Goal: Task Accomplishment & Management: Use online tool/utility

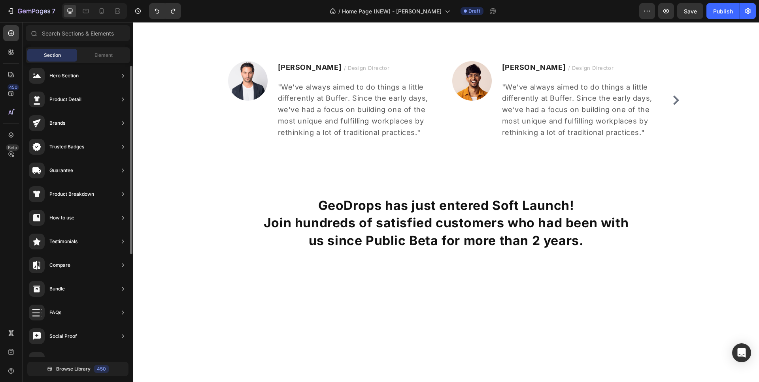
scroll to position [639, 0]
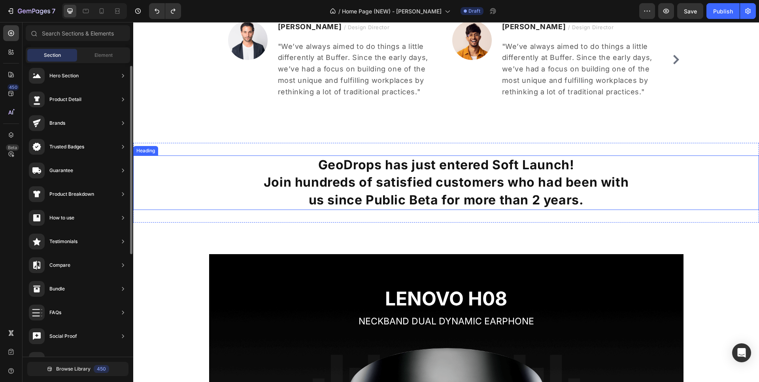
click at [358, 163] on h2 "GeoDrops has just entered Soft Launch! Join hundreds of satisfied customers who…" at bounding box center [445, 183] width 625 height 55
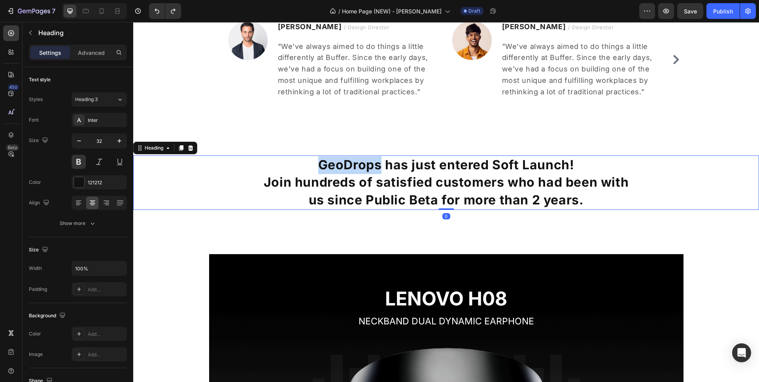
click at [358, 163] on h2 "GeoDrops has just entered Soft Launch! Join hundreds of satisfied customers who…" at bounding box center [445, 183] width 625 height 55
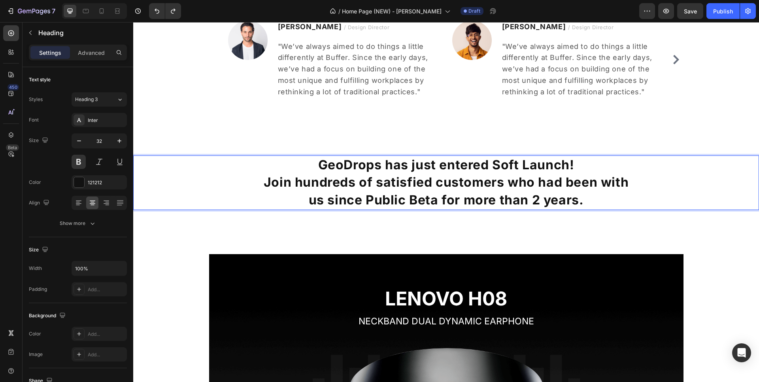
click at [583, 198] on p "GeoDrops has just entered Soft Launch! Join hundreds of satisfied customers who…" at bounding box center [446, 182] width 624 height 53
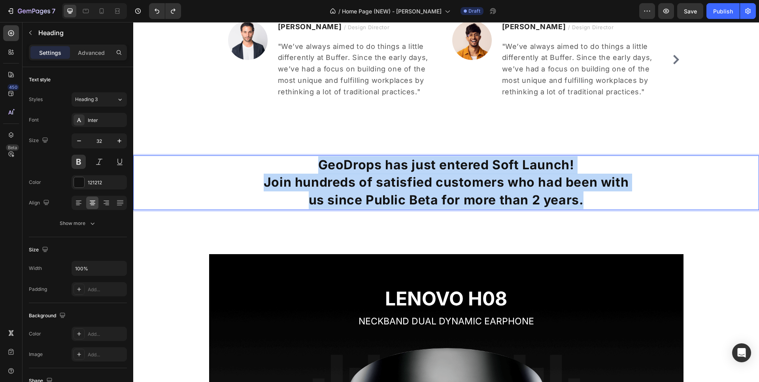
click at [320, 162] on p "GeoDrops has just entered Soft Launch! Join hundreds of satisfied customers who…" at bounding box center [446, 182] width 624 height 53
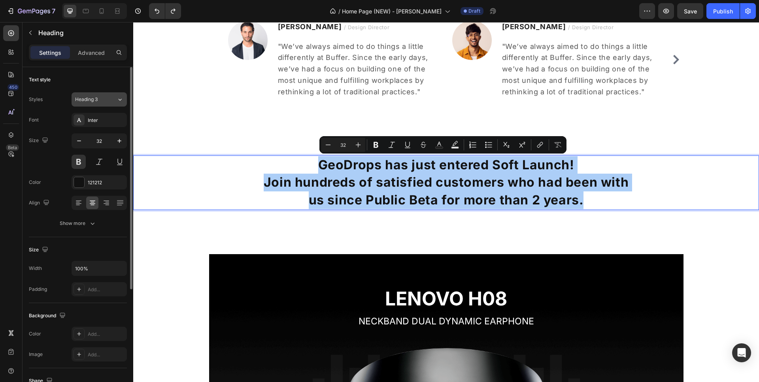
click at [117, 99] on icon at bounding box center [120, 100] width 7 height 8
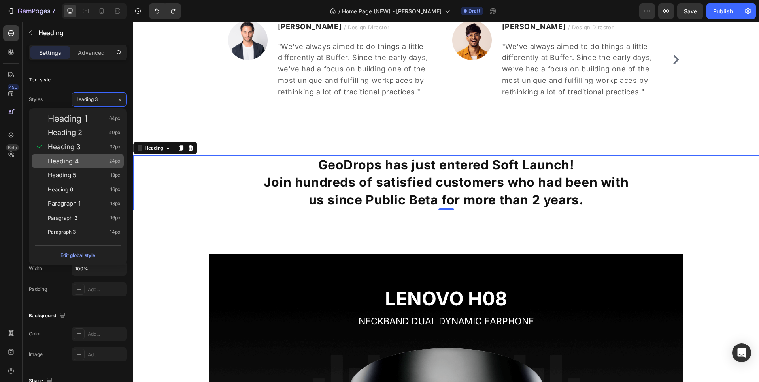
click at [85, 159] on div "Heading 4 24px" at bounding box center [84, 161] width 73 height 8
type input "24"
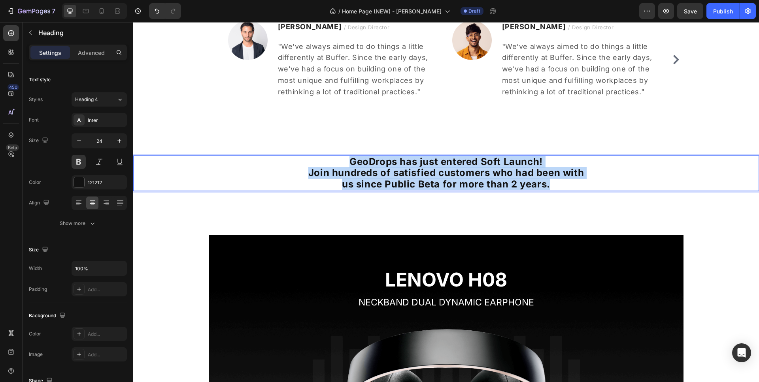
click at [566, 186] on p "GeoDrops has just entered Soft Launch! Join hundreds of satisfied customers who…" at bounding box center [446, 173] width 624 height 34
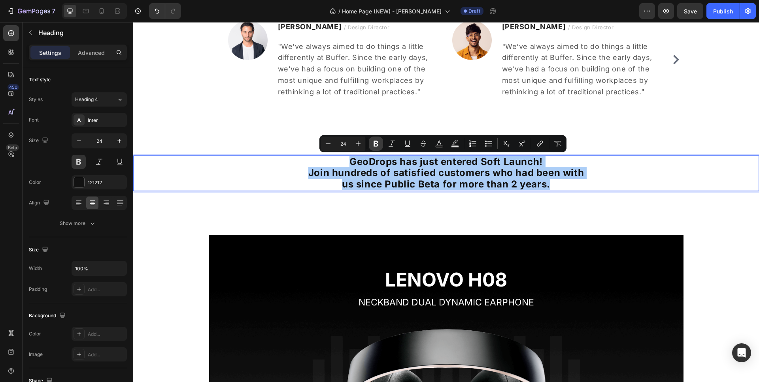
click at [373, 143] on icon "Editor contextual toolbar" at bounding box center [376, 144] width 8 height 8
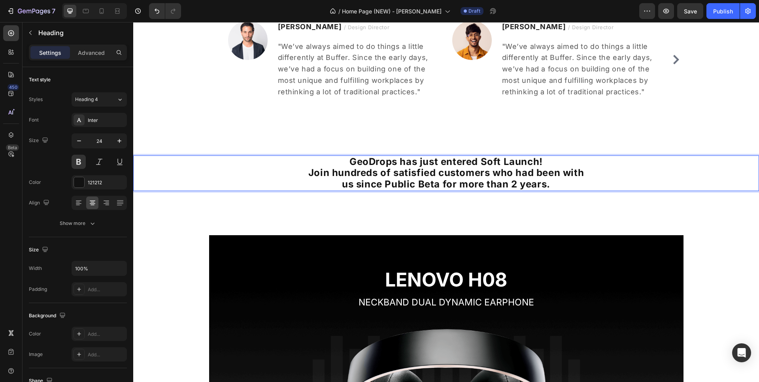
click at [542, 187] on strong "us since Public Beta for more than 2 years." at bounding box center [446, 184] width 208 height 11
click at [546, 184] on strong "us since Public Beta for more than 2 years." at bounding box center [446, 184] width 208 height 11
click at [546, 183] on strong "us since Public Beta for more than 2 years." at bounding box center [446, 184] width 208 height 11
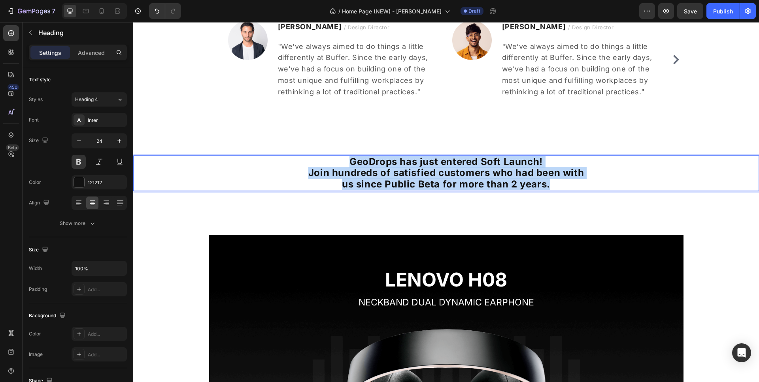
drag, startPoint x: 530, startPoint y: 183, endPoint x: 311, endPoint y: 156, distance: 220.5
click at [311, 156] on p "GeoDrops has just entered Soft Launch! Join hundreds of satisfied customers who…" at bounding box center [446, 173] width 624 height 34
click at [361, 162] on strong "GeoDrops has just entered Soft Launch!" at bounding box center [445, 161] width 193 height 11
click at [359, 161] on strong "GeoDrops has just entered Soft Launch!" at bounding box center [445, 161] width 193 height 11
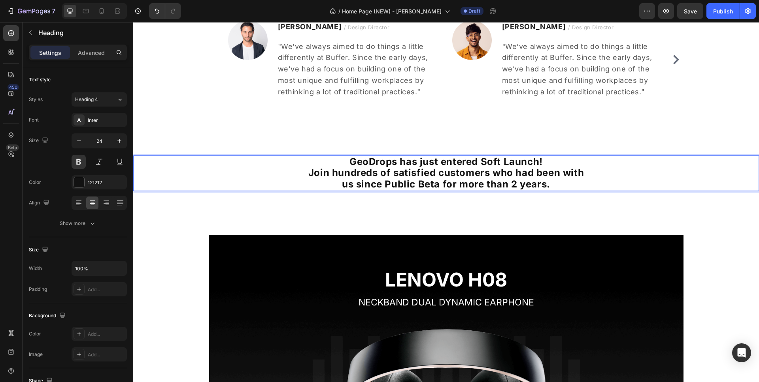
click at [358, 162] on strong "GeoDrops has just entered Soft Launch!" at bounding box center [445, 161] width 193 height 11
click at [401, 170] on strong "Join hundreds of satisfied customers who had been with" at bounding box center [445, 172] width 275 height 11
click at [412, 170] on strong "Join hundreds of satisfied customers who had been with" at bounding box center [445, 172] width 275 height 11
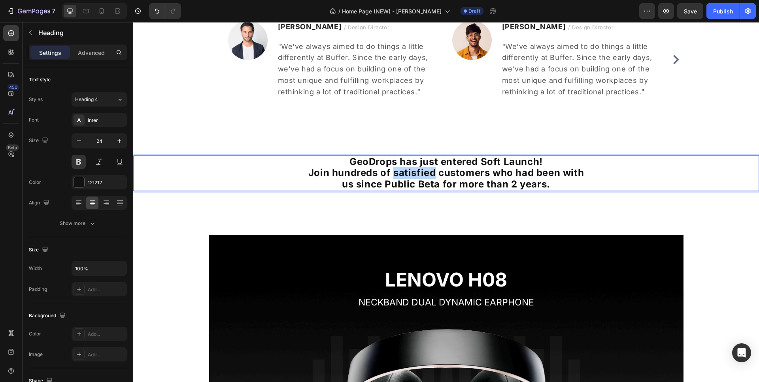
click at [412, 170] on strong "Join hundreds of satisfied customers who had been with" at bounding box center [445, 172] width 275 height 11
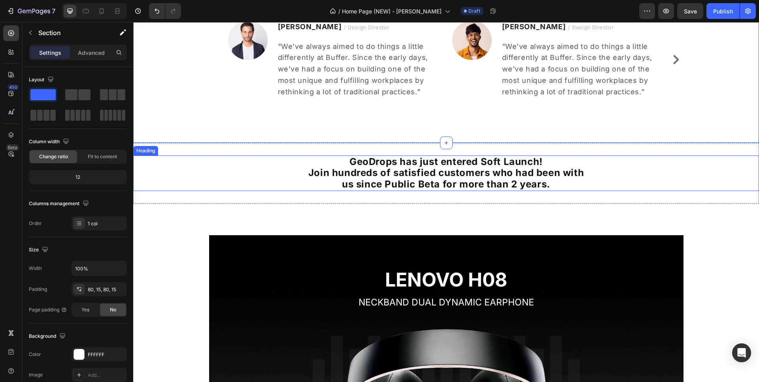
click at [375, 168] on strong "Join hundreds of satisfied customers who had been with" at bounding box center [445, 172] width 275 height 11
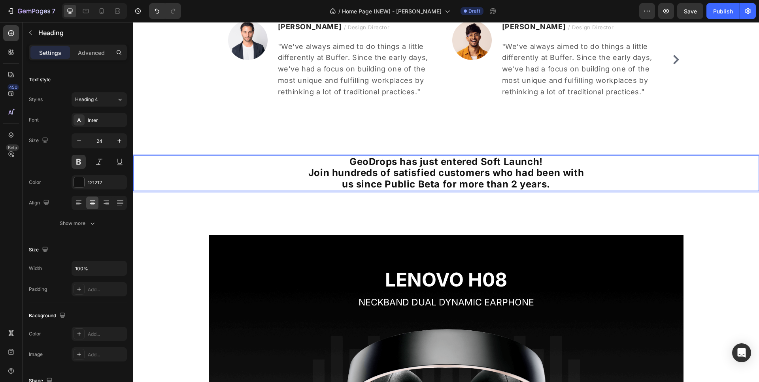
click at [375, 168] on strong "Join hundreds of satisfied customers who had been with" at bounding box center [445, 172] width 275 height 11
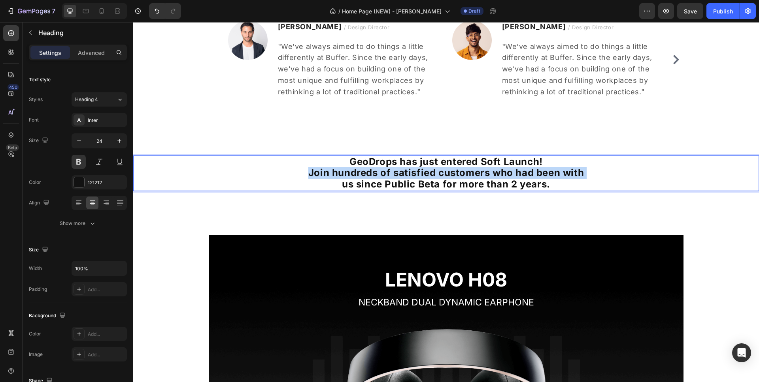
click at [376, 168] on strong "Join hundreds of satisfied customers who had been with" at bounding box center [445, 172] width 275 height 11
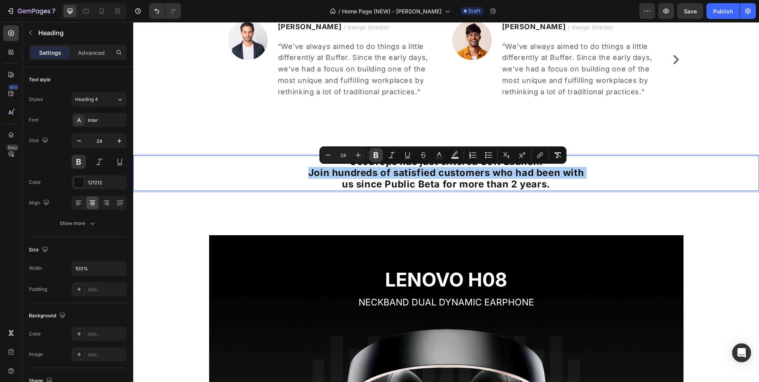
click at [377, 157] on icon "Editor contextual toolbar" at bounding box center [375, 156] width 5 height 6
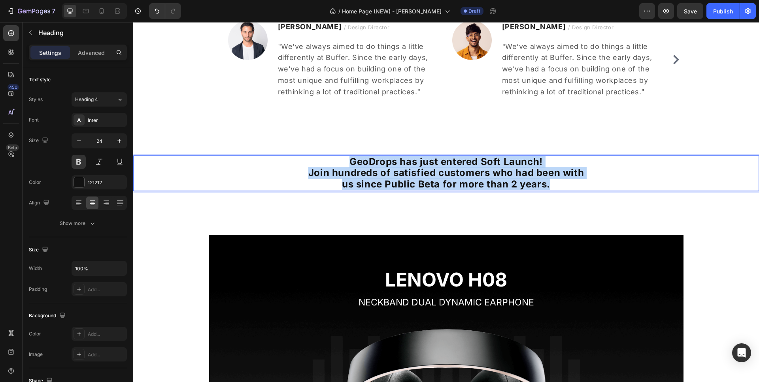
drag, startPoint x: 344, startPoint y: 162, endPoint x: 564, endPoint y: 181, distance: 220.8
click at [564, 181] on p "GeoDrops has just entered Soft Launch! Join hundreds of satisfied customers who…" at bounding box center [446, 173] width 624 height 34
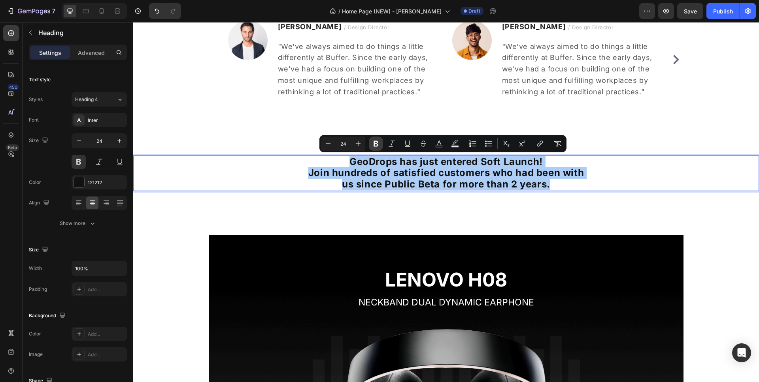
click at [375, 142] on icon "Editor contextual toolbar" at bounding box center [376, 144] width 8 height 8
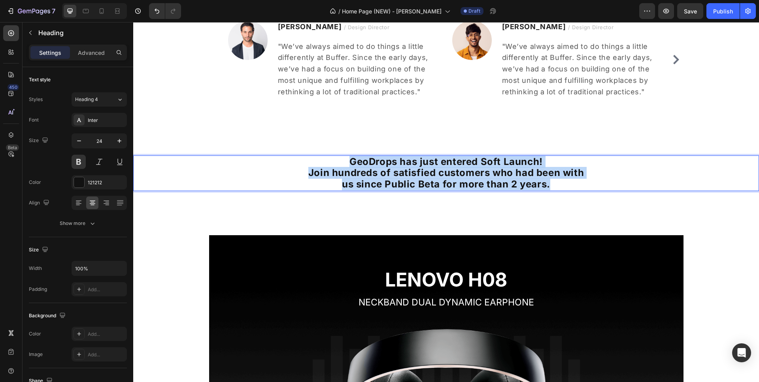
click at [560, 188] on p "GeoDrops has just entered Soft Launch! Join hundreds of satisfied customers who…" at bounding box center [446, 173] width 624 height 34
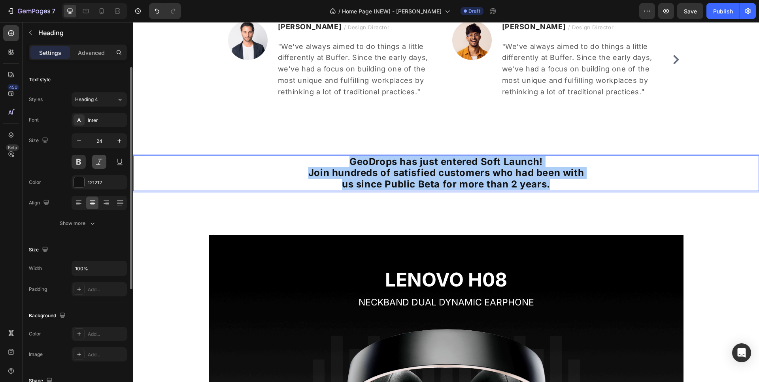
click at [100, 164] on button at bounding box center [99, 162] width 14 height 14
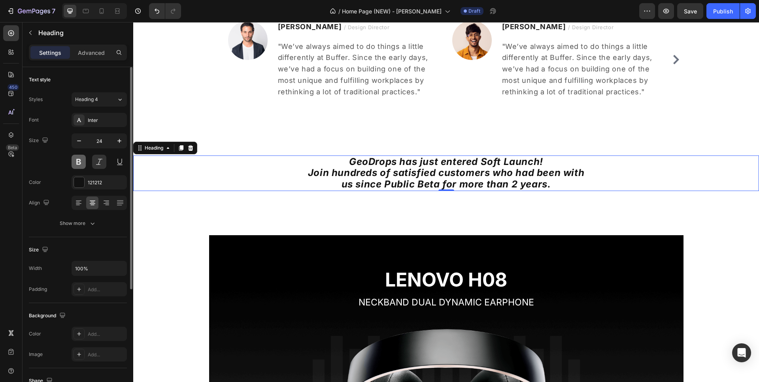
click at [81, 162] on button at bounding box center [79, 162] width 14 height 14
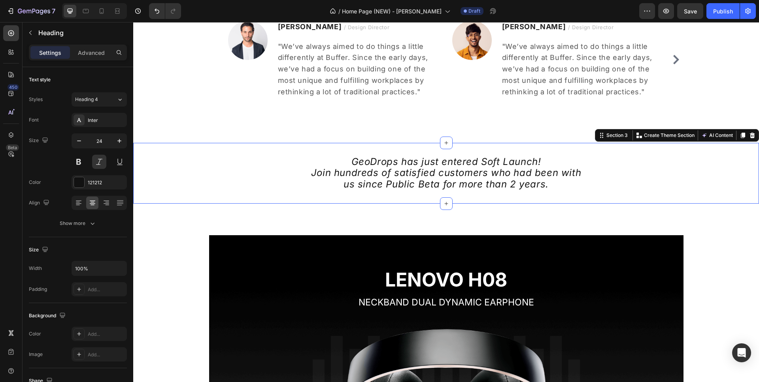
click at [309, 146] on div "GeoDrops has just entered Soft Launch! Join hundreds of satisfied customers who…" at bounding box center [445, 173] width 625 height 61
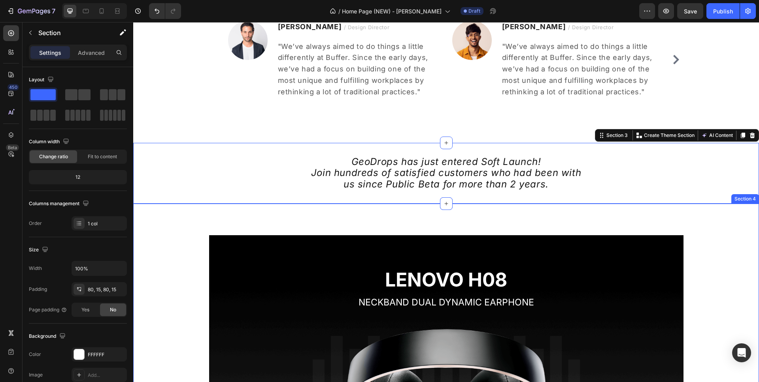
click at [726, 255] on div "LENOVO H08 Heading NECKBAND DUAL DYNAMIC EARPHONE Text block Image Row Row" at bounding box center [446, 362] width 614 height 255
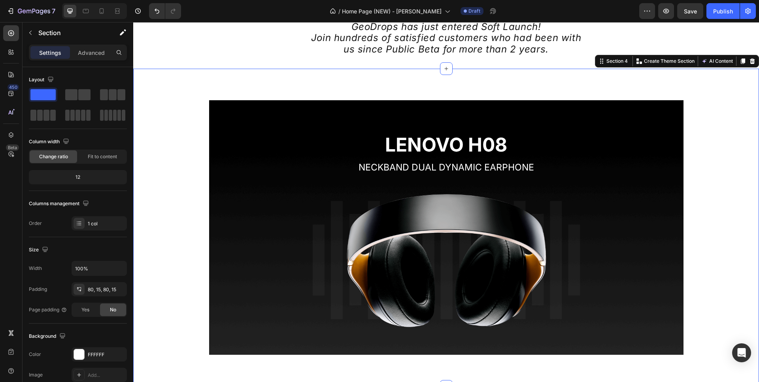
scroll to position [846, 0]
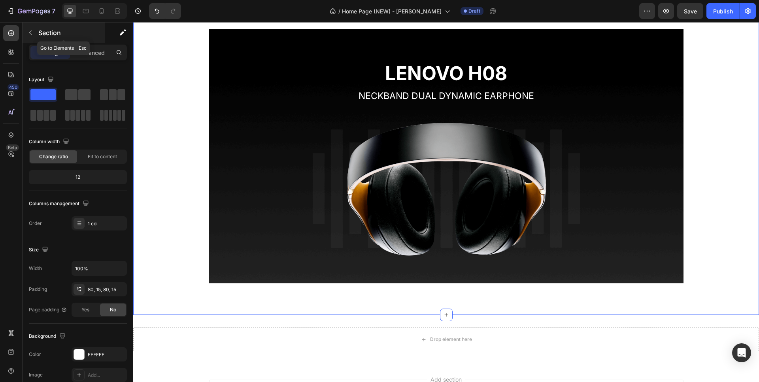
click at [59, 37] on p "Section" at bounding box center [70, 32] width 65 height 9
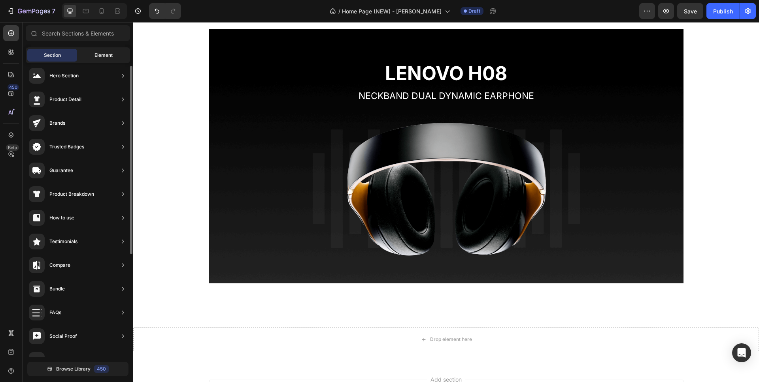
click at [94, 52] on div "Element" at bounding box center [104, 55] width 50 height 13
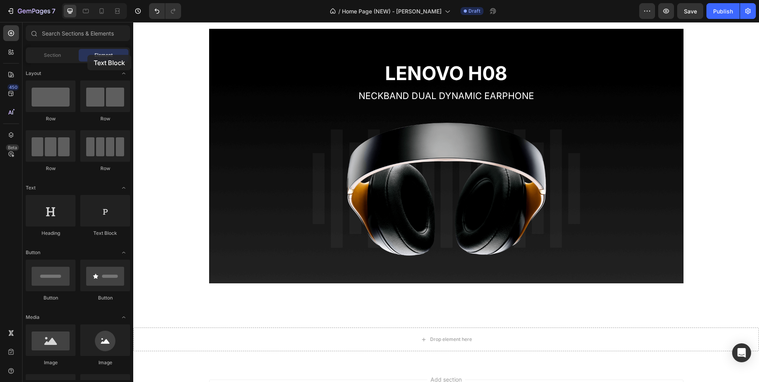
drag, startPoint x: 95, startPoint y: 190, endPoint x: 87, endPoint y: 55, distance: 135.3
click at [87, 55] on div "Sections(30) Elements(83) Section Element Hero Section Product Detail Brands Tr…" at bounding box center [78, 202] width 111 height 355
click at [299, 200] on img at bounding box center [446, 189] width 304 height 152
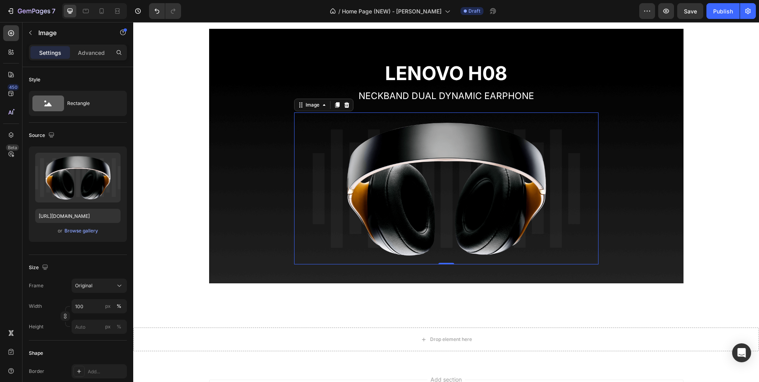
click at [295, 130] on img at bounding box center [446, 189] width 304 height 152
click at [29, 31] on icon "button" at bounding box center [30, 33] width 6 height 6
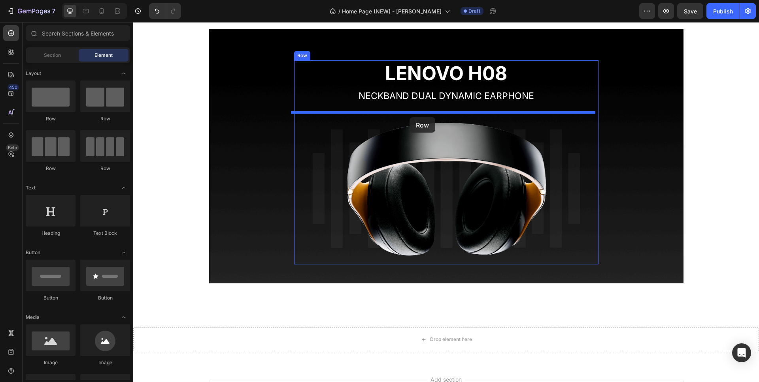
drag, startPoint x: 235, startPoint y: 107, endPoint x: 409, endPoint y: 117, distance: 174.6
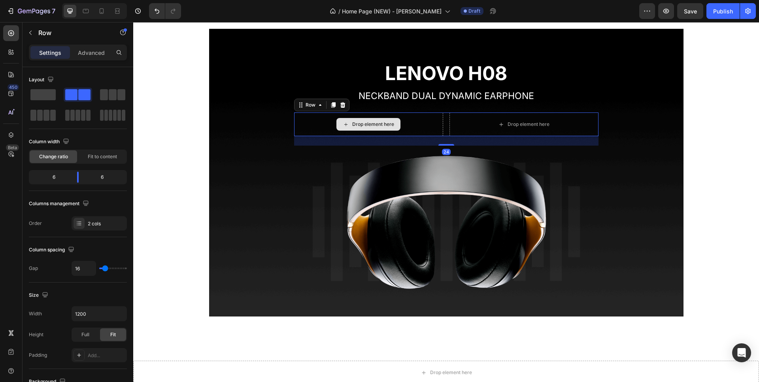
click at [422, 129] on div "Drop element here" at bounding box center [368, 125] width 149 height 24
click at [108, 95] on div at bounding box center [112, 94] width 25 height 11
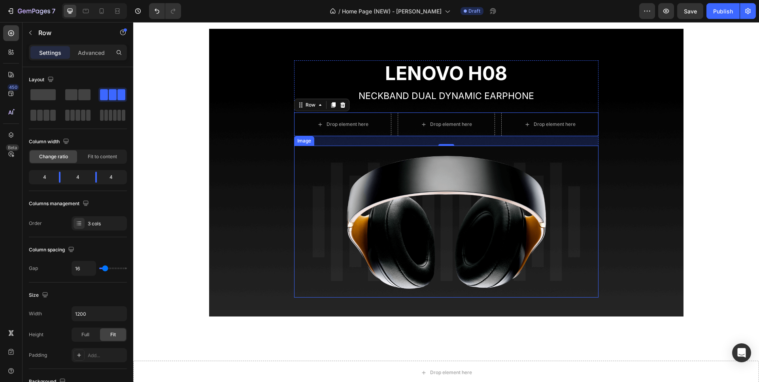
click at [424, 183] on img at bounding box center [446, 222] width 304 height 152
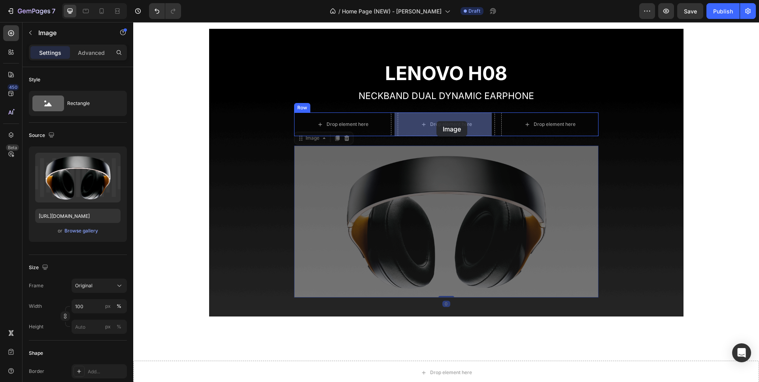
drag, startPoint x: 296, startPoint y: 139, endPoint x: 436, endPoint y: 121, distance: 141.8
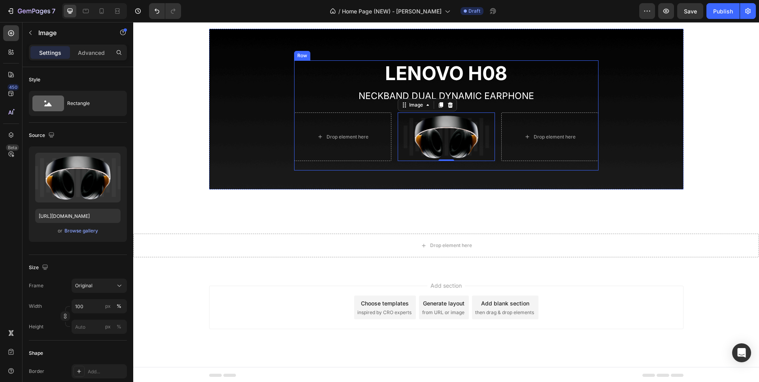
click at [448, 161] on div "LENOVO H08 Heading NECKBAND DUAL DYNAMIC EARPHONE Text block Drop element here …" at bounding box center [446, 115] width 304 height 110
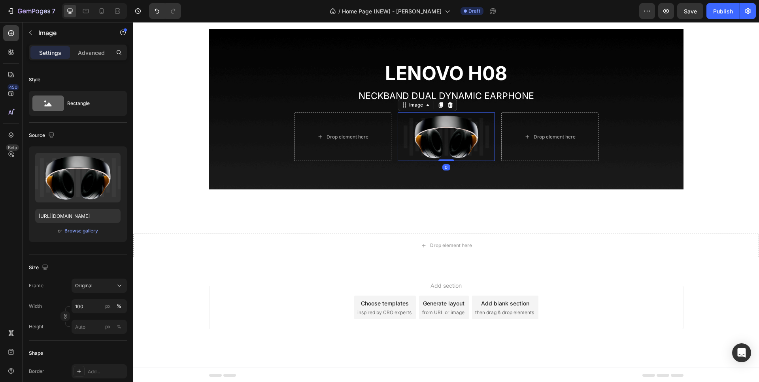
click at [446, 153] on img at bounding box center [445, 137] width 97 height 49
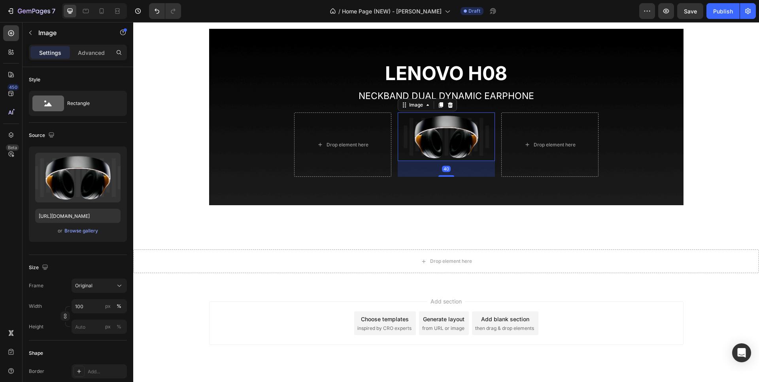
drag, startPoint x: 445, startPoint y: 161, endPoint x: 444, endPoint y: 177, distance: 15.8
click at [444, 177] on div "LENOVO H08 Heading NECKBAND DUAL DYNAMIC EARPHONE Text block Drop element here …" at bounding box center [446, 123] width 304 height 126
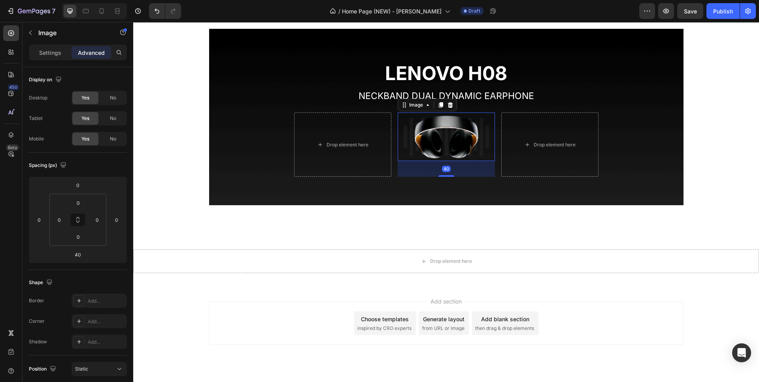
type input "0"
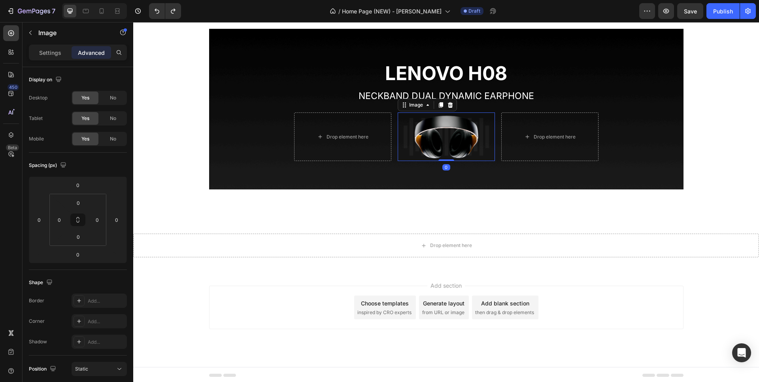
click at [454, 139] on img at bounding box center [445, 137] width 97 height 49
click at [51, 53] on p "Settings" at bounding box center [50, 53] width 22 height 8
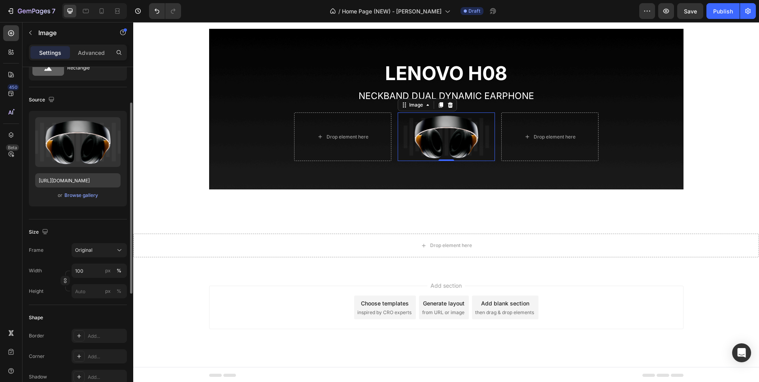
scroll to position [45, 0]
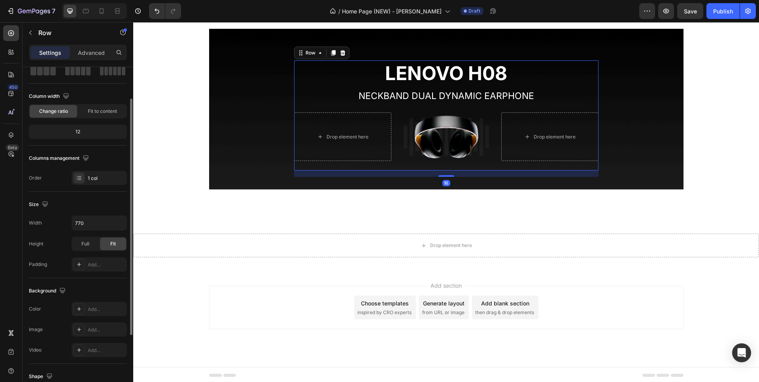
click at [306, 166] on div "LENOVO H08 Heading NECKBAND DUAL DYNAMIC EARPHONE Text block Drop element here …" at bounding box center [446, 115] width 304 height 110
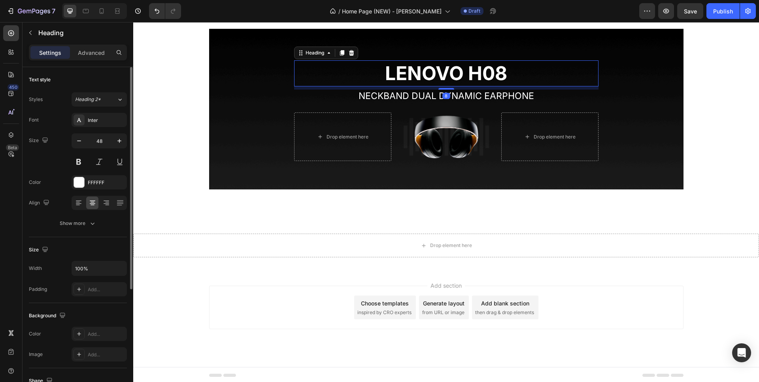
click at [429, 85] on p "LENOVO H08" at bounding box center [446, 73] width 303 height 24
click at [307, 111] on div "LENOVO H08 Heading 8 NECKBAND DUAL DYNAMIC EARPHONE Text block Drop element her…" at bounding box center [446, 115] width 304 height 110
click at [295, 66] on p "LENOVO H08" at bounding box center [446, 73] width 303 height 24
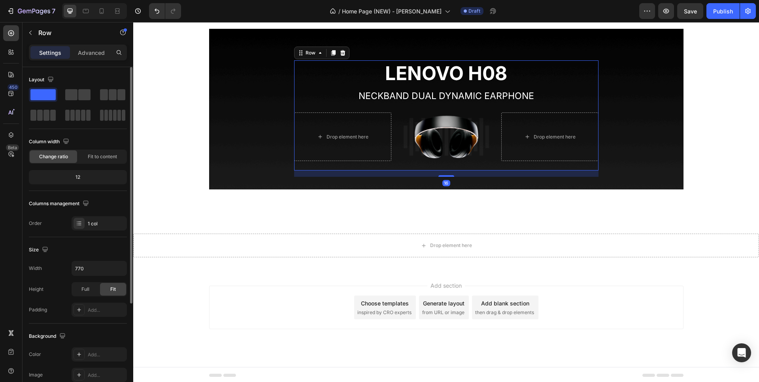
click at [294, 106] on div "LENOVO H08 Heading NECKBAND DUAL DYNAMIC EARPHONE Text block Drop element here …" at bounding box center [446, 115] width 304 height 110
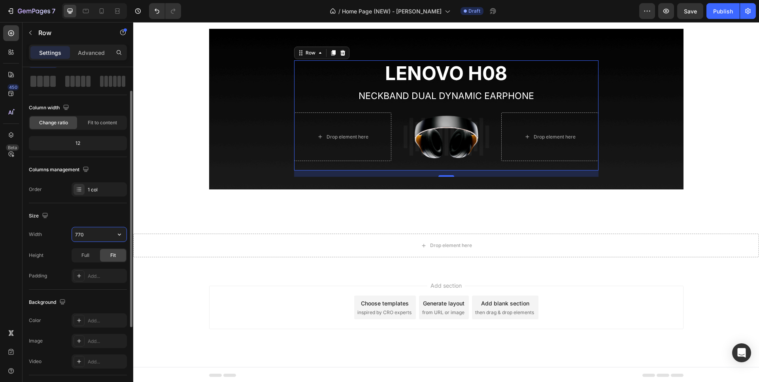
click at [95, 232] on input "770" at bounding box center [99, 235] width 55 height 14
click at [117, 228] on button "button" at bounding box center [119, 235] width 14 height 14
click at [115, 255] on span "1200px" at bounding box center [111, 254] width 17 height 7
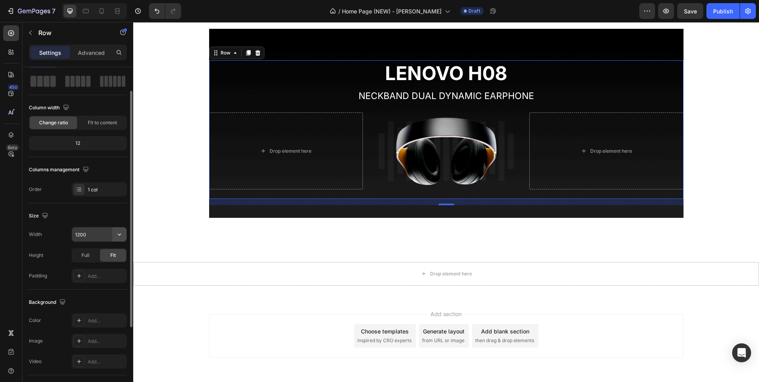
click at [117, 232] on icon "button" at bounding box center [119, 235] width 8 height 8
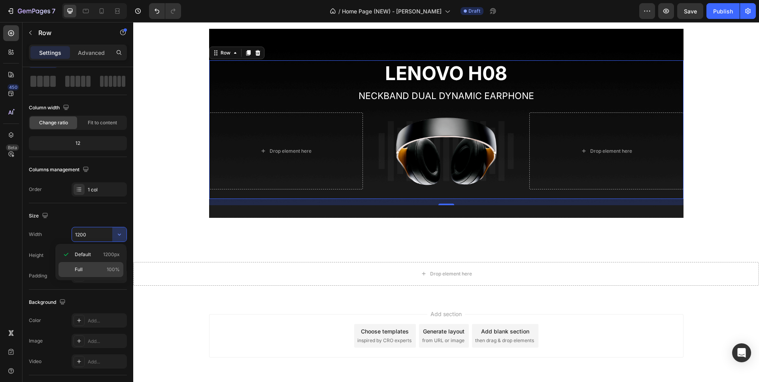
click at [98, 266] on p "Full 100%" at bounding box center [97, 269] width 45 height 7
type input "100%"
click at [447, 205] on div at bounding box center [446, 204] width 16 height 2
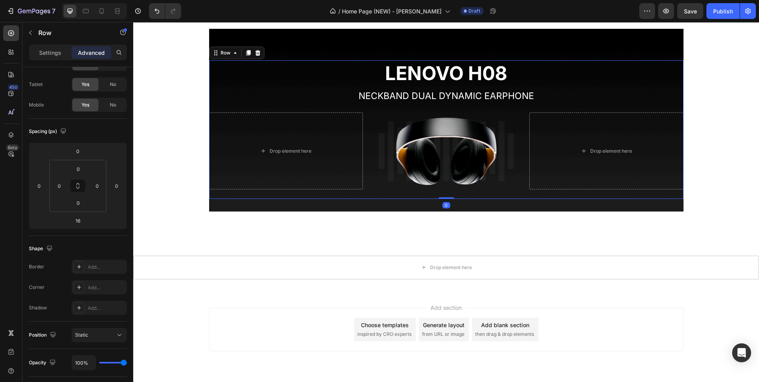
drag, startPoint x: 447, startPoint y: 205, endPoint x: 452, endPoint y: 179, distance: 26.5
click at [452, 179] on div "LENOVO H08 Heading NECKBAND DUAL DYNAMIC EARPHONE Text block Drop element here …" at bounding box center [446, 129] width 474 height 139
type input "0"
click at [422, 137] on img at bounding box center [446, 151] width 154 height 77
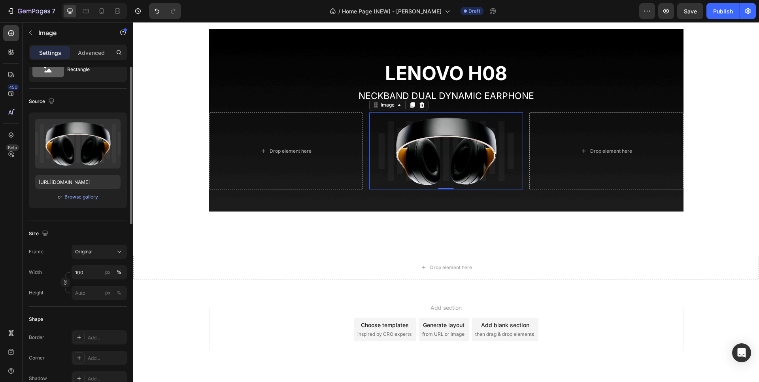
scroll to position [0, 0]
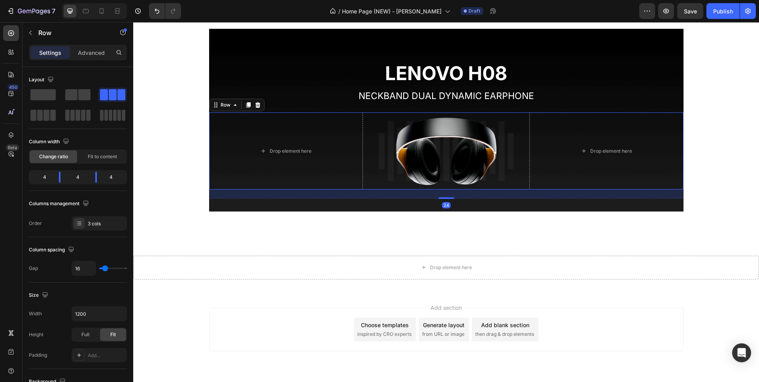
click at [363, 125] on div "Drop element here Image Drop element here Row 24" at bounding box center [446, 151] width 474 height 77
click at [84, 179] on div "4" at bounding box center [78, 177] width 22 height 11
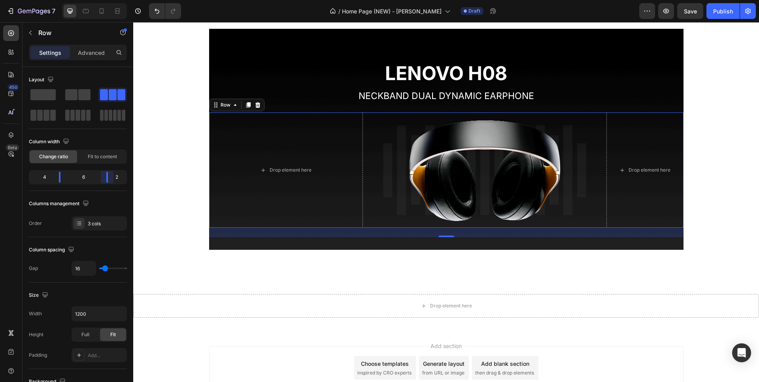
drag, startPoint x: 95, startPoint y: 179, endPoint x: 115, endPoint y: 181, distance: 20.2
click at [115, 0] on body "7 Version history / Home Page (NEW) - [PERSON_NAME] Draft Preview Save Publish …" at bounding box center [379, 0] width 759 height 0
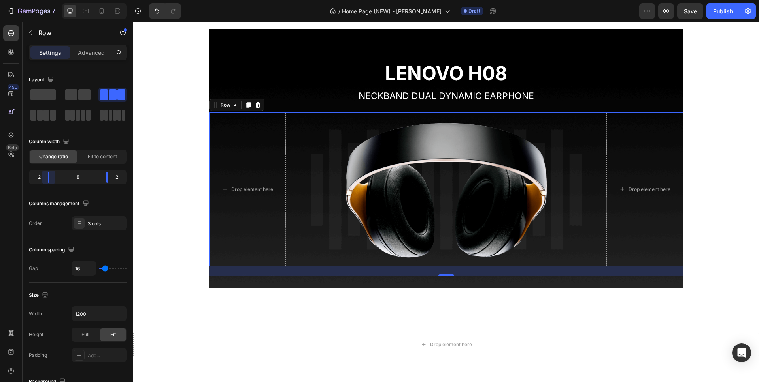
drag, startPoint x: 59, startPoint y: 177, endPoint x: 44, endPoint y: 178, distance: 15.5
click at [44, 0] on body "7 Version history / Home Page (NEW) - [PERSON_NAME] Draft Preview Save Publish …" at bounding box center [379, 0] width 759 height 0
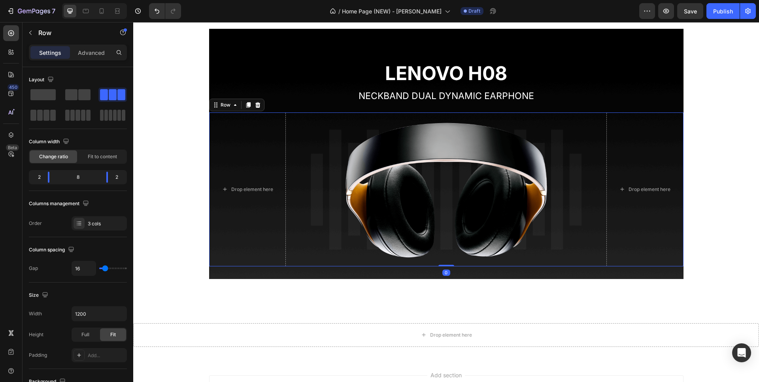
drag, startPoint x: 443, startPoint y: 275, endPoint x: 458, endPoint y: 249, distance: 29.7
click at [456, 252] on div "Drop element here Image Drop element here Row 0" at bounding box center [446, 190] width 474 height 154
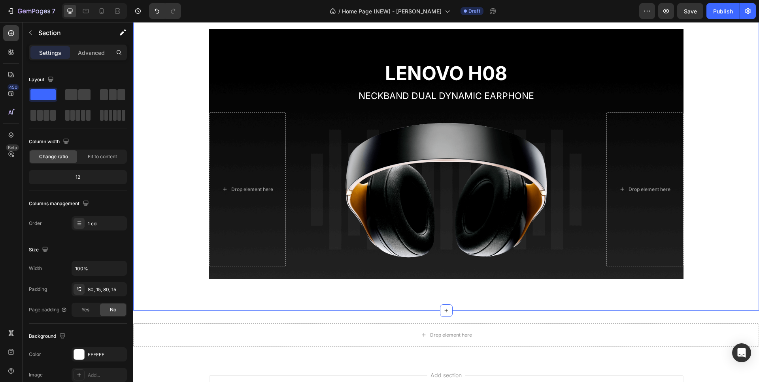
click at [712, 226] on div "LENOVO H08 Heading NECKBAND DUAL DYNAMIC EARPHONE Text block Drop element here …" at bounding box center [446, 154] width 614 height 250
click at [101, 14] on icon at bounding box center [102, 11] width 8 height 8
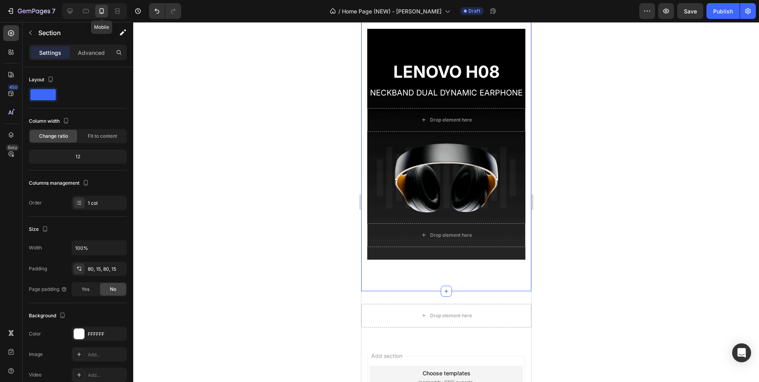
scroll to position [806, 0]
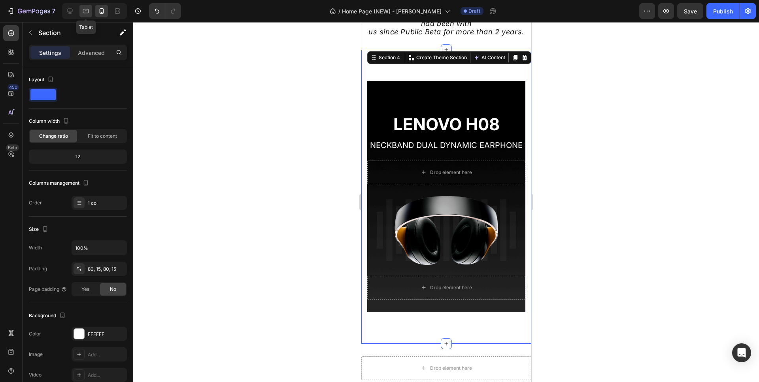
click at [81, 13] on div at bounding box center [85, 11] width 13 height 13
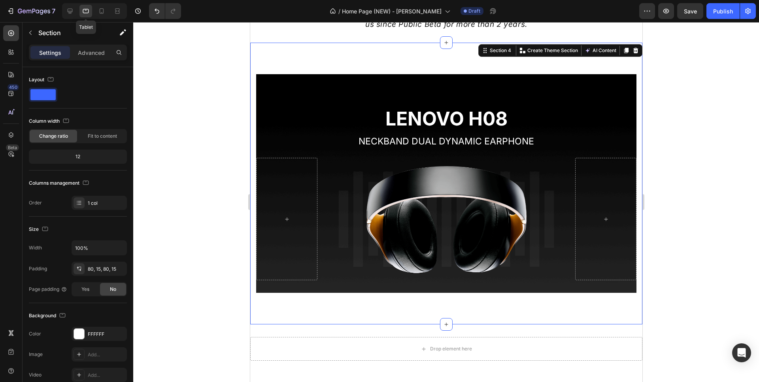
scroll to position [786, 0]
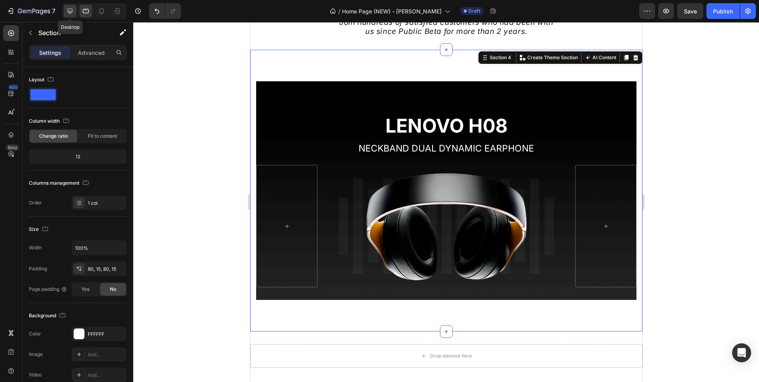
click at [71, 13] on icon at bounding box center [70, 11] width 5 height 5
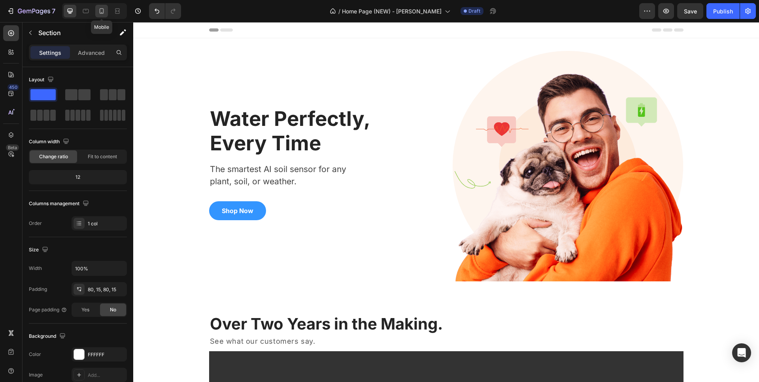
click at [105, 11] on icon at bounding box center [102, 11] width 8 height 8
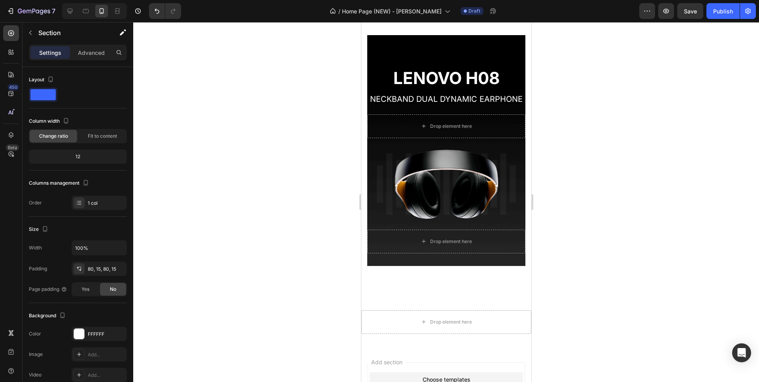
scroll to position [682, 0]
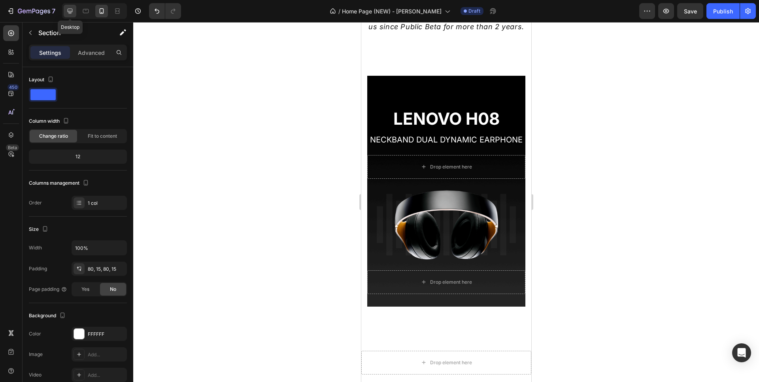
click at [69, 9] on icon at bounding box center [70, 11] width 8 height 8
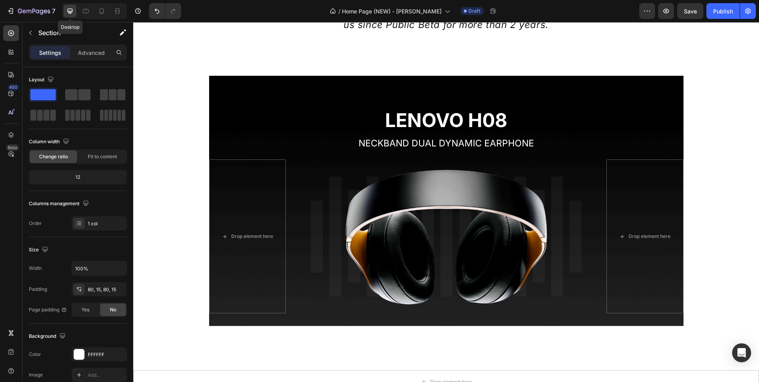
scroll to position [664, 0]
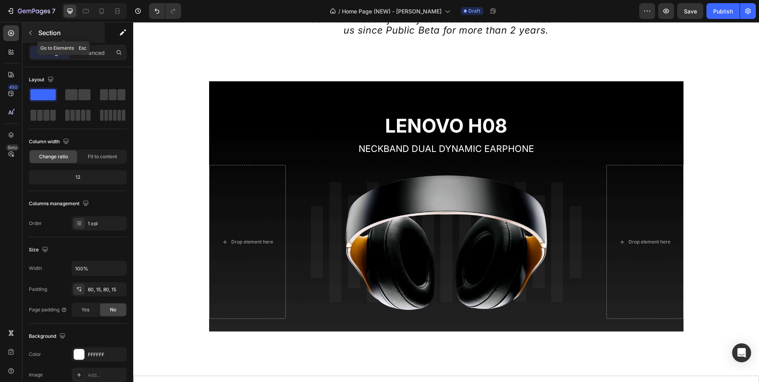
click at [55, 35] on p "Section" at bounding box center [70, 32] width 65 height 9
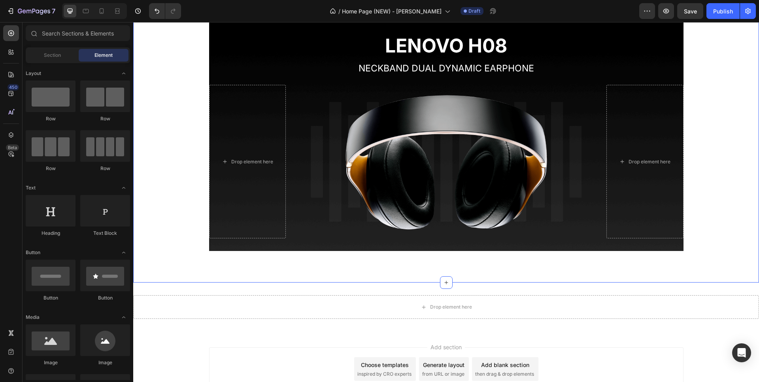
scroll to position [973, 0]
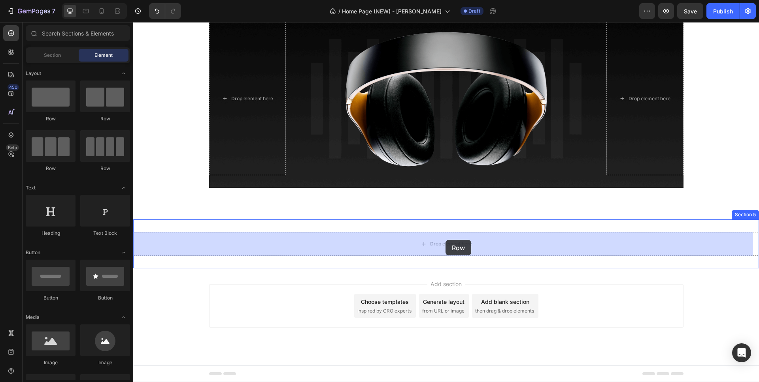
drag, startPoint x: 178, startPoint y: 102, endPoint x: 445, endPoint y: 240, distance: 301.1
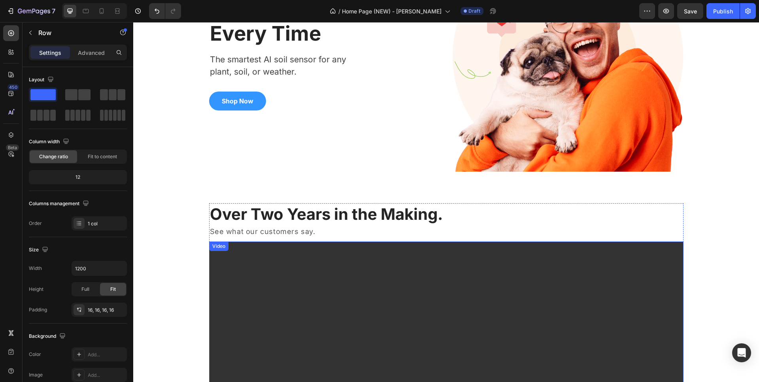
scroll to position [69, 0]
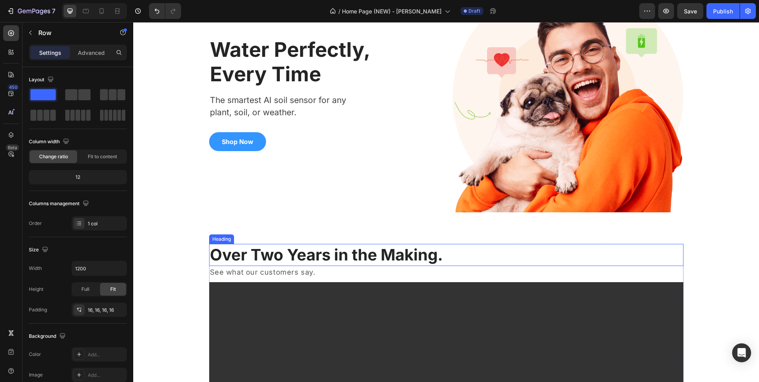
click at [288, 260] on h2 "Over Two Years in the Making." at bounding box center [446, 255] width 474 height 22
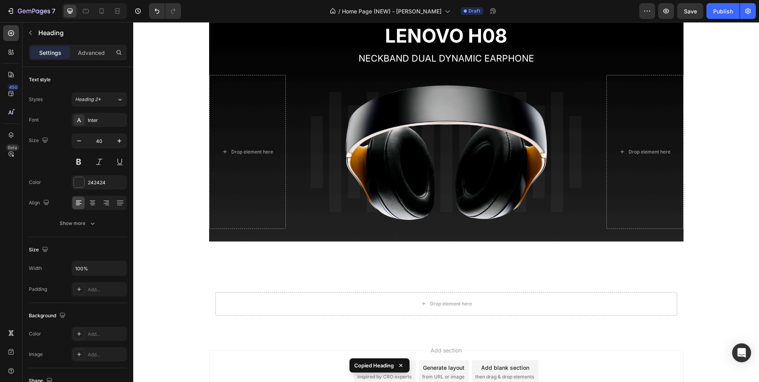
scroll to position [950, 0]
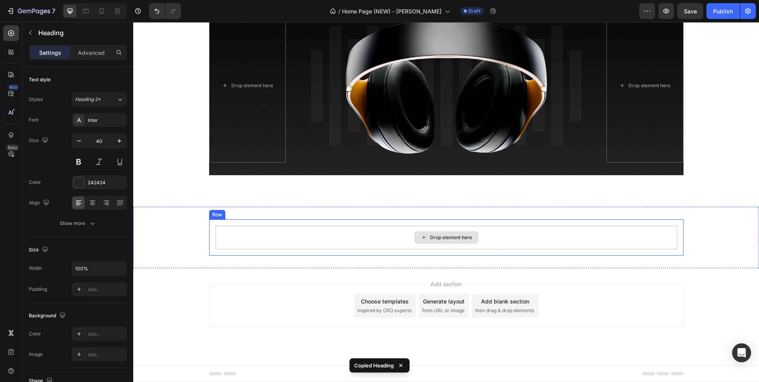
click at [277, 235] on div "Drop element here" at bounding box center [445, 238] width 461 height 24
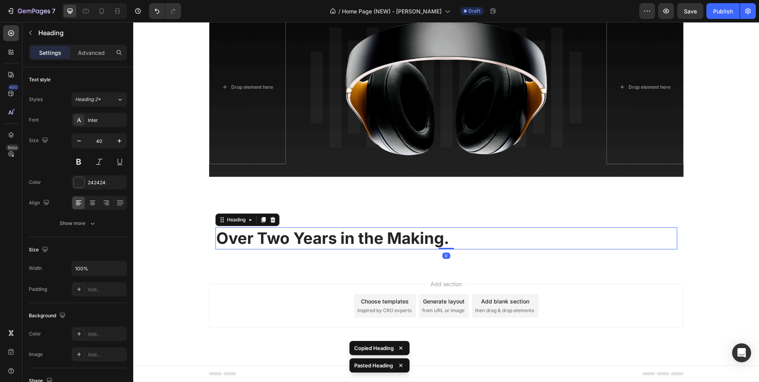
scroll to position [948, 0]
click at [472, 241] on h2 "Over Two Years in the Making." at bounding box center [445, 239] width 461 height 22
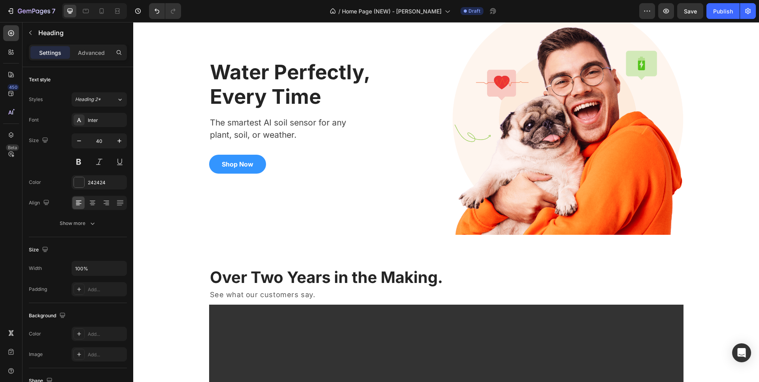
scroll to position [6, 0]
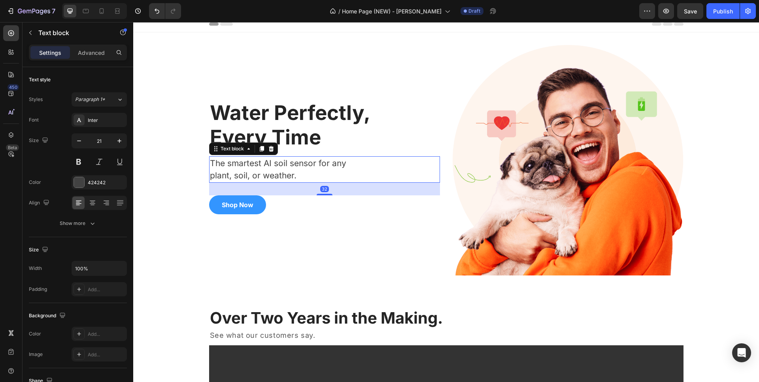
click at [290, 168] on p "The smartest AI soil sensor for any" at bounding box center [320, 163] width 221 height 13
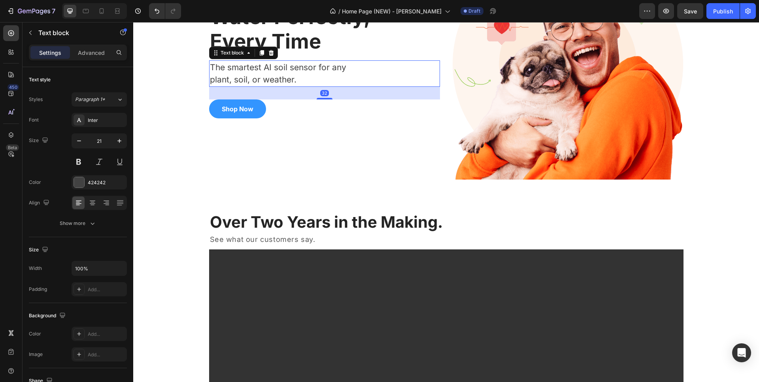
scroll to position [143, 0]
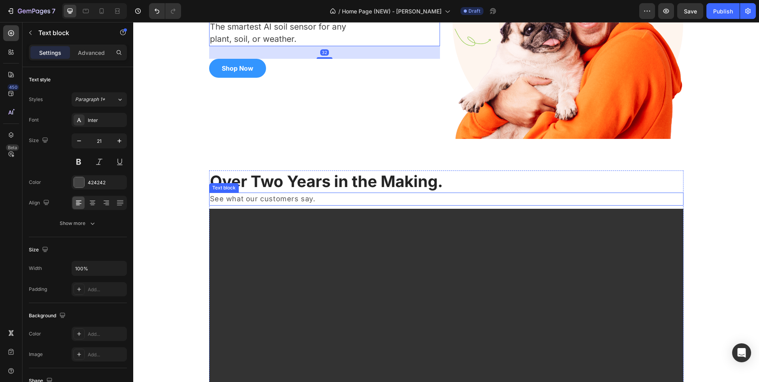
click at [279, 196] on p "See what our customers say." at bounding box center [446, 199] width 473 height 11
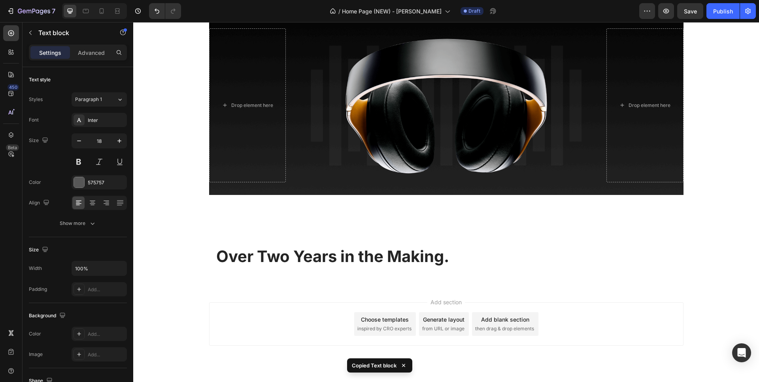
scroll to position [948, 0]
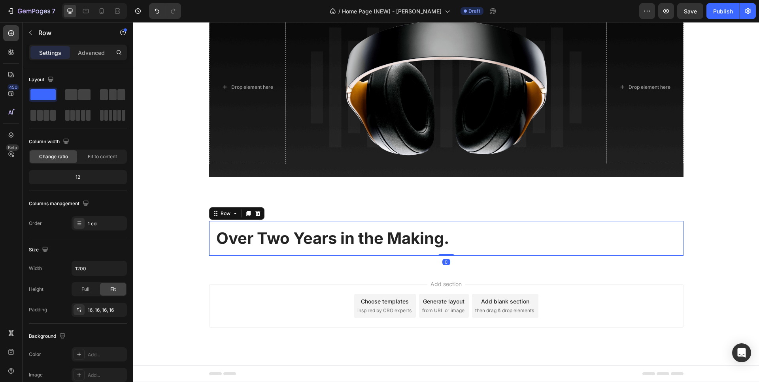
click at [271, 252] on div "Over Two Years in the Making. Heading Row 0" at bounding box center [446, 238] width 474 height 35
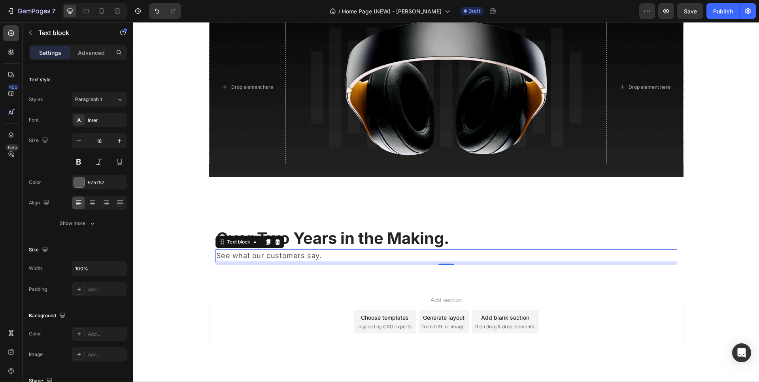
click at [393, 265] on div "8" at bounding box center [445, 263] width 461 height 3
click at [44, 33] on p "Text block" at bounding box center [71, 32] width 67 height 9
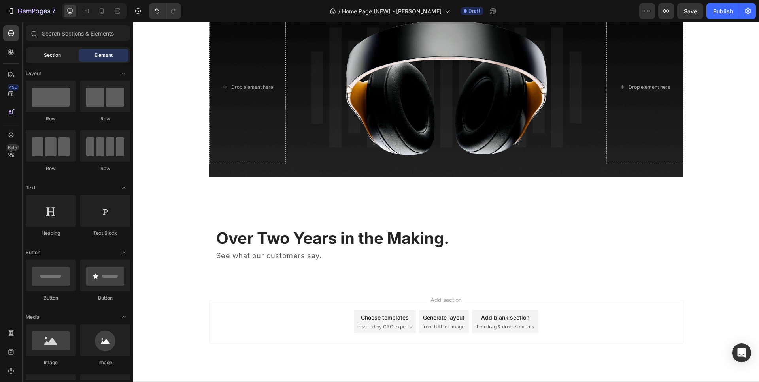
click at [44, 53] on span "Section" at bounding box center [52, 55] width 17 height 7
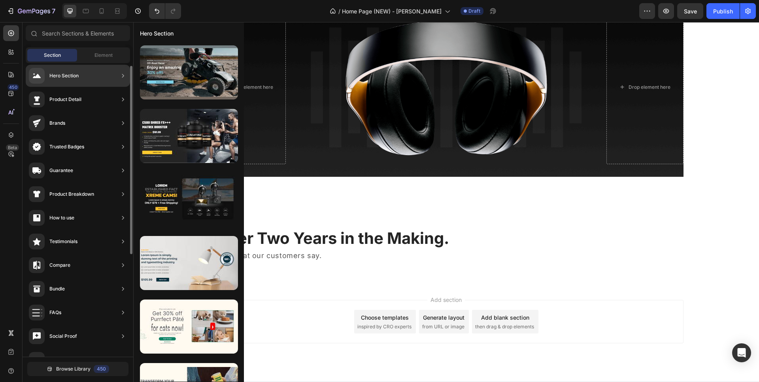
click at [72, 104] on div "Product Detail" at bounding box center [55, 100] width 53 height 16
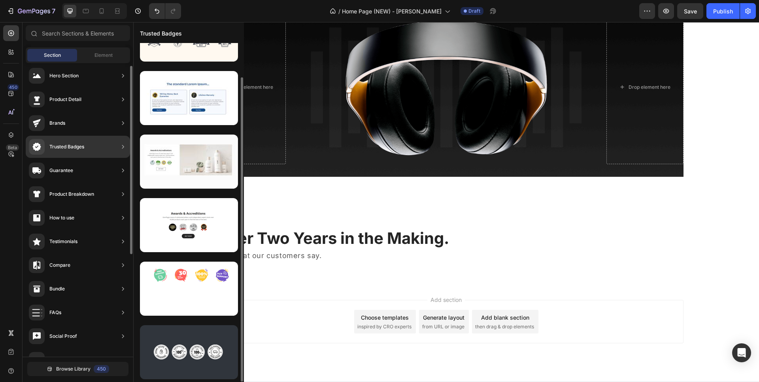
scroll to position [38, 0]
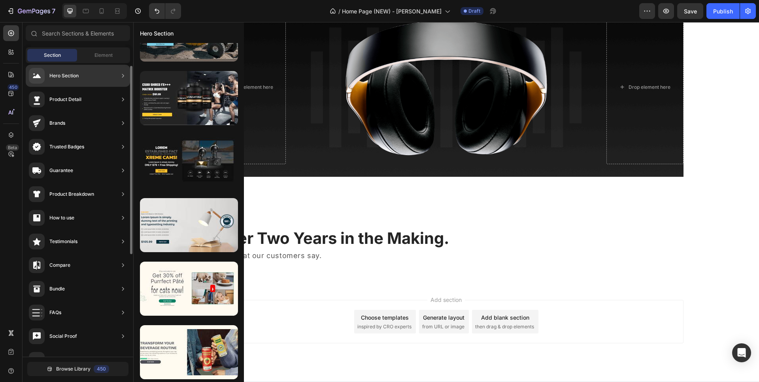
click at [86, 75] on div "Hero Section" at bounding box center [78, 76] width 104 height 22
click at [83, 77] on div "Hero Section" at bounding box center [78, 76] width 104 height 22
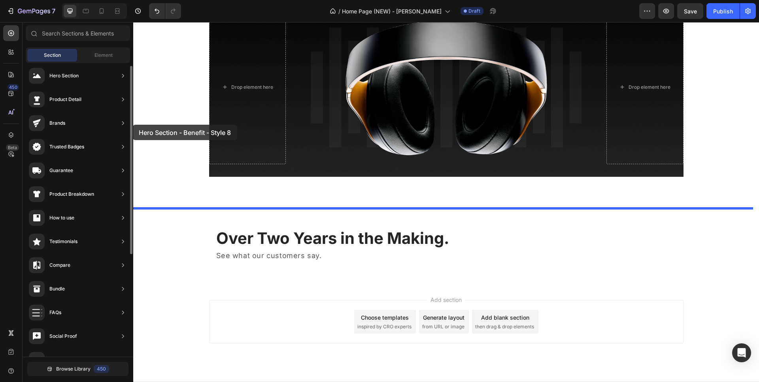
scroll to position [356, 0]
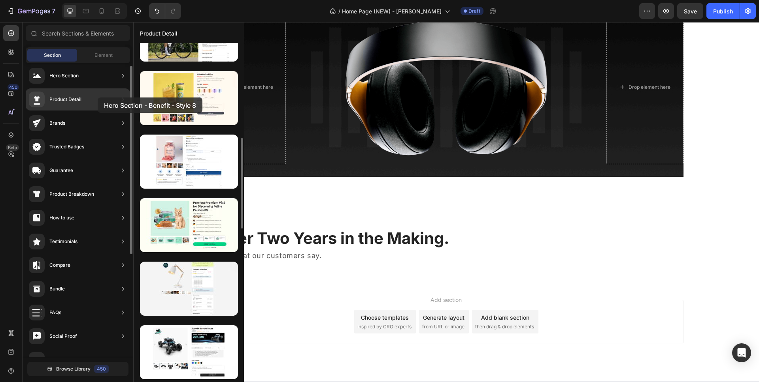
drag, startPoint x: 190, startPoint y: 183, endPoint x: 92, endPoint y: 100, distance: 128.7
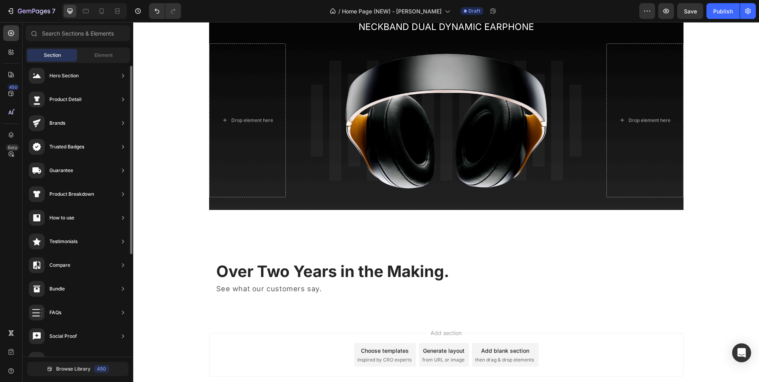
scroll to position [955, 0]
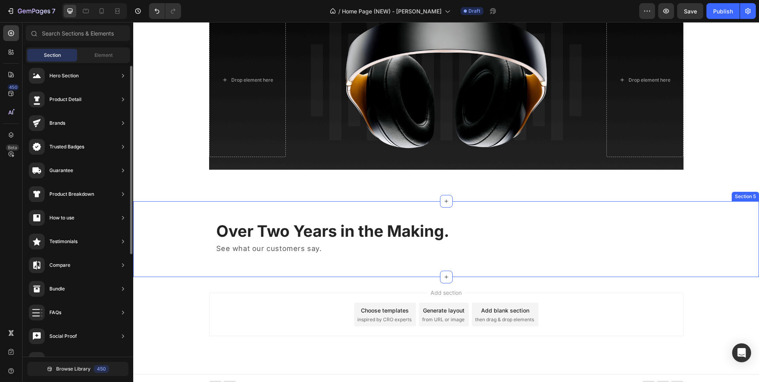
click at [386, 265] on div "Over Two Years in the Making. Heading See what our customers say. Text block Ro…" at bounding box center [445, 240] width 625 height 76
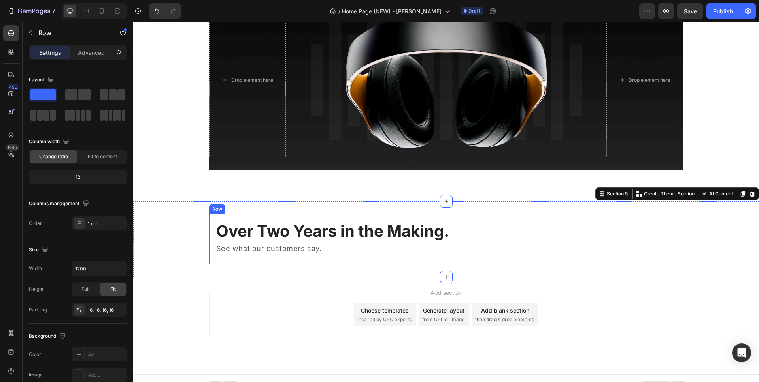
click at [321, 258] on div "Over Two Years in the Making. Heading See what our customers say. Text block" at bounding box center [445, 239] width 461 height 38
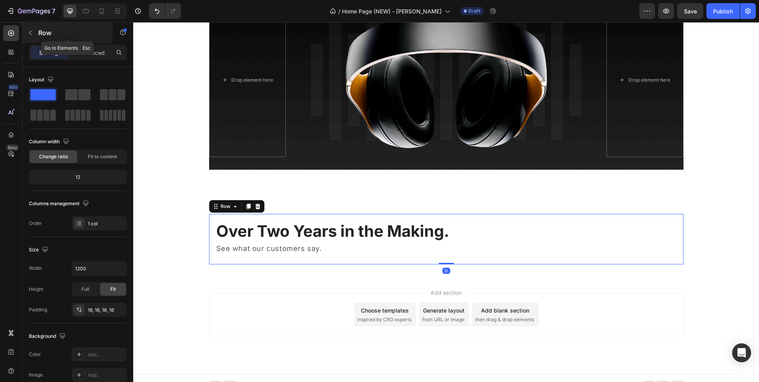
click at [33, 34] on icon "button" at bounding box center [30, 33] width 6 height 6
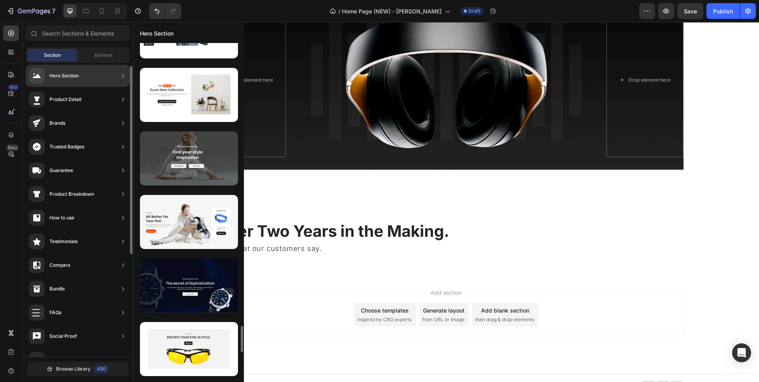
scroll to position [929, 0]
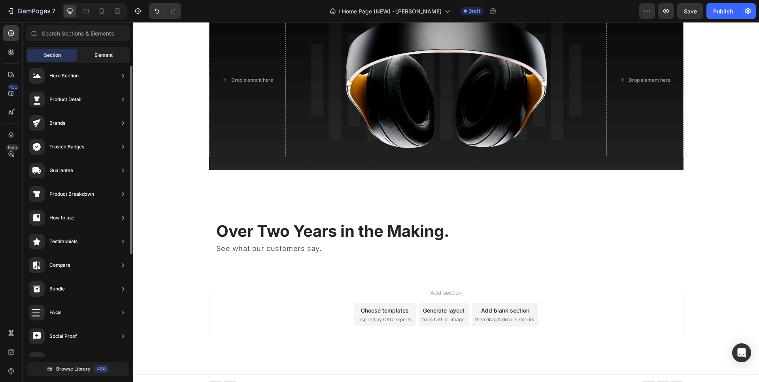
click at [96, 51] on div "Element" at bounding box center [104, 55] width 50 height 13
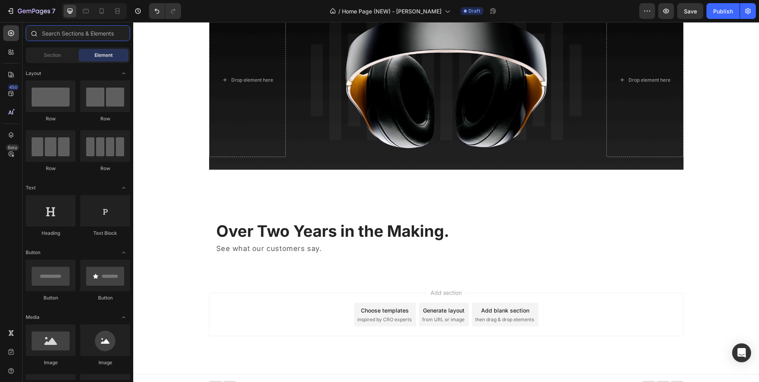
click at [71, 36] on input "text" at bounding box center [78, 33] width 104 height 16
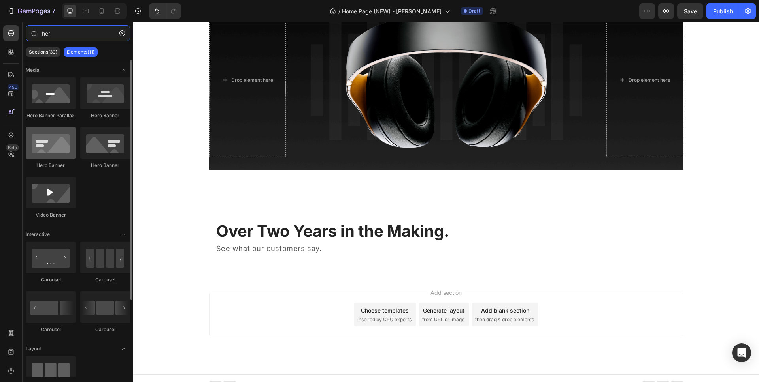
type input "her"
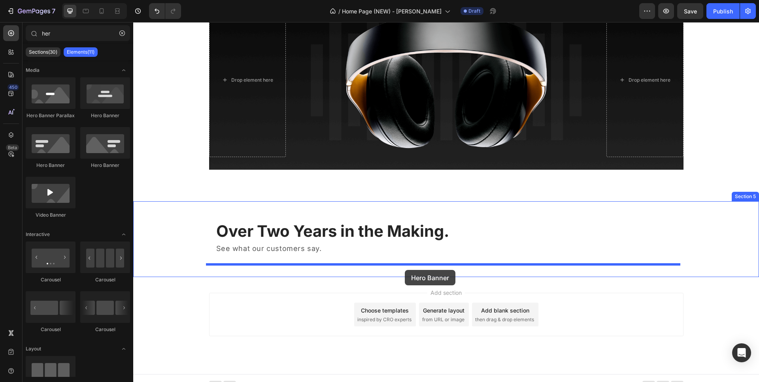
drag, startPoint x: 179, startPoint y: 172, endPoint x: 405, endPoint y: 270, distance: 245.6
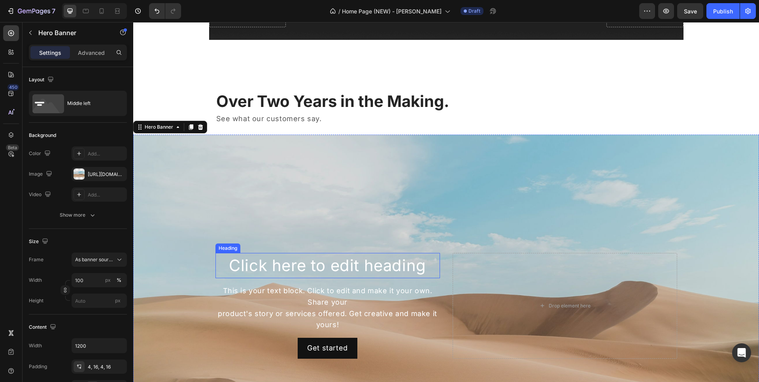
scroll to position [1126, 0]
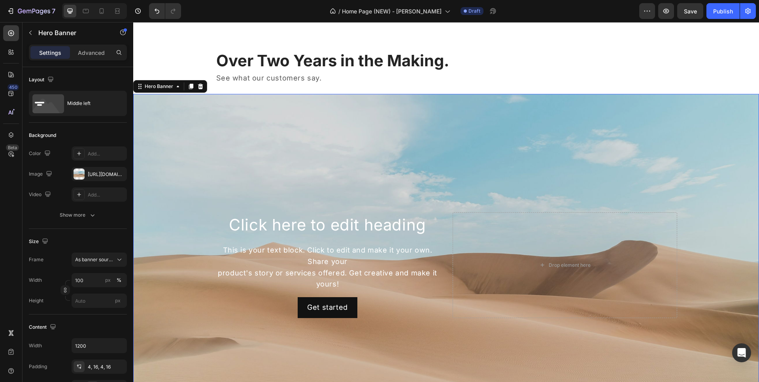
click at [439, 102] on div "Background Image" at bounding box center [445, 265] width 625 height 343
click at [380, 81] on p "See what our customers say." at bounding box center [446, 78] width 460 height 11
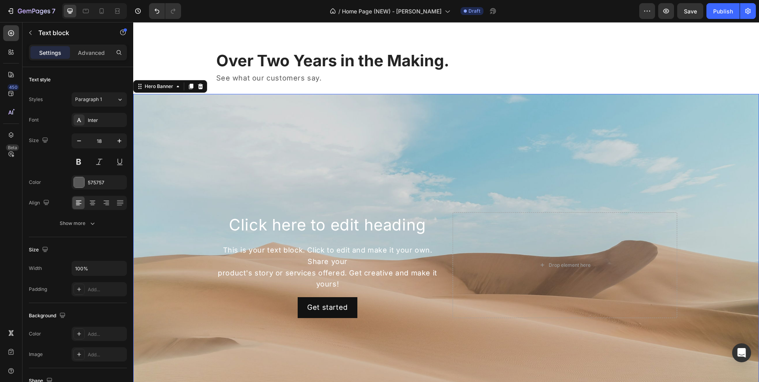
click at [373, 97] on div "Background Image" at bounding box center [445, 265] width 625 height 343
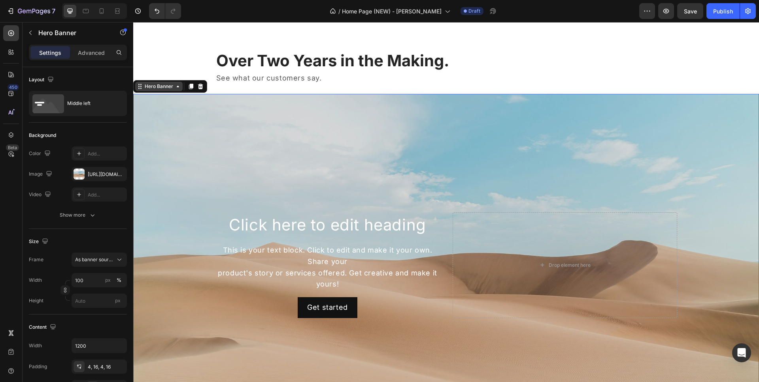
click at [154, 87] on div "Hero Banner" at bounding box center [159, 86] width 32 height 7
click at [301, 123] on div "Background Image" at bounding box center [445, 265] width 625 height 343
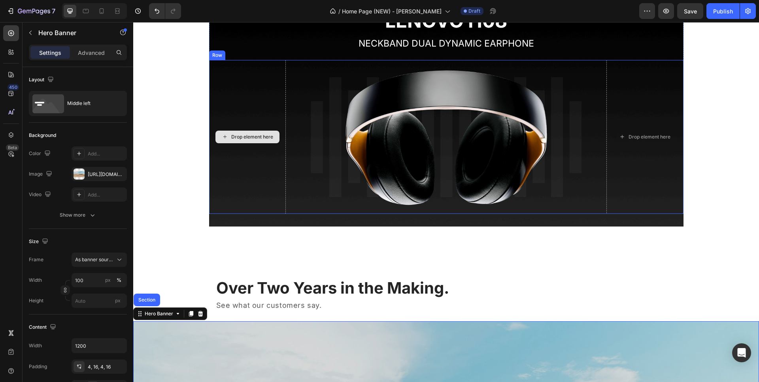
scroll to position [726, 0]
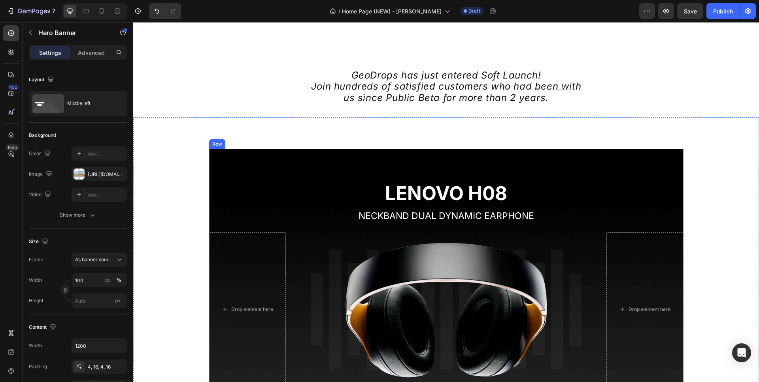
click at [252, 157] on div "LENOVO H08 Heading NECKBAND DUAL DYNAMIC EARPHONE Text block Drop element here …" at bounding box center [446, 274] width 474 height 250
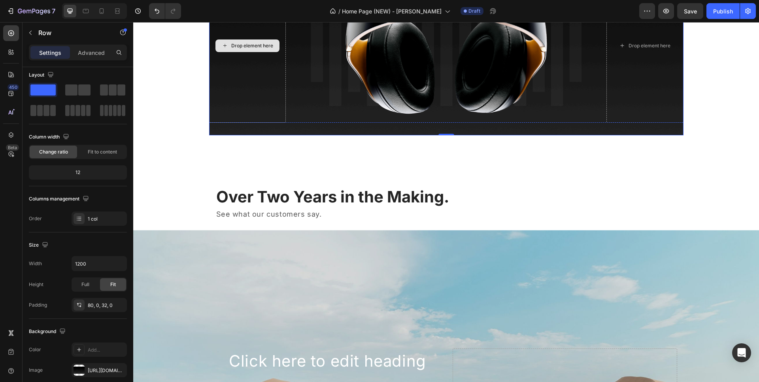
scroll to position [1030, 0]
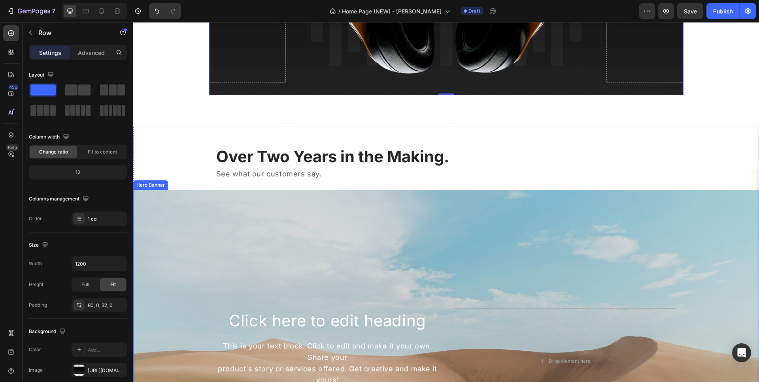
click at [233, 196] on div "Background Image" at bounding box center [445, 361] width 625 height 343
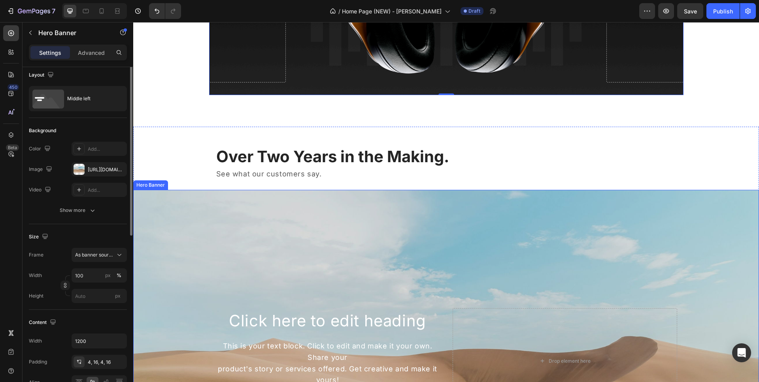
scroll to position [0, 0]
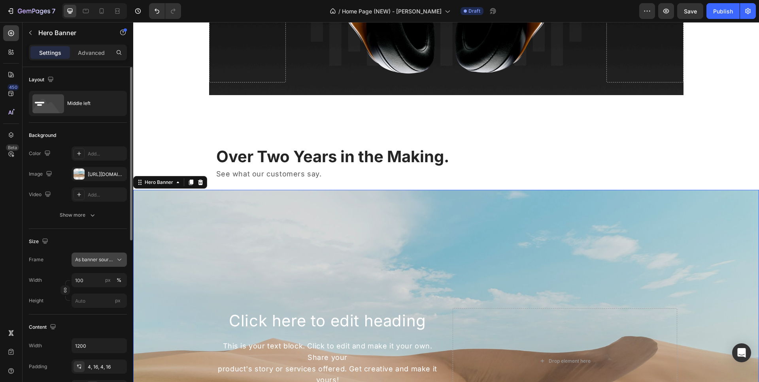
drag, startPoint x: 115, startPoint y: 256, endPoint x: 119, endPoint y: 253, distance: 5.0
click at [115, 256] on icon at bounding box center [119, 260] width 8 height 8
click at [110, 241] on div "Size" at bounding box center [78, 241] width 98 height 13
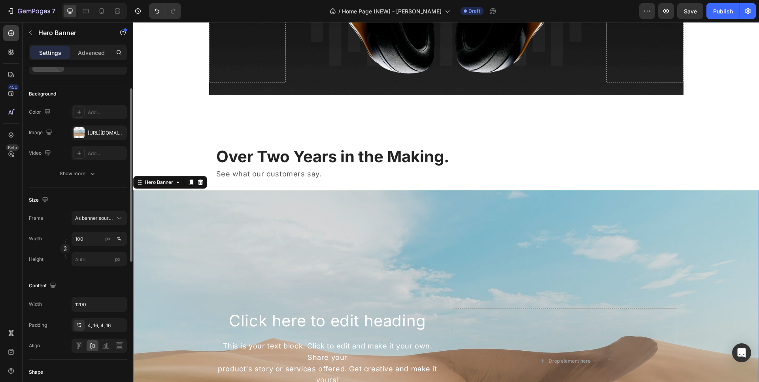
scroll to position [179, 0]
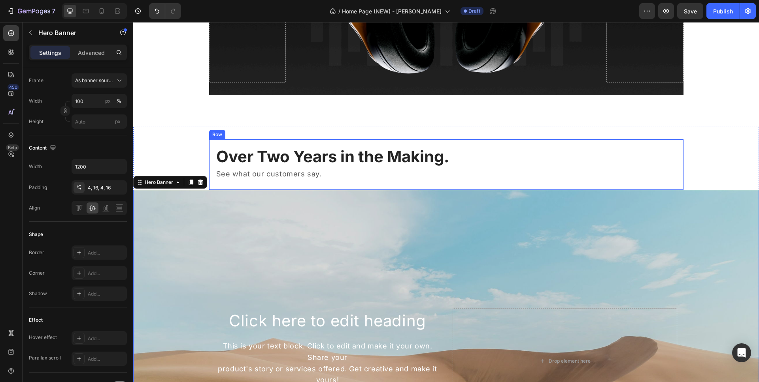
click at [309, 184] on div "Over Two Years in the Making. Heading See what our customers say. Text block" at bounding box center [445, 165] width 461 height 38
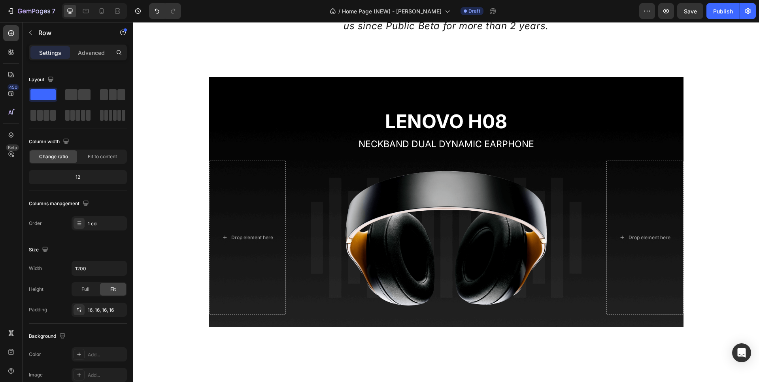
scroll to position [712, 0]
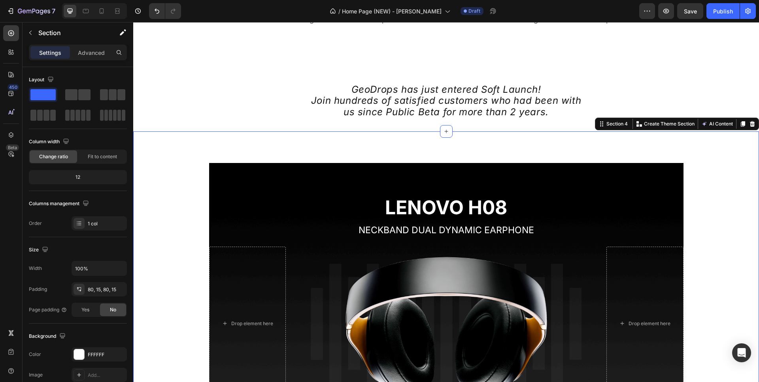
click at [269, 150] on div "LENOVO H08 Heading NECKBAND DUAL DYNAMIC EARPHONE Text block Drop element here …" at bounding box center [445, 289] width 625 height 314
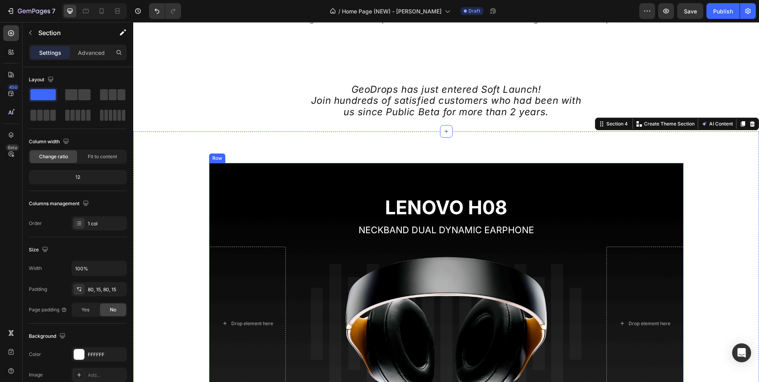
click at [260, 170] on div "LENOVO H08 Heading NECKBAND DUAL DYNAMIC EARPHONE Text block Drop element here …" at bounding box center [446, 288] width 474 height 250
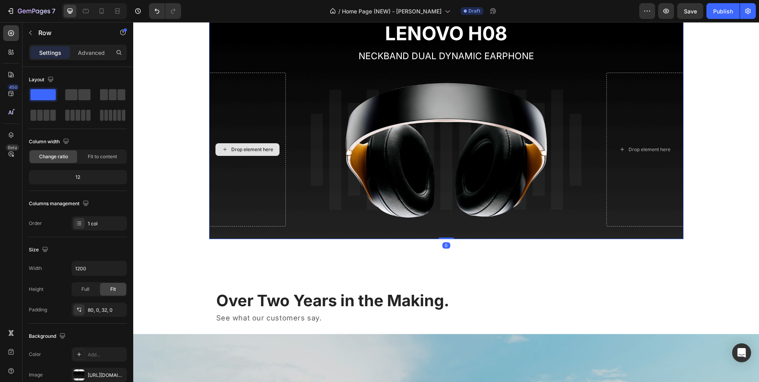
scroll to position [1025, 0]
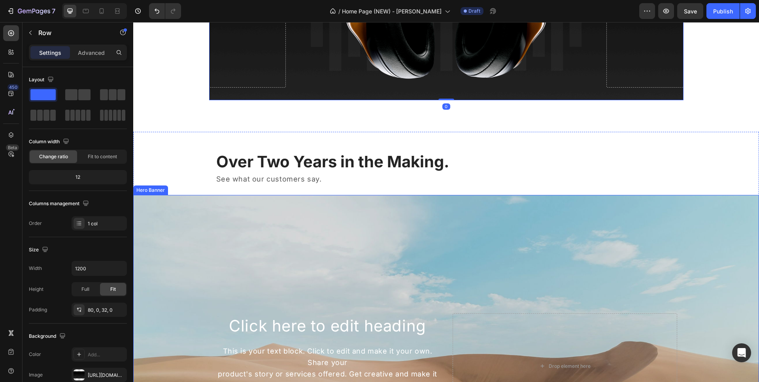
click at [250, 211] on div "Background Image" at bounding box center [445, 366] width 625 height 343
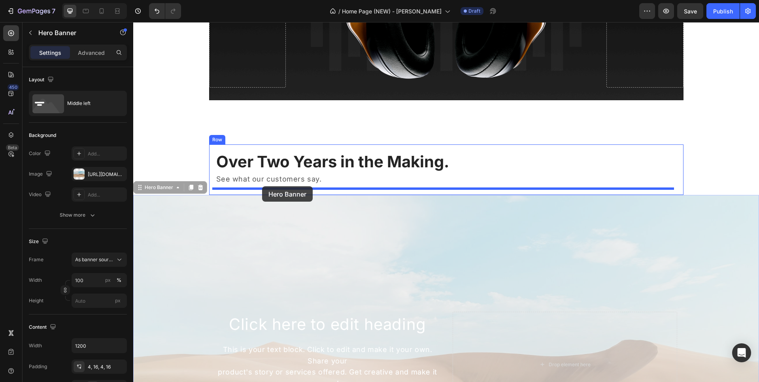
drag, startPoint x: 245, startPoint y: 232, endPoint x: 262, endPoint y: 186, distance: 48.1
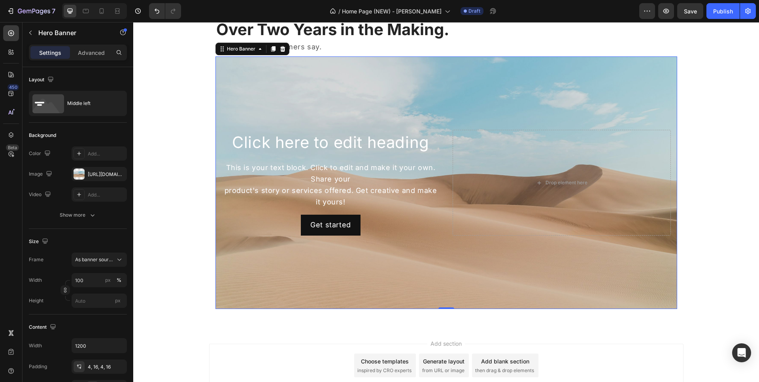
scroll to position [1074, 0]
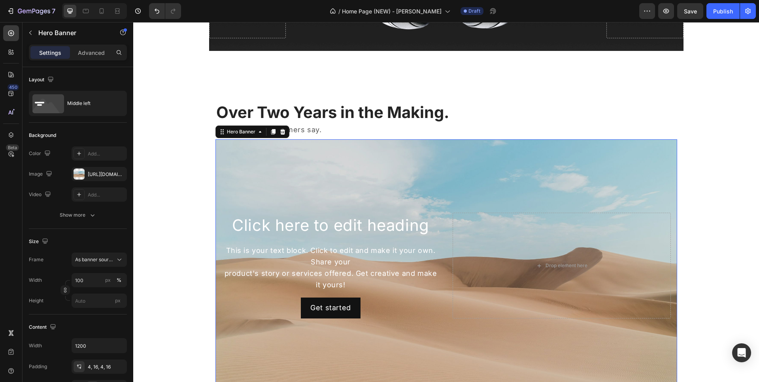
click at [228, 157] on div "Background Image" at bounding box center [445, 265] width 461 height 253
click at [53, 109] on icon at bounding box center [46, 108] width 28 height 19
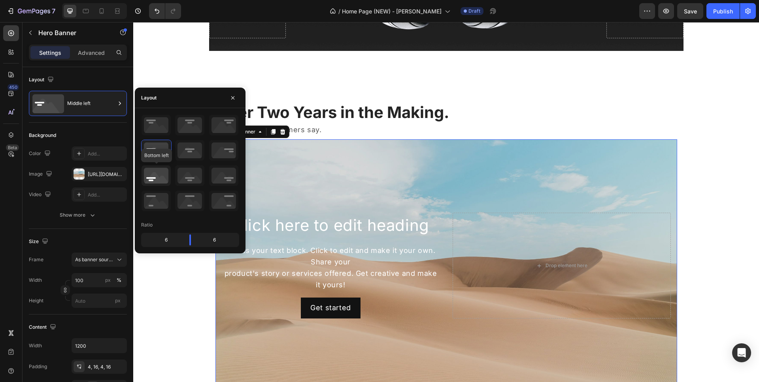
click at [149, 177] on icon at bounding box center [155, 176] width 29 height 21
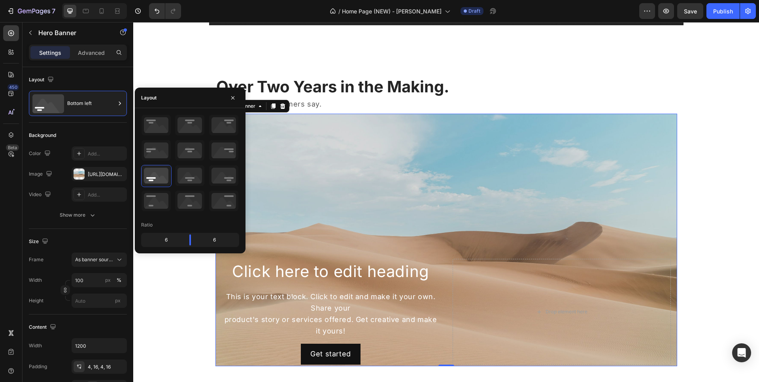
scroll to position [1175, 0]
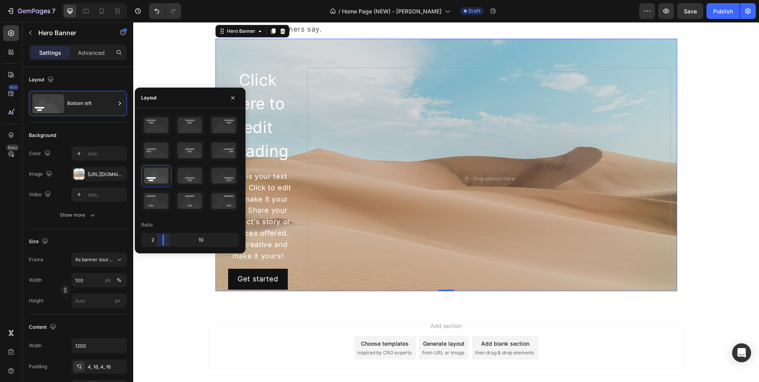
drag, startPoint x: 192, startPoint y: 239, endPoint x: 160, endPoint y: 233, distance: 32.7
click at [160, 0] on body "7 Version history / Home Page (NEW) - [PERSON_NAME] Draft Preview Save Publish …" at bounding box center [379, 0] width 759 height 0
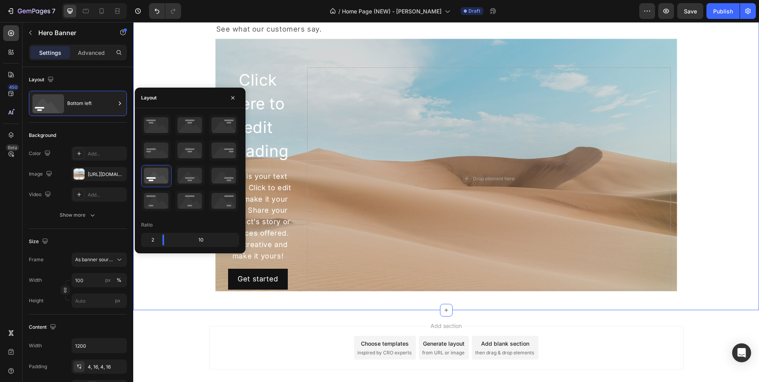
click at [289, 305] on div "Over Two Years in the Making. Heading See what our customers say. Text block Cl…" at bounding box center [445, 146] width 625 height 329
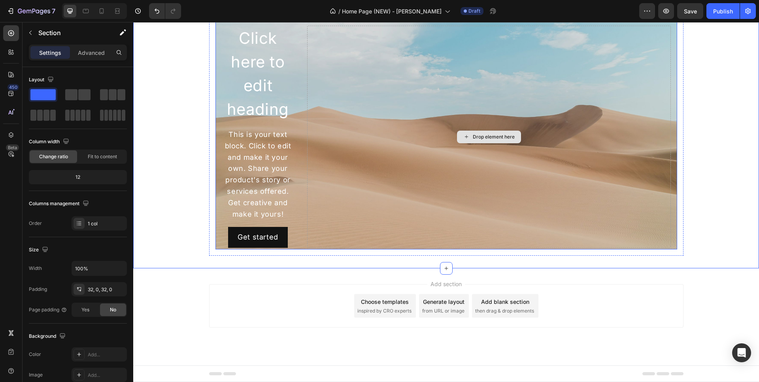
scroll to position [1090, 0]
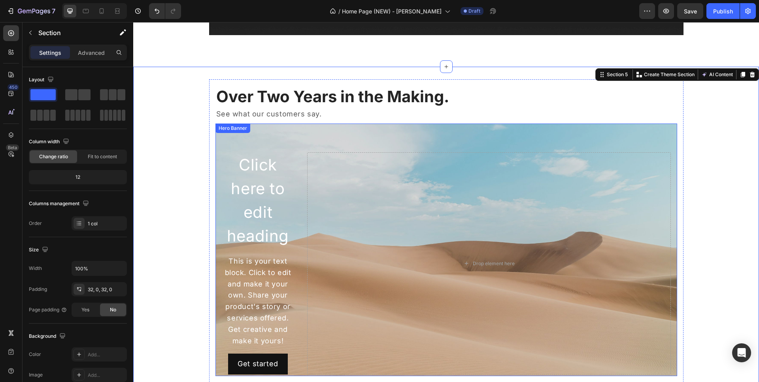
click at [300, 133] on div "Background Image" at bounding box center [445, 250] width 461 height 253
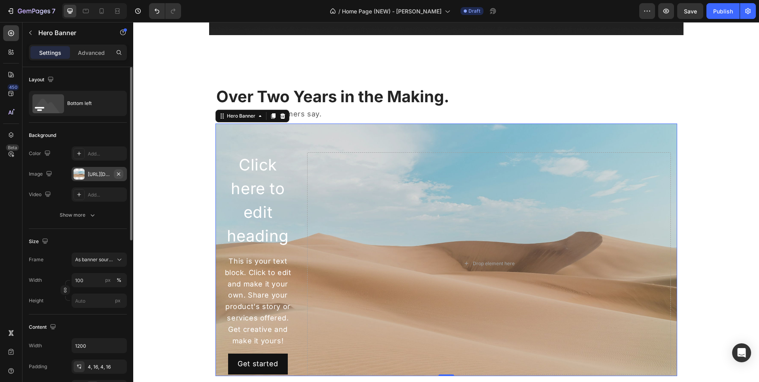
click at [118, 174] on icon "button" at bounding box center [118, 174] width 6 height 6
type input "Auto"
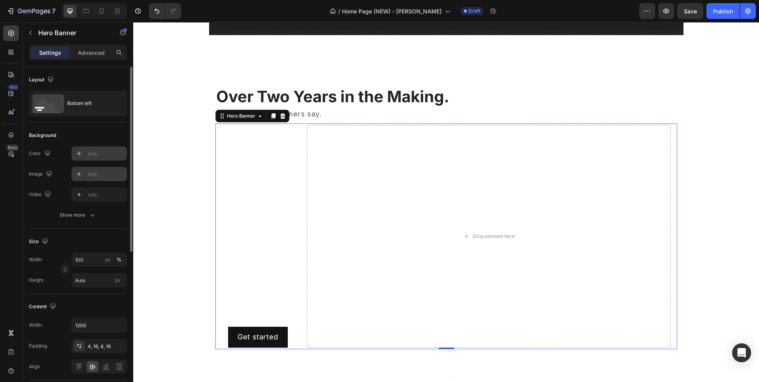
click at [105, 156] on div "Add..." at bounding box center [106, 154] width 37 height 7
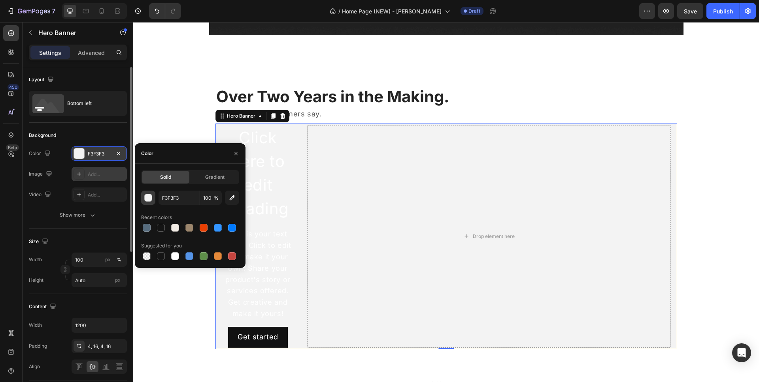
click at [152, 202] on button "button" at bounding box center [148, 198] width 14 height 14
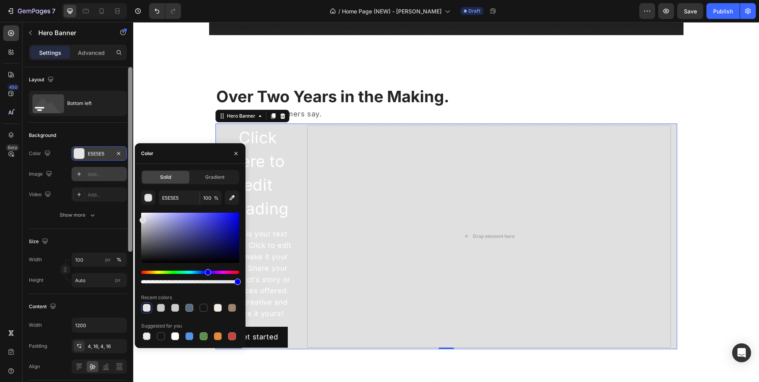
drag, startPoint x: 157, startPoint y: 244, endPoint x: 127, endPoint y: 218, distance: 39.5
click at [127, 218] on div "450 Beta her Sections(30) Elements(11) Media Hero Banner Parallax Hero Banner H…" at bounding box center [66, 202] width 133 height 360
type input "E0E0E0"
click at [231, 154] on button "button" at bounding box center [236, 153] width 13 height 13
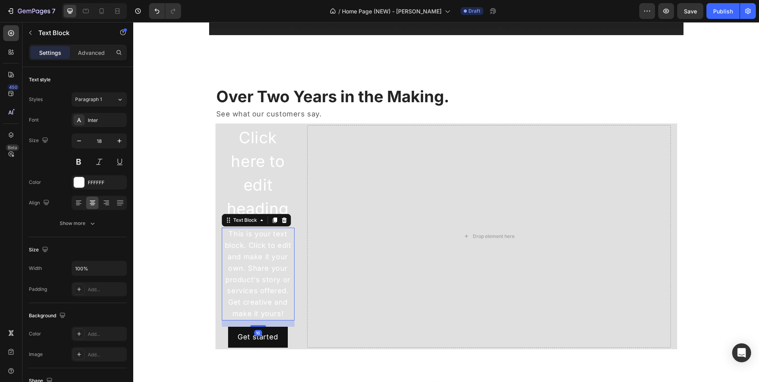
click at [266, 261] on div "This is your text block. Click to edit and make it your own. Share your product…" at bounding box center [258, 274] width 73 height 92
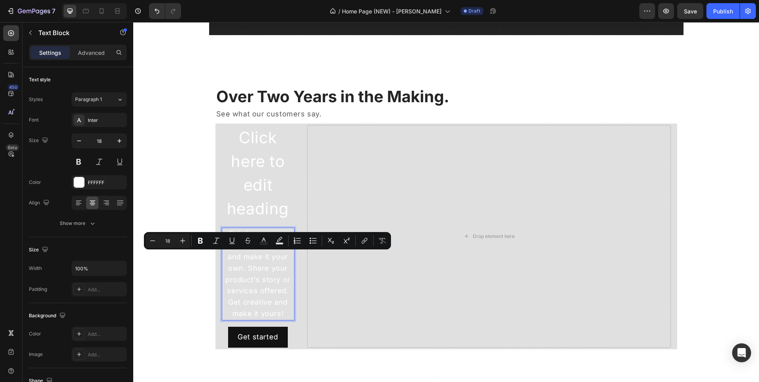
click at [268, 286] on p "This is your text block. Click to edit and make it your own. Share your product…" at bounding box center [257, 274] width 71 height 91
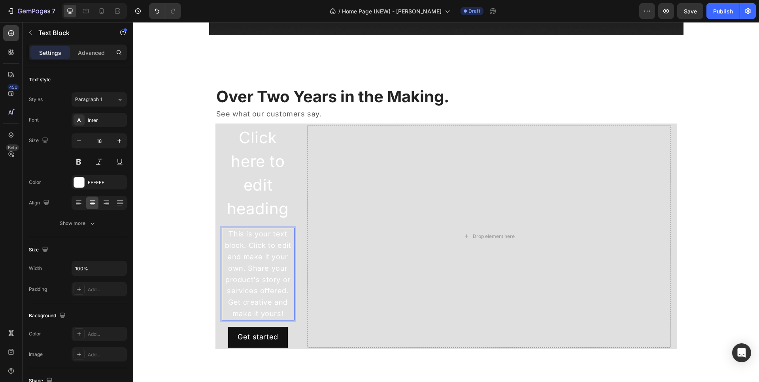
click at [268, 286] on p "This is your text block. Click to edit and make it your own. Share your product…" at bounding box center [257, 274] width 71 height 91
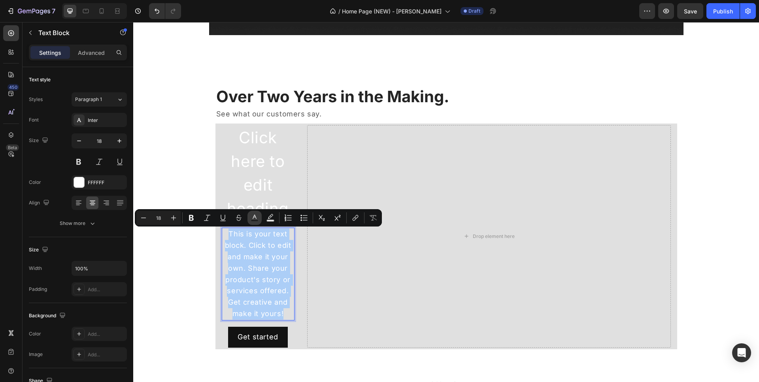
click at [258, 220] on rect "Editor contextual toolbar" at bounding box center [255, 221] width 8 height 2
type input "FFFFFF"
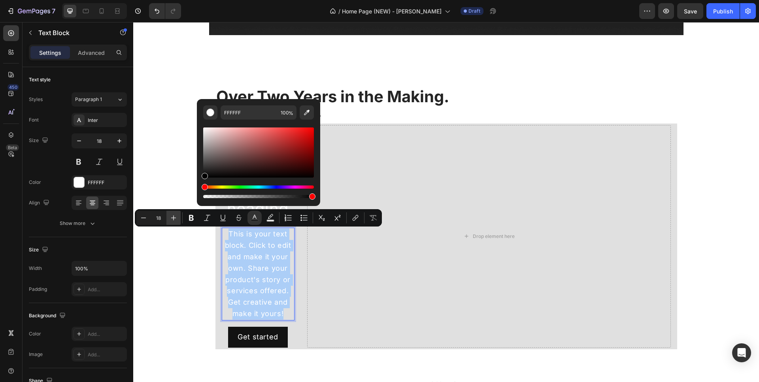
drag, startPoint x: 218, startPoint y: 142, endPoint x: 168, endPoint y: 212, distance: 86.6
click at [168, 212] on div "Minus 18 Plus Bold Italic Underline Strikethrough Text Color Text Background Co…" at bounding box center [258, 217] width 247 height 17
type input "000000"
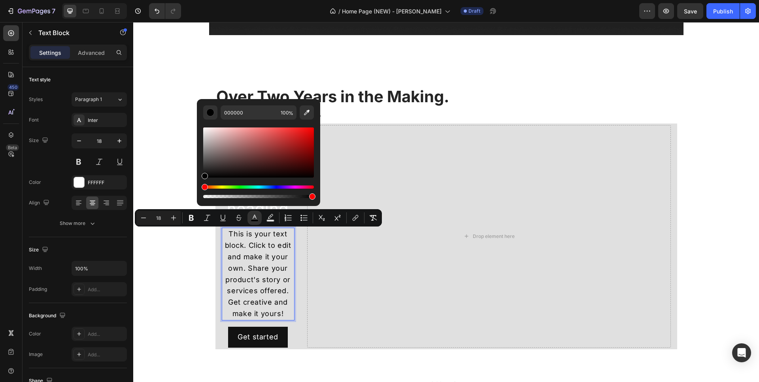
click at [241, 250] on p "This is your text block. Click to edit and make it your own. Share your product…" at bounding box center [257, 274] width 71 height 91
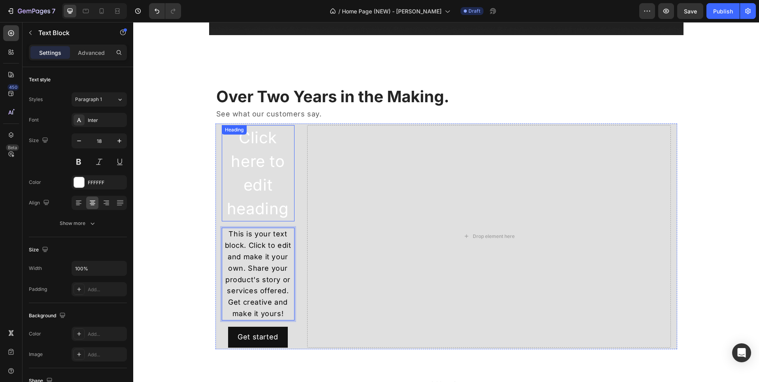
click at [263, 175] on h2 "Click here to edit heading" at bounding box center [258, 173] width 73 height 96
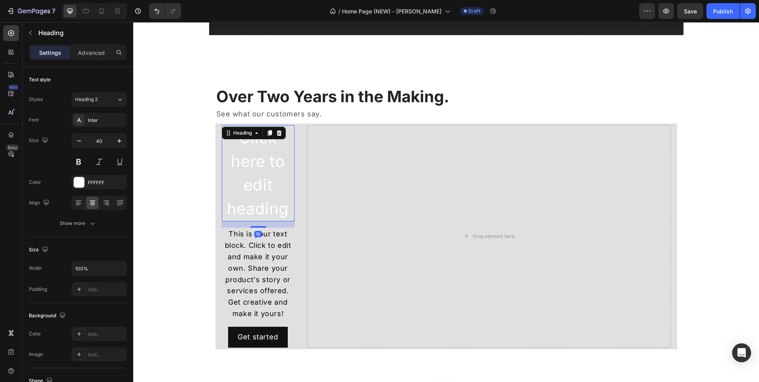
click at [266, 191] on h2 "Click here to edit heading" at bounding box center [258, 173] width 73 height 96
click at [266, 191] on p "Click here to edit heading" at bounding box center [257, 173] width 71 height 95
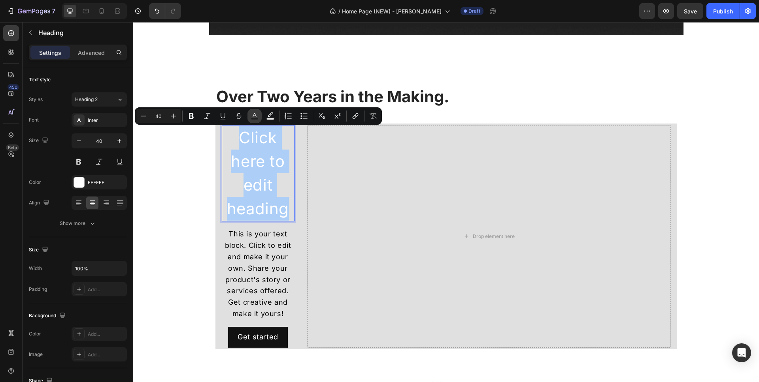
click at [252, 118] on rect "Editor contextual toolbar" at bounding box center [255, 119] width 8 height 2
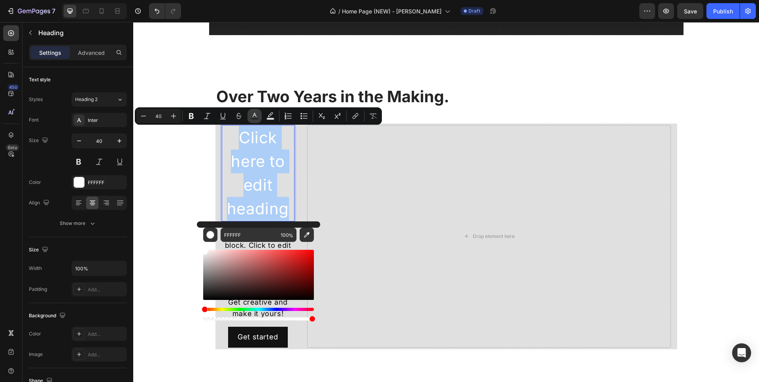
click at [258, 118] on rect "Editor contextual toolbar" at bounding box center [255, 119] width 8 height 2
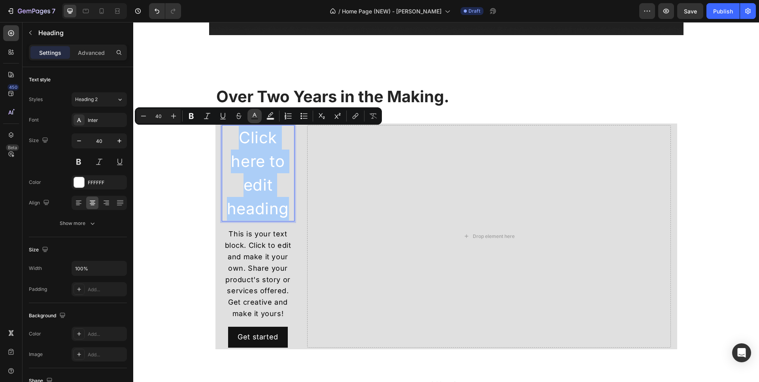
click at [258, 118] on rect "Editor contextual toolbar" at bounding box center [255, 119] width 8 height 2
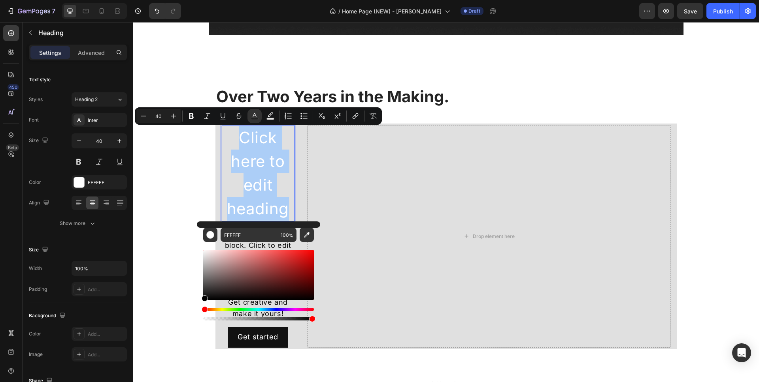
drag, startPoint x: 225, startPoint y: 290, endPoint x: 201, endPoint y: 300, distance: 26.2
click at [201, 300] on div "FFFFFF 100 %" at bounding box center [258, 272] width 123 height 101
type input "000000"
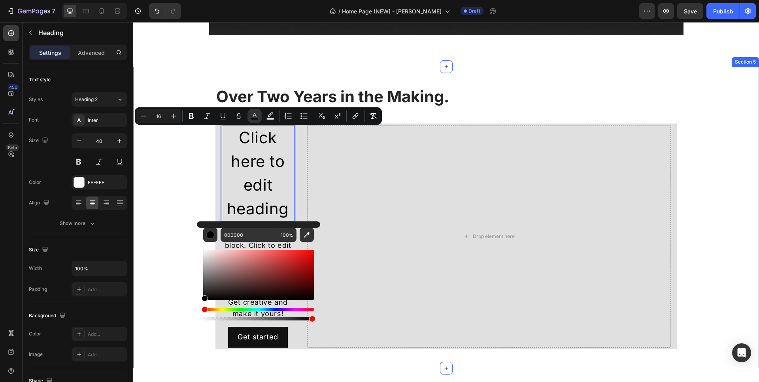
click at [147, 235] on div "Over Two Years in the Making. Heading See what our customers say. Text block Cl…" at bounding box center [445, 217] width 625 height 277
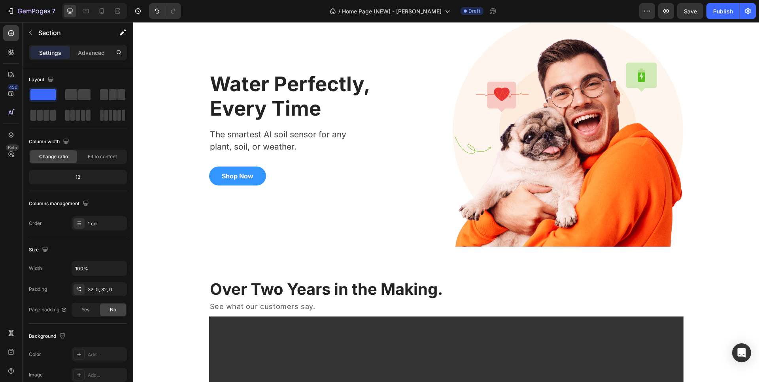
scroll to position [0, 0]
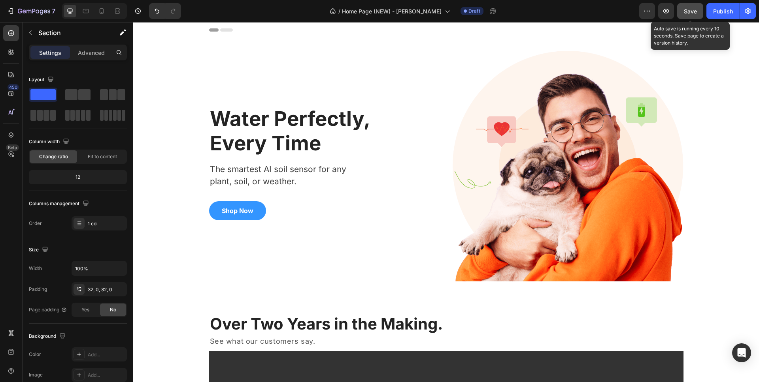
click at [686, 16] on button "Save" at bounding box center [690, 11] width 26 height 16
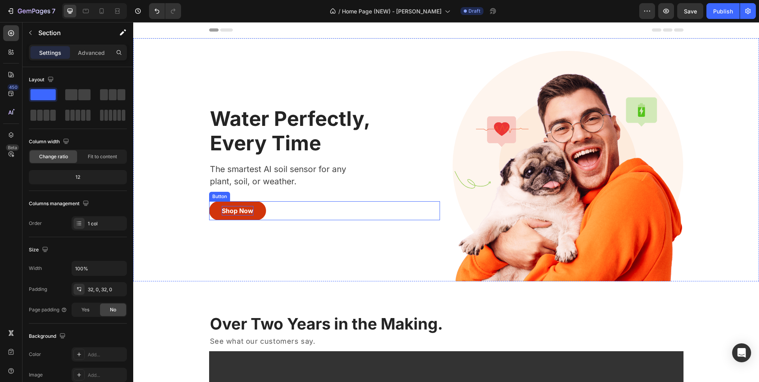
click at [234, 211] on p "Shop Now" at bounding box center [238, 210] width 32 height 9
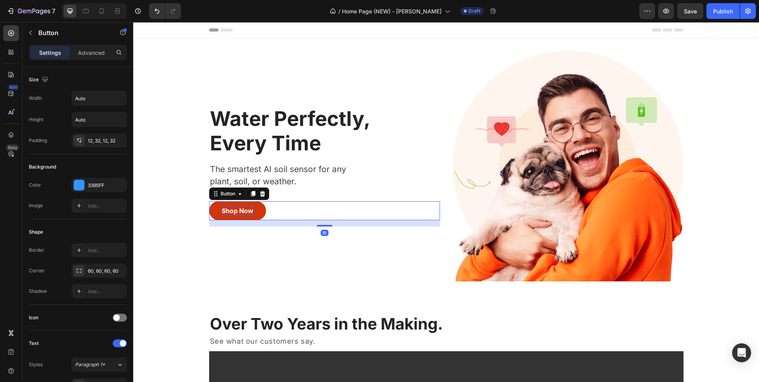
click at [234, 211] on p "Shop Now" at bounding box center [238, 210] width 32 height 9
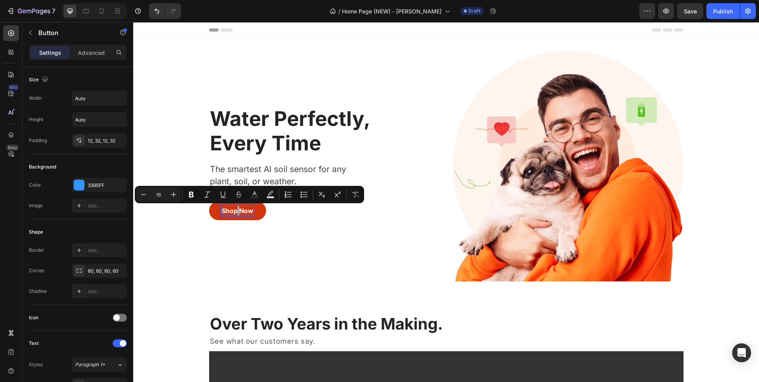
click at [234, 211] on p "Shop Now" at bounding box center [238, 210] width 32 height 9
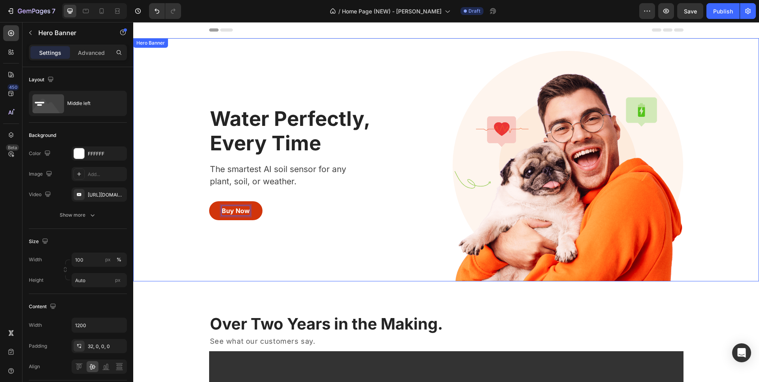
click at [301, 247] on div "Water Perfectly, Every Time Heading The smartest AI soil sensor for any plant, …" at bounding box center [324, 166] width 231 height 231
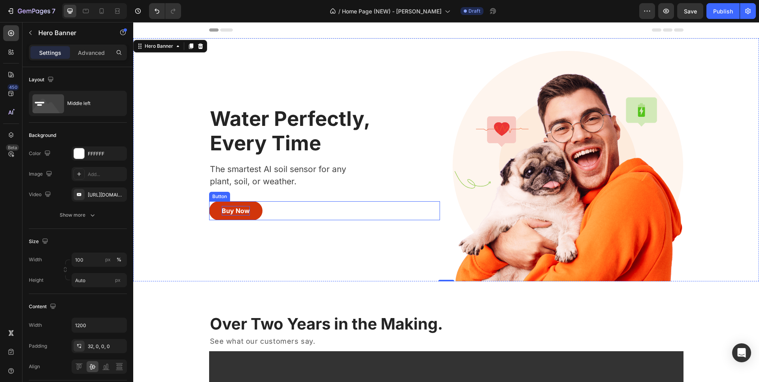
click at [248, 207] on button "Buy Now" at bounding box center [235, 211] width 53 height 19
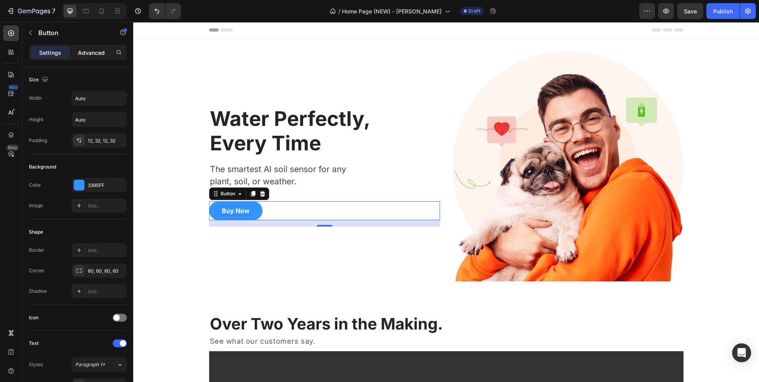
click at [100, 53] on p "Advanced" at bounding box center [91, 53] width 27 height 8
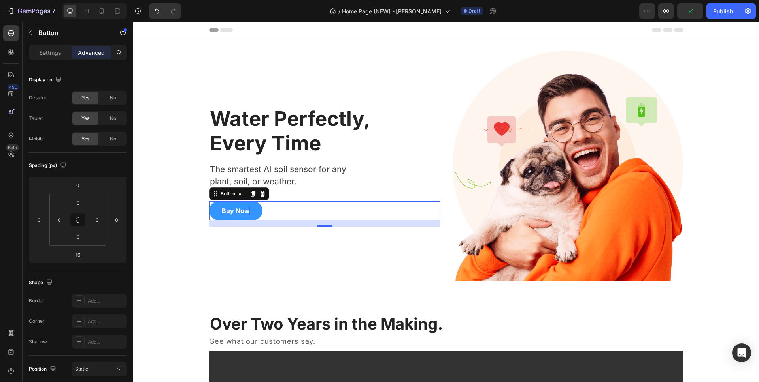
click at [54, 60] on div "Settings Advanced" at bounding box center [78, 56] width 111 height 23
click at [56, 53] on p "Settings" at bounding box center [50, 53] width 22 height 8
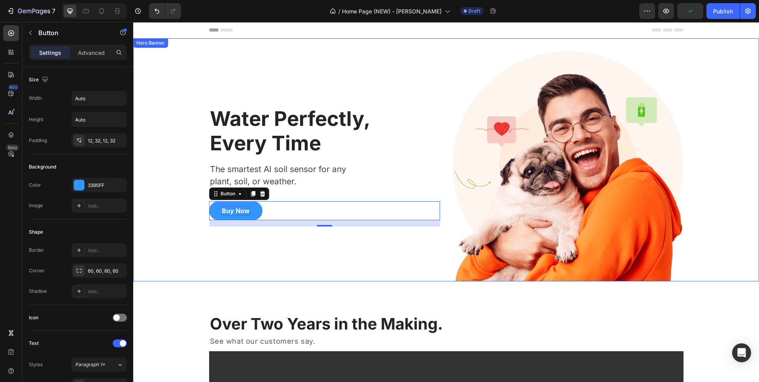
click at [169, 192] on div "Background Image" at bounding box center [445, 159] width 625 height 243
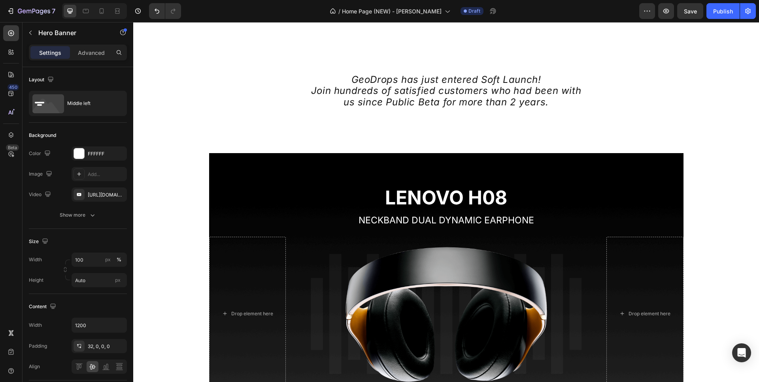
scroll to position [804, 0]
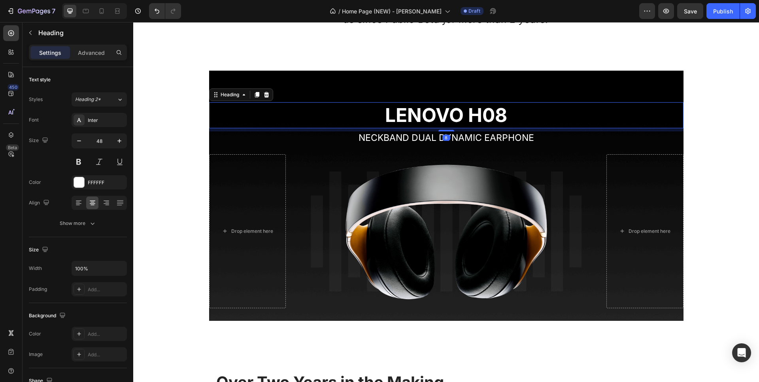
click at [422, 104] on p "LENOVO H08" at bounding box center [446, 115] width 473 height 24
click at [412, 114] on p "LENOVO H08" at bounding box center [446, 115] width 473 height 24
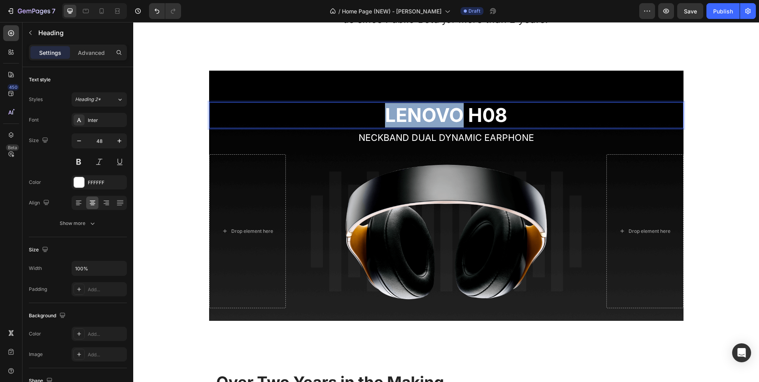
click at [412, 114] on p "LENOVO H08" at bounding box center [446, 115] width 473 height 24
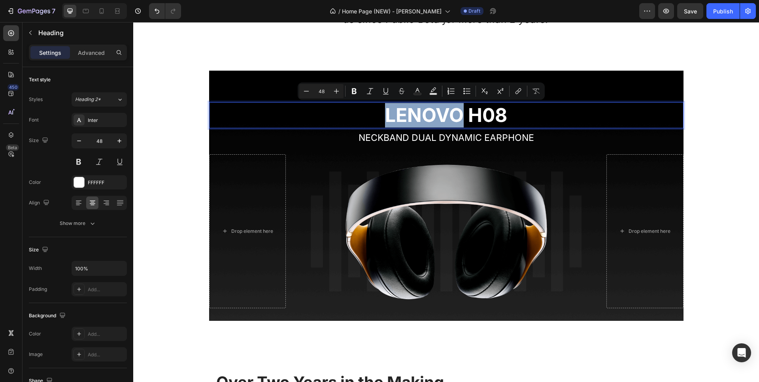
click at [412, 114] on p "LENOVO H08" at bounding box center [446, 115] width 473 height 24
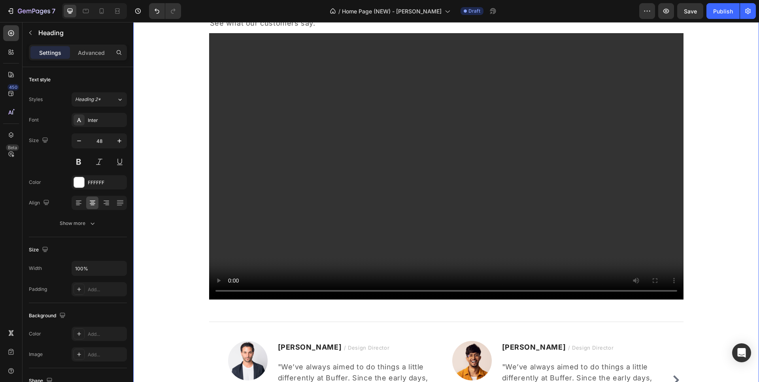
scroll to position [237, 0]
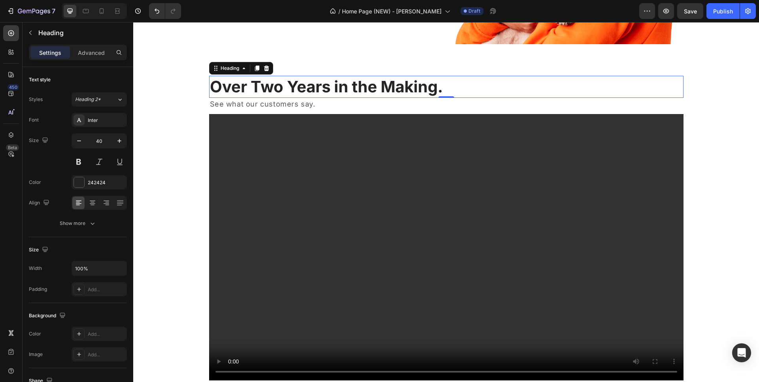
click at [261, 94] on h2 "Over Two Years in the Making." at bounding box center [446, 87] width 474 height 22
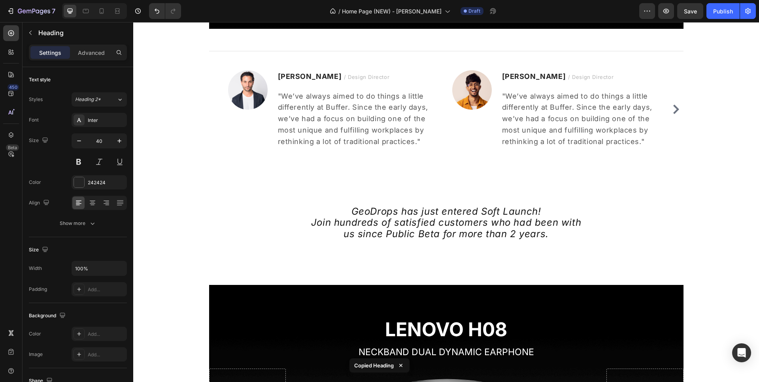
scroll to position [721, 0]
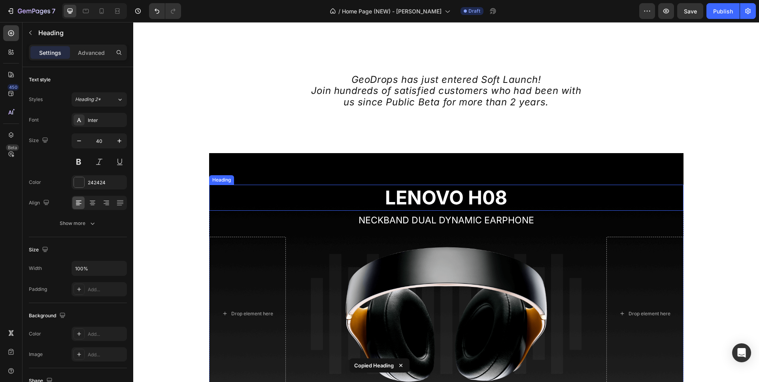
click at [381, 198] on p "LENOVO H08" at bounding box center [446, 198] width 473 height 24
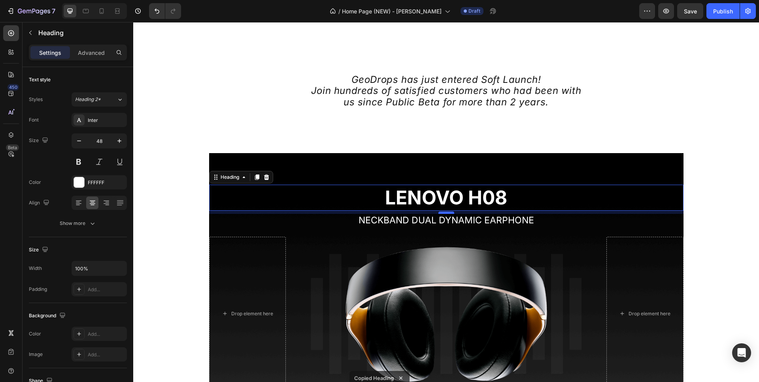
click at [443, 212] on div at bounding box center [446, 213] width 16 height 2
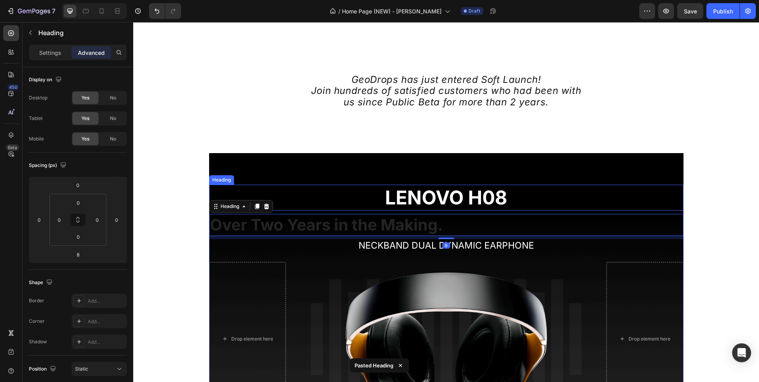
click at [435, 208] on p "LENOVO H08" at bounding box center [446, 198] width 473 height 24
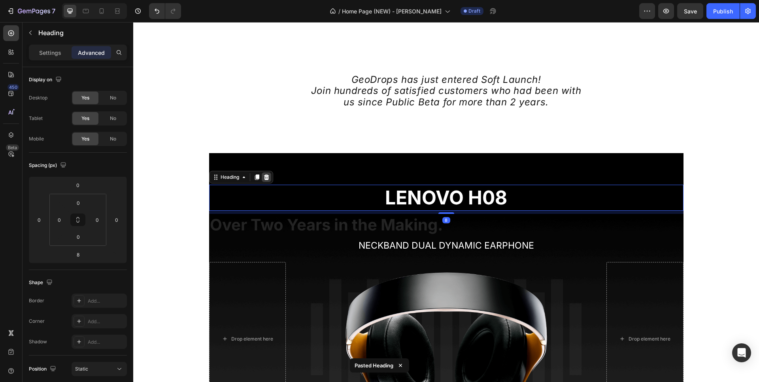
click at [265, 177] on icon at bounding box center [266, 178] width 5 height 6
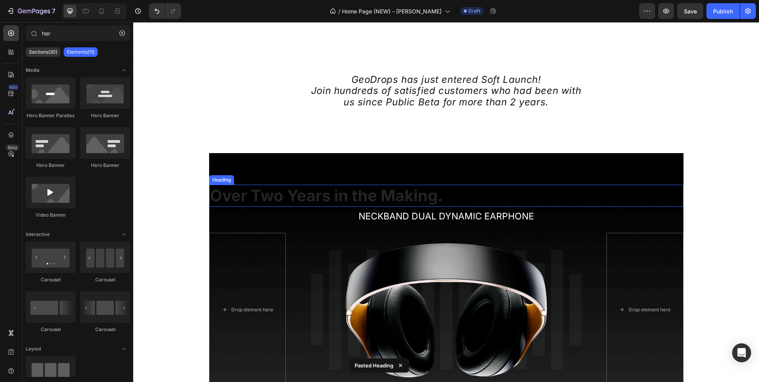
click at [264, 194] on h2 "Over Two Years in the Making." at bounding box center [446, 196] width 474 height 22
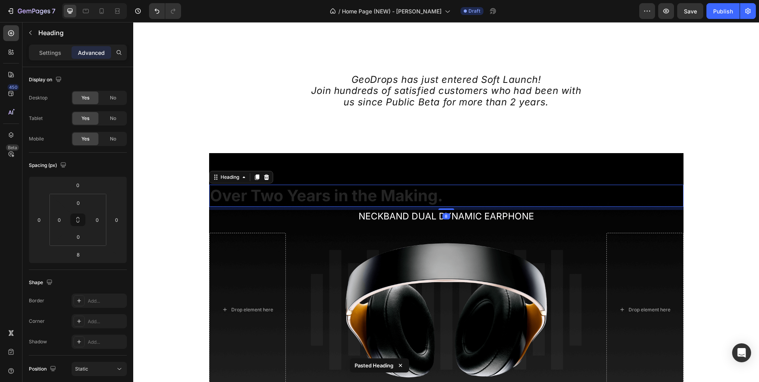
click at [264, 194] on h2 "Over Two Years in the Making." at bounding box center [446, 196] width 474 height 22
click at [264, 194] on p "Over Two Years in the Making." at bounding box center [446, 196] width 473 height 21
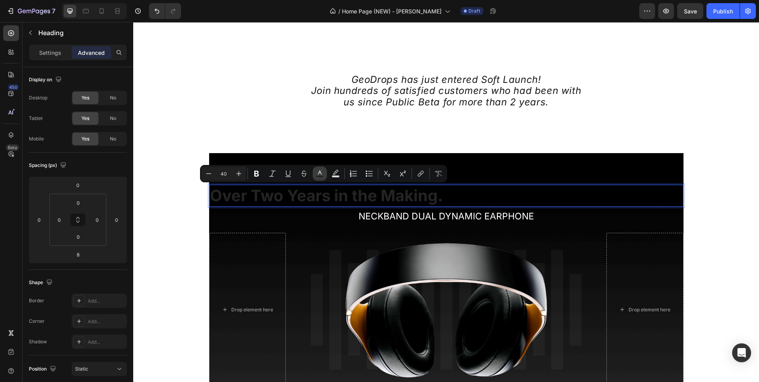
click at [321, 174] on icon "Editor contextual toolbar" at bounding box center [320, 173] width 4 height 4
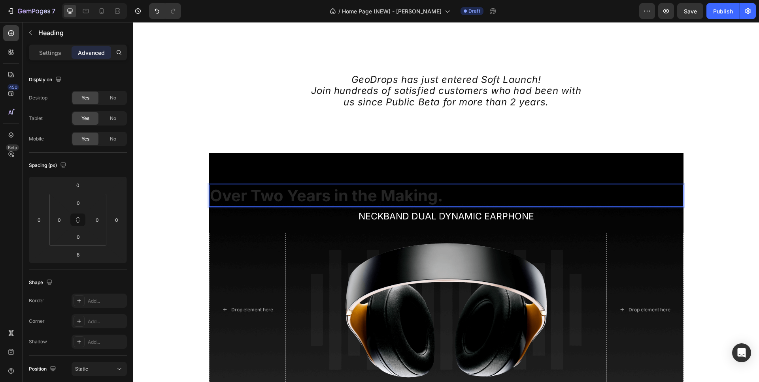
click at [316, 200] on p "Over Two Years in the Making." at bounding box center [446, 196] width 473 height 21
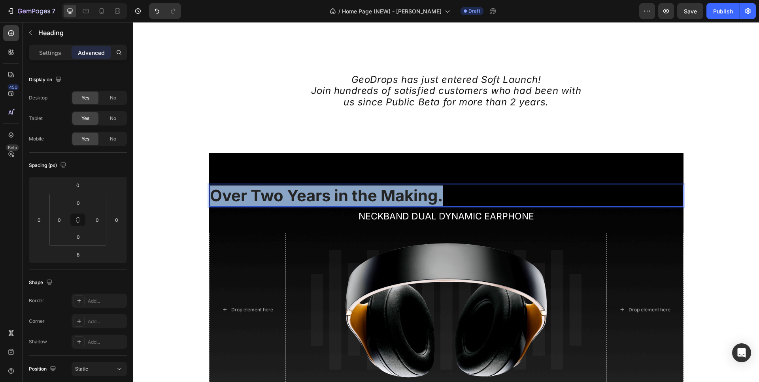
click at [316, 199] on p "Over Two Years in the Making." at bounding box center [446, 196] width 473 height 21
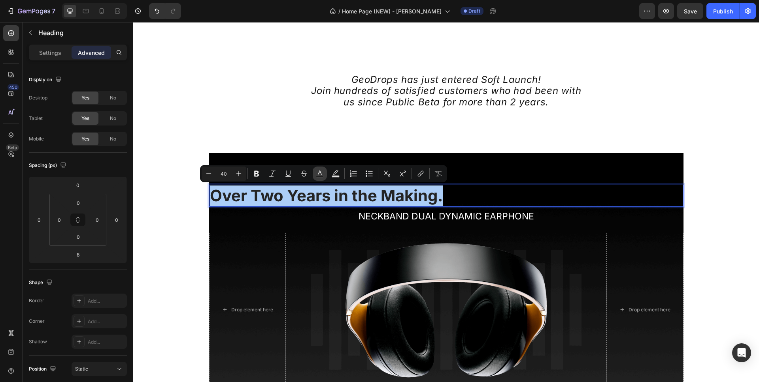
click at [320, 176] on rect "Editor contextual toolbar" at bounding box center [320, 177] width 8 height 2
click at [320, 172] on icon "Editor contextual toolbar" at bounding box center [320, 174] width 8 height 8
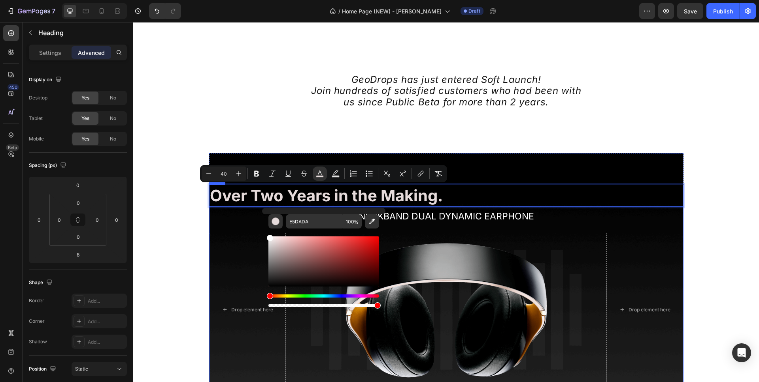
type input "FFFFFF"
drag, startPoint x: 419, startPoint y: 287, endPoint x: 257, endPoint y: 228, distance: 172.4
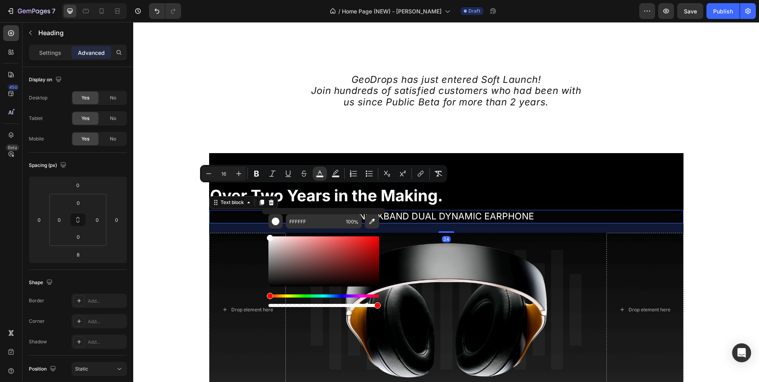
click at [239, 219] on p "NECKBAND DUAL DYNAMIC EARPHONE" at bounding box center [446, 217] width 473 height 12
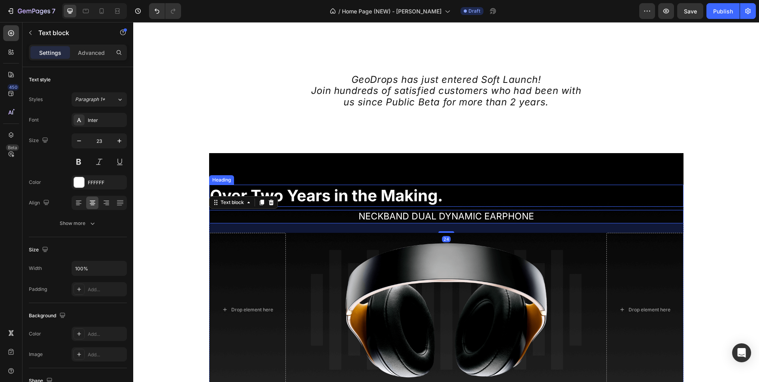
click at [478, 190] on p "⁠⁠⁠⁠⁠⁠⁠ Over Two Years in the Making." at bounding box center [446, 196] width 473 height 21
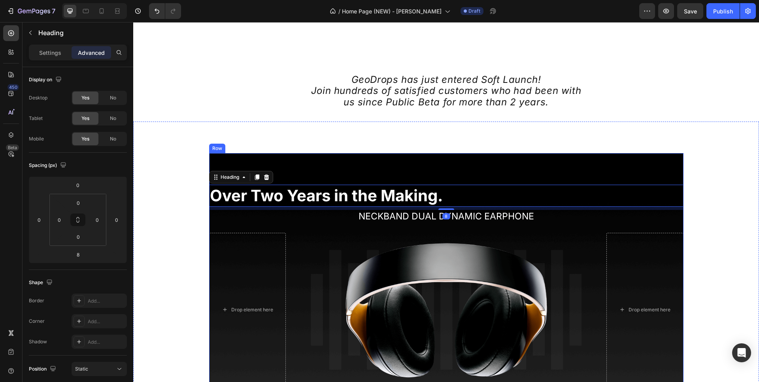
click at [445, 166] on div "⁠⁠⁠⁠⁠⁠⁠ Over Two Years in the Making. Heading 8 NECKBAND DUAL DYNAMIC EARPHONE …" at bounding box center [446, 276] width 474 height 246
click at [444, 188] on p "⁠⁠⁠⁠⁠⁠⁠ Over Two Years in the Making." at bounding box center [446, 196] width 473 height 21
click at [386, 200] on span "Over Two Years in the Making." at bounding box center [326, 195] width 233 height 19
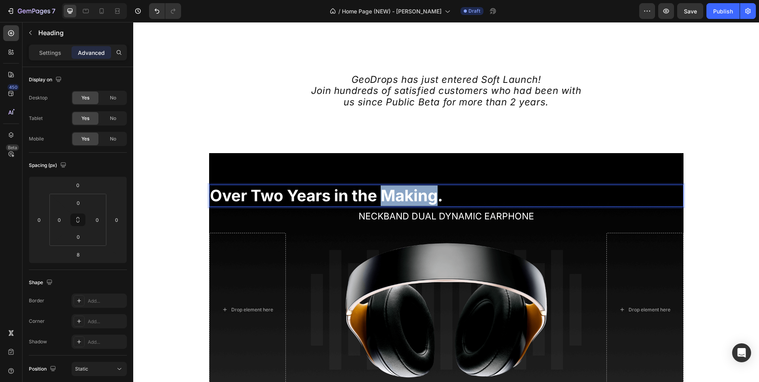
click at [386, 200] on span "Over Two Years in the Making." at bounding box center [326, 195] width 233 height 19
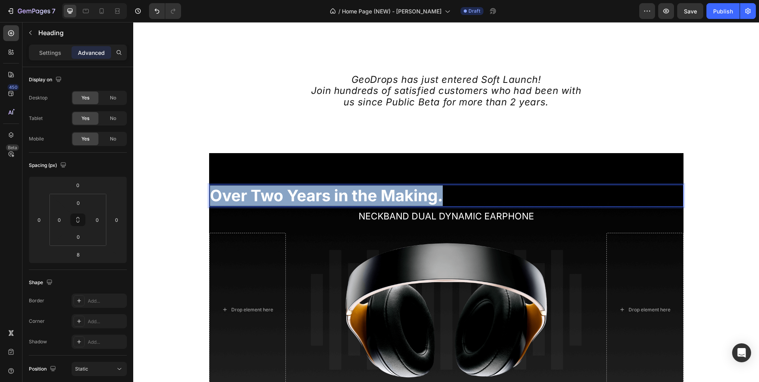
click at [386, 200] on span "Over Two Years in the Making." at bounding box center [326, 195] width 233 height 19
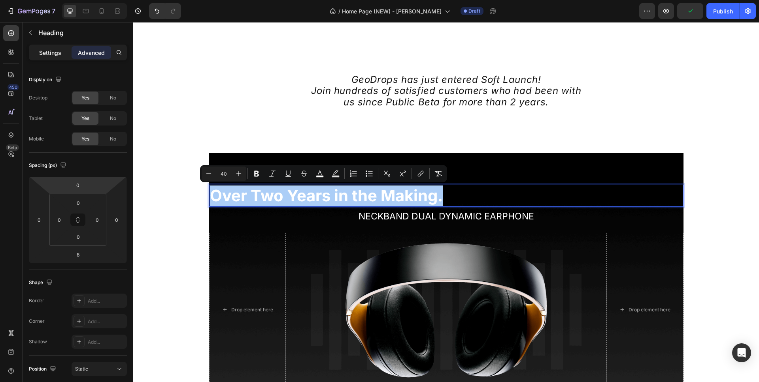
click at [57, 50] on p "Settings" at bounding box center [50, 53] width 22 height 8
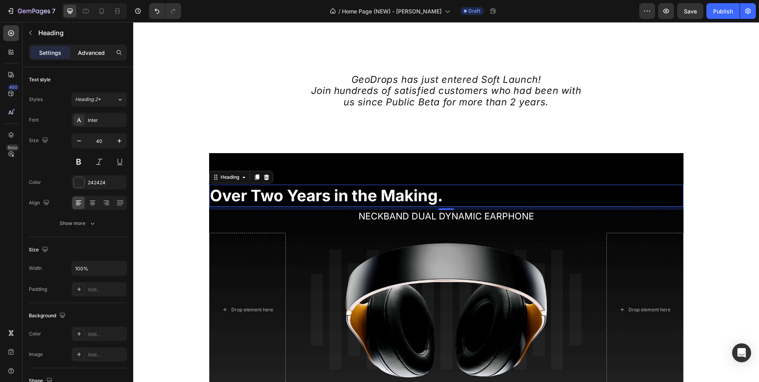
click at [75, 51] on div "Advanced" at bounding box center [92, 52] width 40 height 13
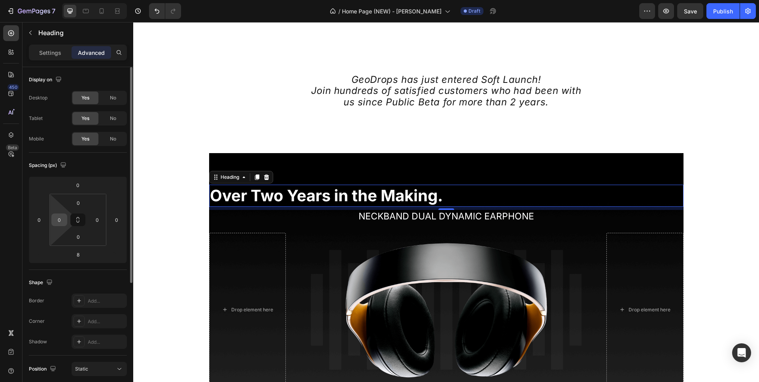
click at [54, 222] on div "0" at bounding box center [59, 220] width 16 height 13
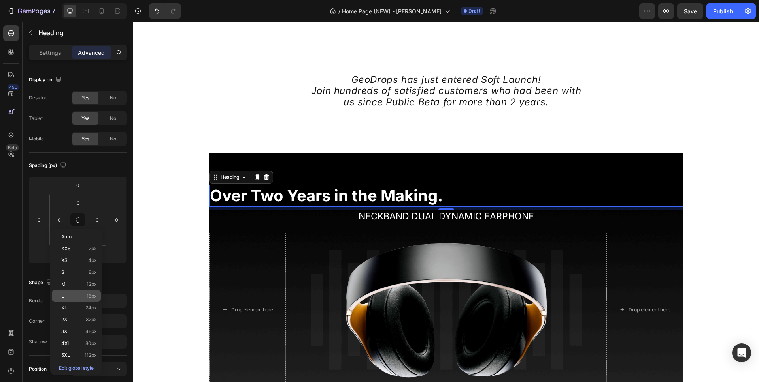
click at [72, 292] on div "L 16px" at bounding box center [76, 296] width 49 height 12
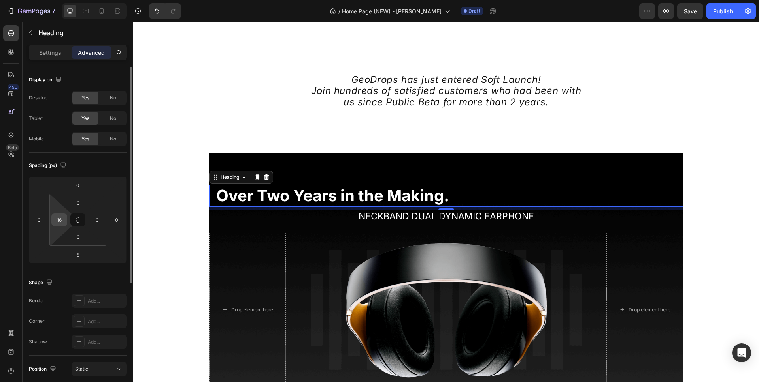
click at [57, 226] on input "16" at bounding box center [59, 220] width 12 height 12
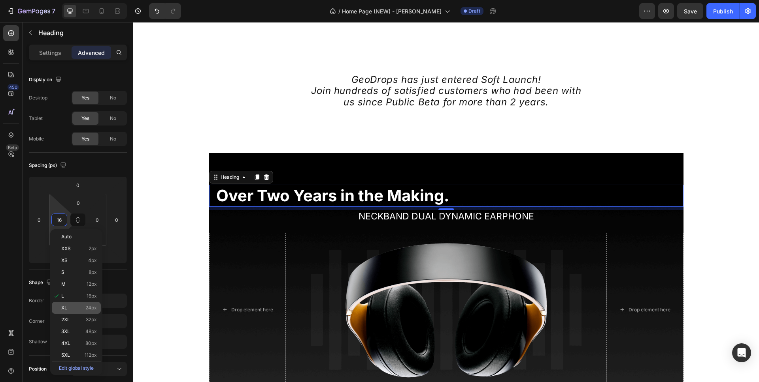
click at [68, 307] on p "XL 24px" at bounding box center [79, 308] width 36 height 6
type input "24"
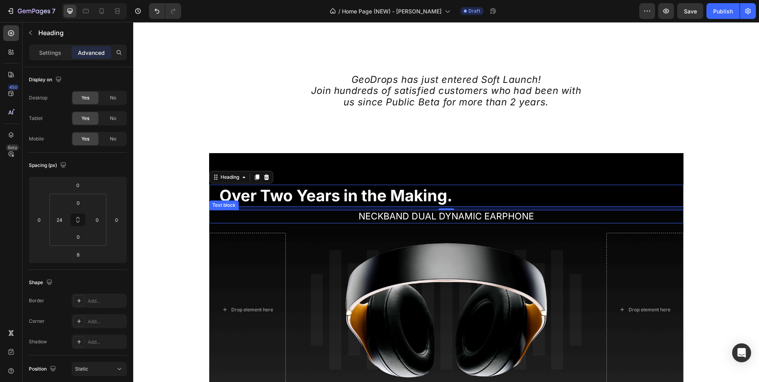
click at [358, 214] on p "NECKBAND DUAL DYNAMIC EARPHONE" at bounding box center [446, 217] width 473 height 12
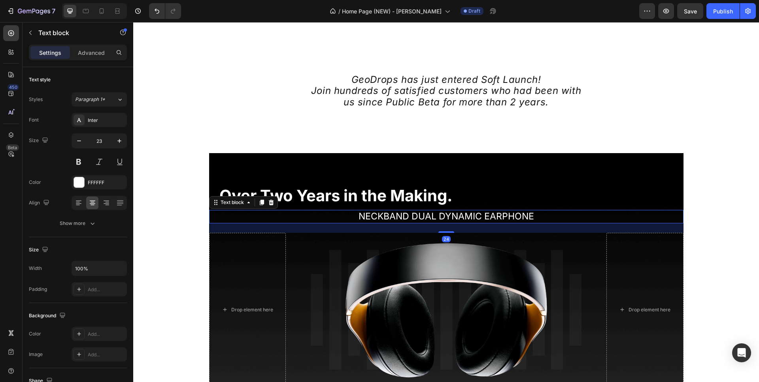
click at [358, 213] on p "NECKBAND DUAL DYNAMIC EARPHONE" at bounding box center [446, 217] width 473 height 12
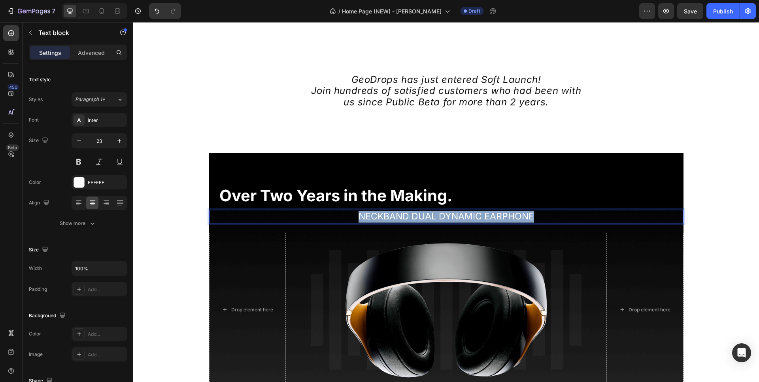
click at [358, 214] on p "NECKBAND DUAL DYNAMIC EARPHONE" at bounding box center [446, 217] width 473 height 12
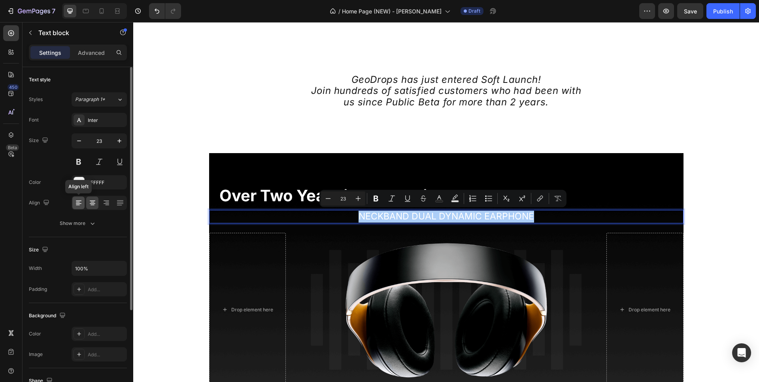
click at [84, 207] on div at bounding box center [78, 203] width 12 height 13
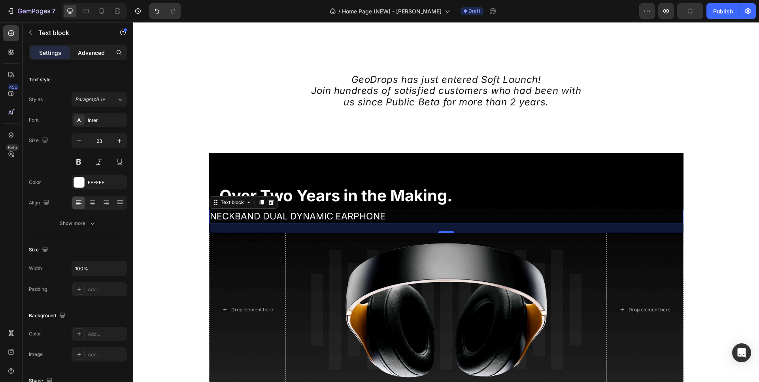
click at [81, 51] on p "Advanced" at bounding box center [91, 53] width 27 height 8
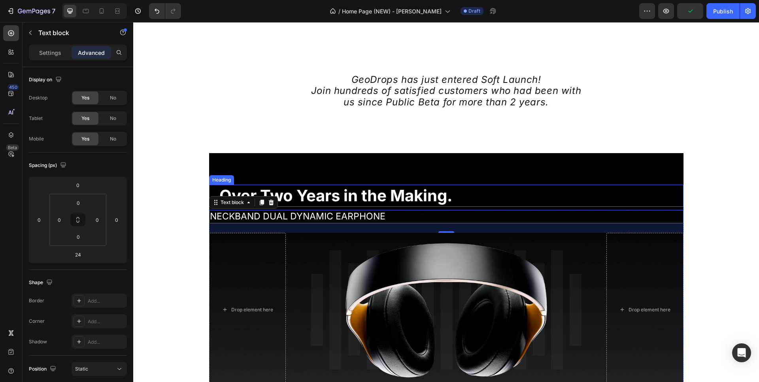
click at [289, 196] on span "Over Two Years in the Making." at bounding box center [335, 195] width 233 height 19
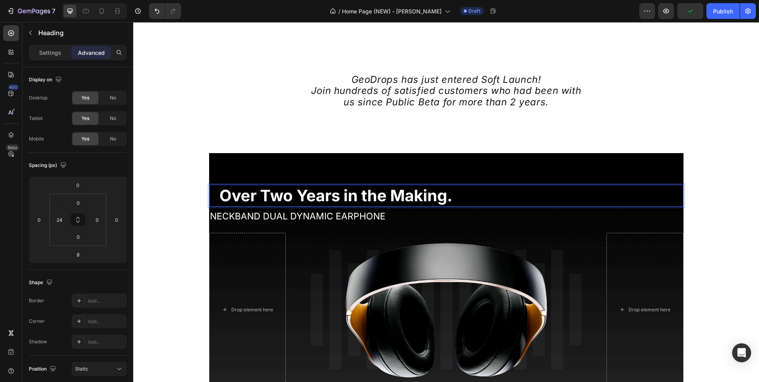
click at [289, 195] on span "Over Two Years in the Making." at bounding box center [335, 195] width 233 height 19
click at [62, 222] on input "24" at bounding box center [59, 220] width 12 height 12
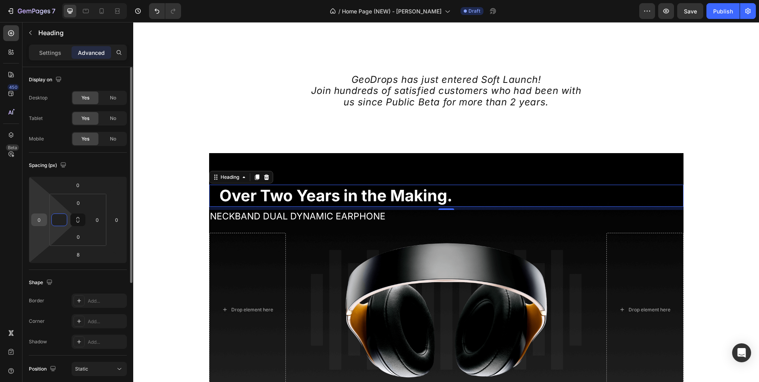
type input "0"
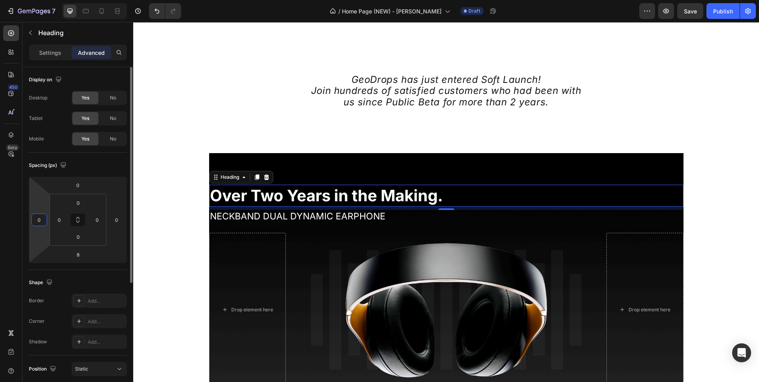
click at [42, 221] on input "0" at bounding box center [39, 220] width 12 height 12
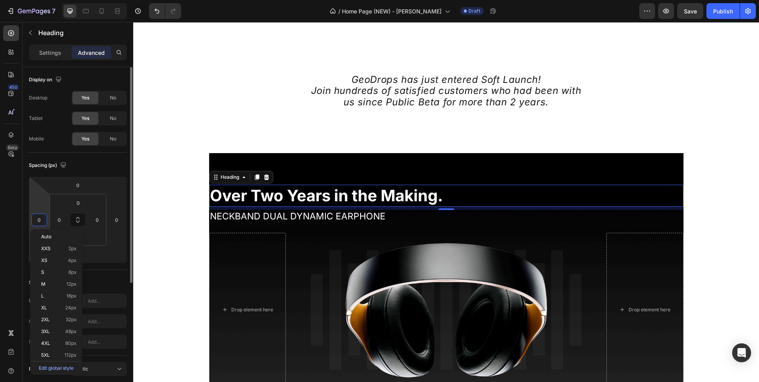
paste input "24"
type input "24"
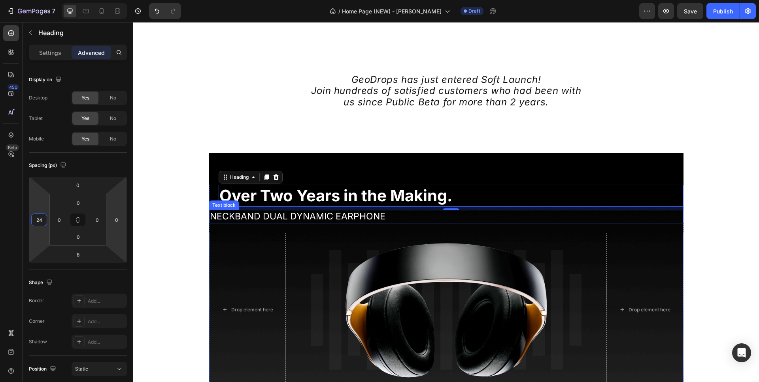
click at [232, 219] on p "NECKBAND DUAL DYNAMIC EARPHONE" at bounding box center [446, 217] width 473 height 12
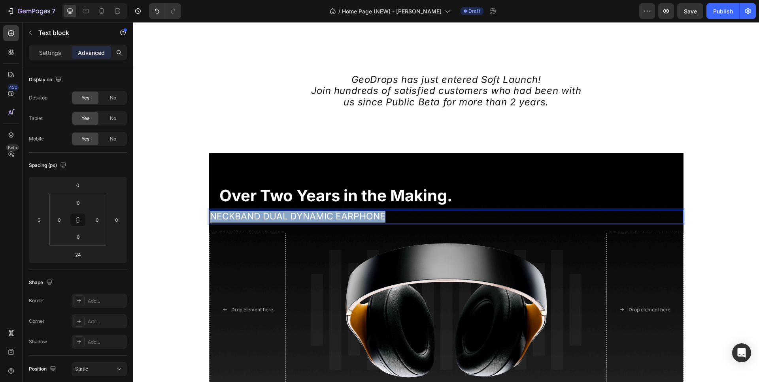
click at [232, 219] on p "NECKBAND DUAL DYNAMIC EARPHONE" at bounding box center [446, 217] width 473 height 12
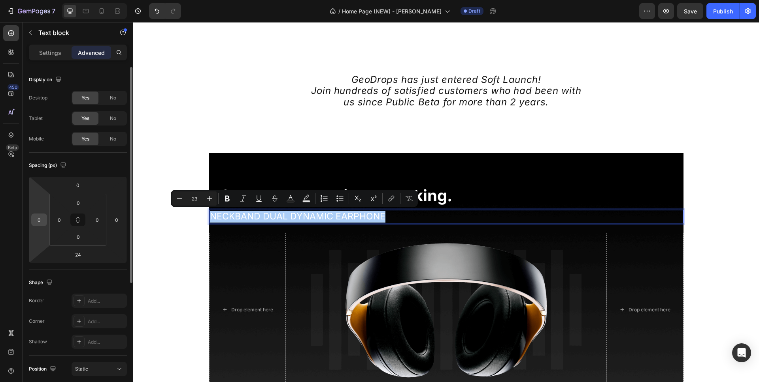
click at [38, 218] on input "0" at bounding box center [39, 220] width 12 height 12
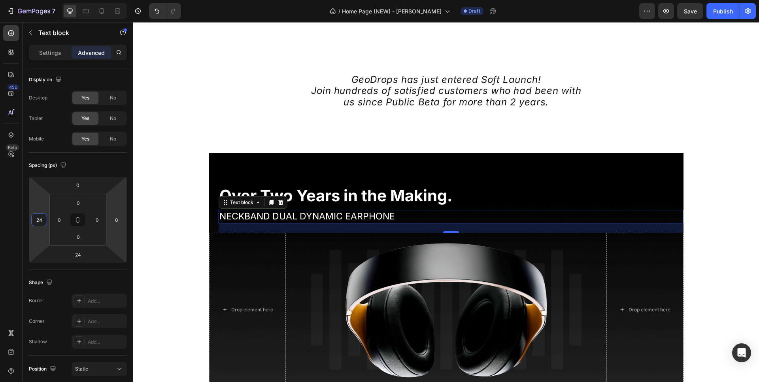
type input "24"
click at [366, 218] on p "NECKBAND DUAL DYNAMIC EARPHONE" at bounding box center [450, 217] width 463 height 12
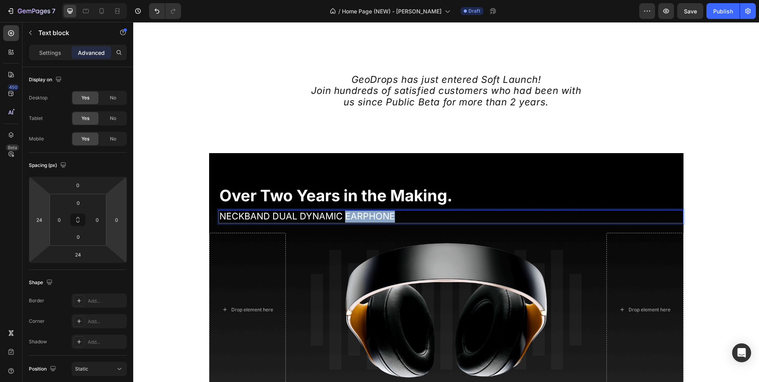
click at [366, 218] on p "NECKBAND DUAL DYNAMIC EARPHONE" at bounding box center [450, 217] width 463 height 12
click at [365, 222] on div "sss" at bounding box center [450, 216] width 465 height 13
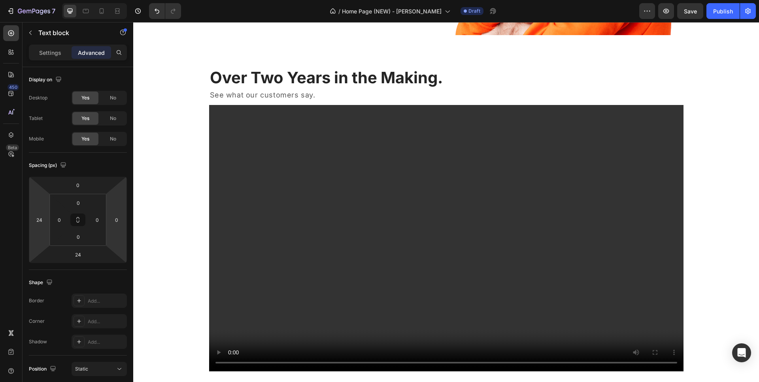
scroll to position [241, 0]
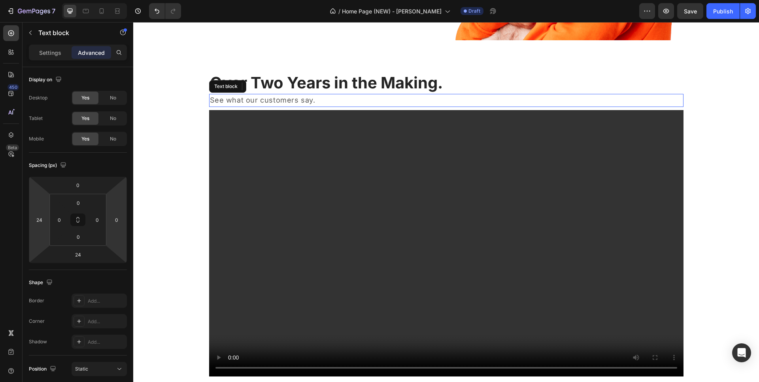
click at [292, 102] on p "See what our customers say." at bounding box center [446, 100] width 473 height 11
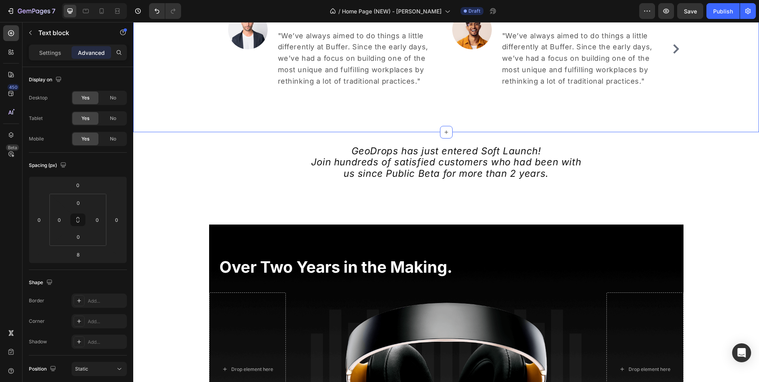
scroll to position [789, 0]
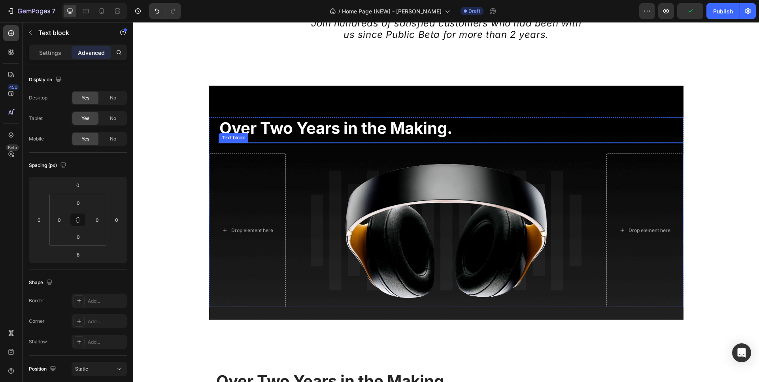
click at [296, 143] on div at bounding box center [450, 144] width 465 height 2
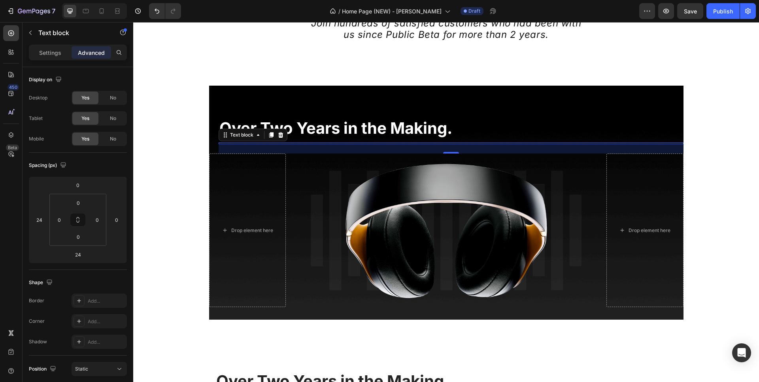
click at [467, 148] on div "24" at bounding box center [450, 148] width 465 height 9
click at [278, 132] on icon at bounding box center [280, 135] width 6 height 6
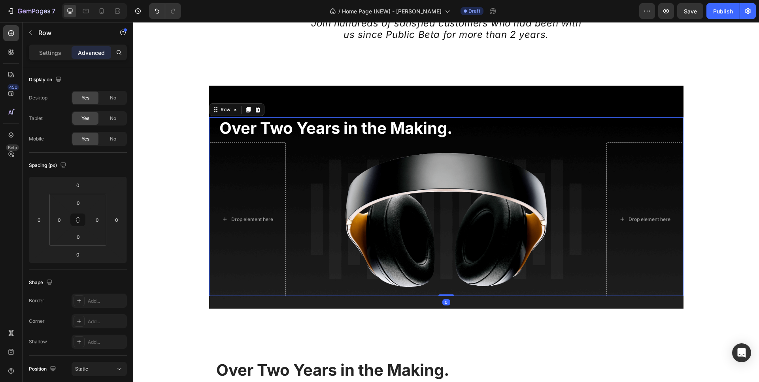
click at [296, 141] on div "Over Two Years in the Making. Heading Drop element here Image Drop element here…" at bounding box center [446, 206] width 474 height 179
click at [298, 139] on h2 "Over Two Years in the Making." at bounding box center [450, 128] width 465 height 22
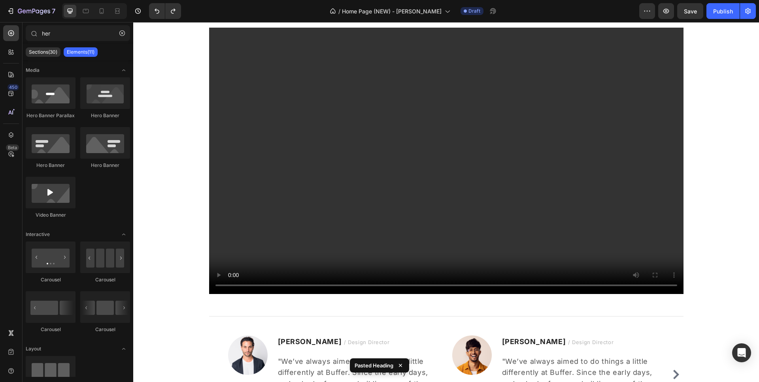
scroll to position [148, 0]
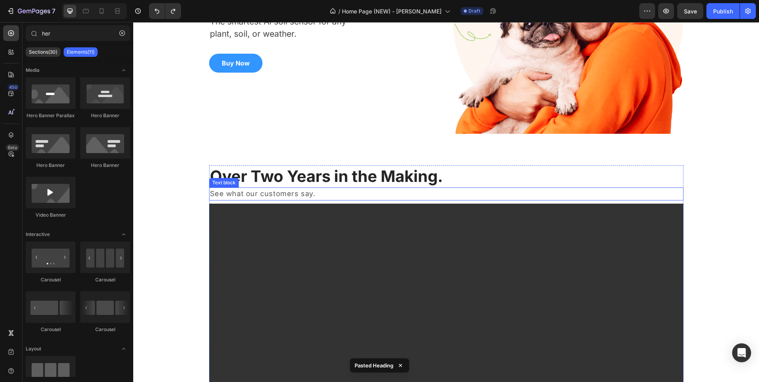
click at [240, 192] on p "See what our customers say." at bounding box center [446, 193] width 473 height 11
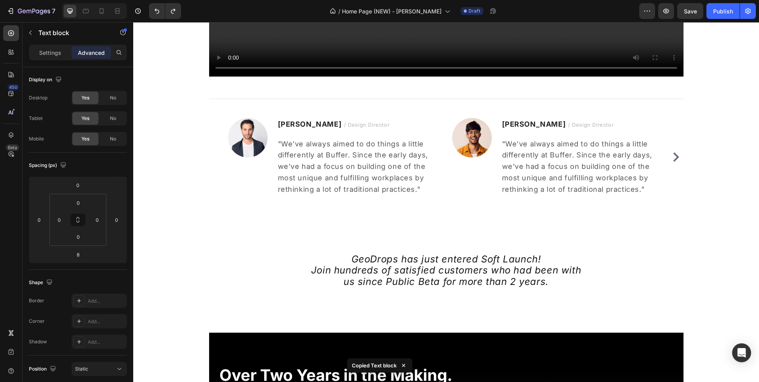
scroll to position [718, 0]
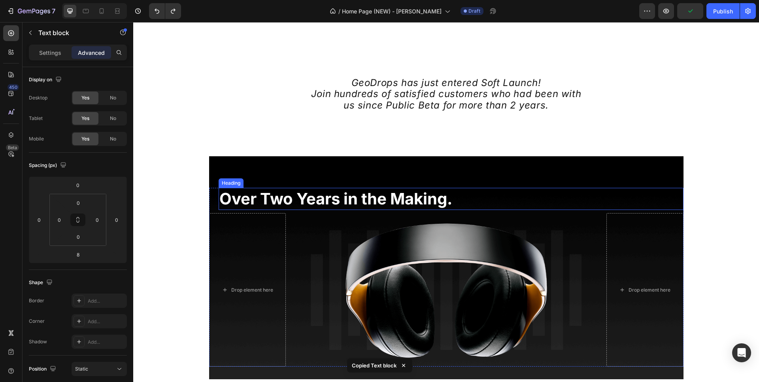
click at [243, 209] on h2 "Over Two Years in the Making." at bounding box center [450, 199] width 465 height 22
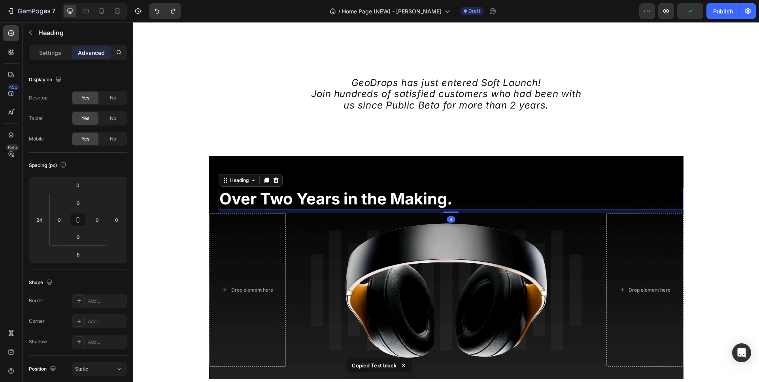
click at [243, 211] on div "8" at bounding box center [450, 211] width 465 height 3
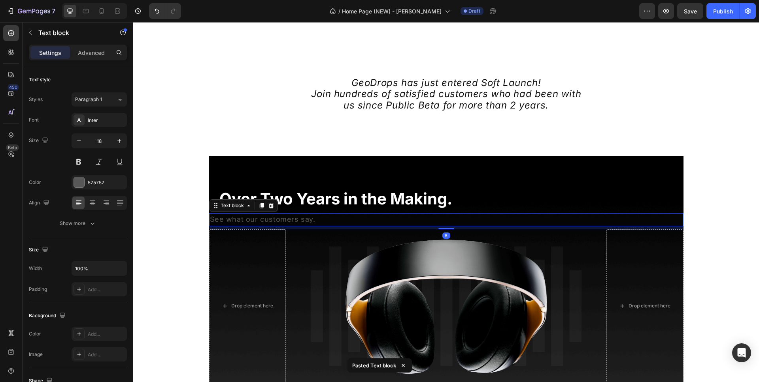
click at [219, 219] on p "See what our customers say." at bounding box center [446, 219] width 473 height 11
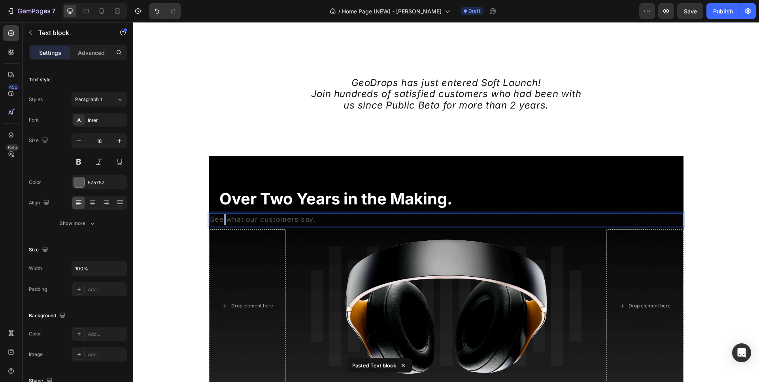
click at [219, 219] on p "See what our customers say." at bounding box center [446, 219] width 473 height 11
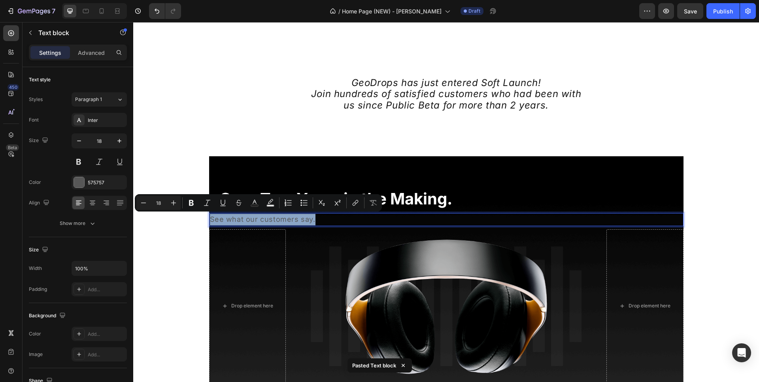
click at [219, 219] on p "See what our customers say." at bounding box center [446, 219] width 473 height 11
click at [93, 55] on p "Advanced" at bounding box center [91, 53] width 27 height 8
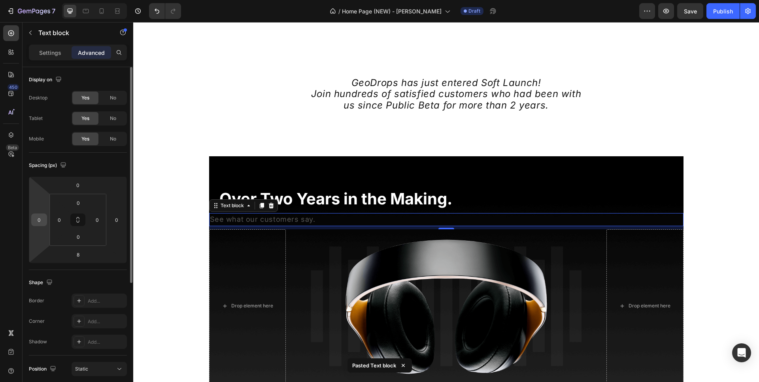
click at [45, 220] on div "0" at bounding box center [39, 220] width 16 height 13
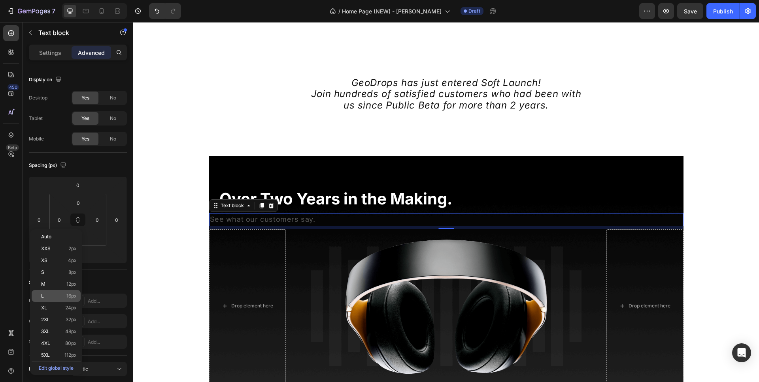
click at [54, 292] on div "L 16px" at bounding box center [56, 296] width 49 height 12
type input "16"
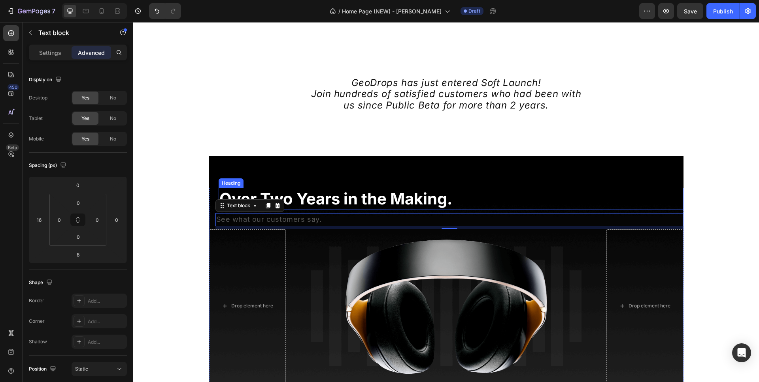
click at [315, 192] on span "Over Two Years in the Making." at bounding box center [335, 198] width 233 height 19
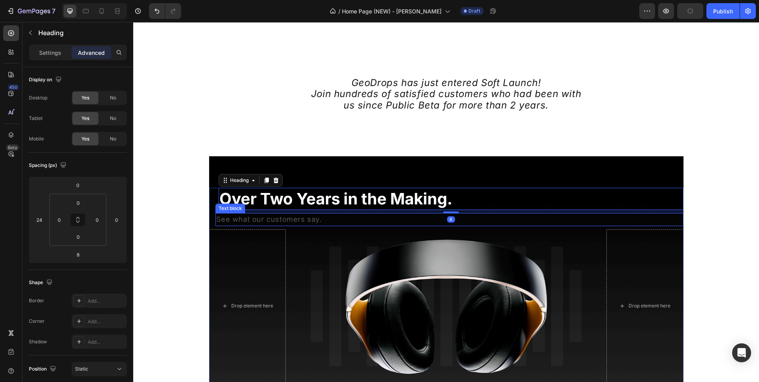
click at [231, 218] on p "See what our customers say." at bounding box center [449, 219] width 466 height 11
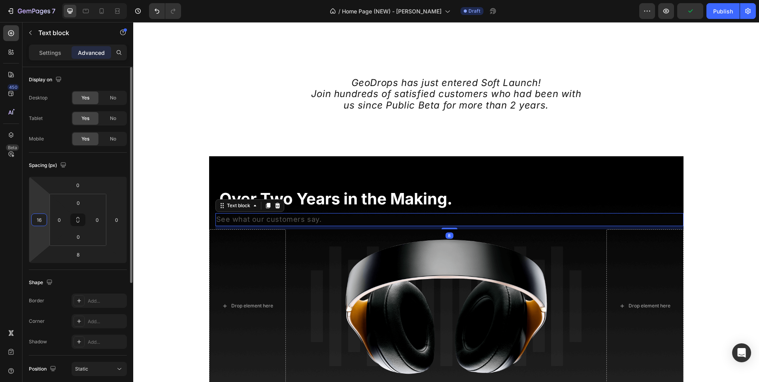
click at [41, 223] on input "16" at bounding box center [39, 220] width 12 height 12
type input "24"
click at [237, 219] on p "See what our customers say." at bounding box center [450, 219] width 463 height 11
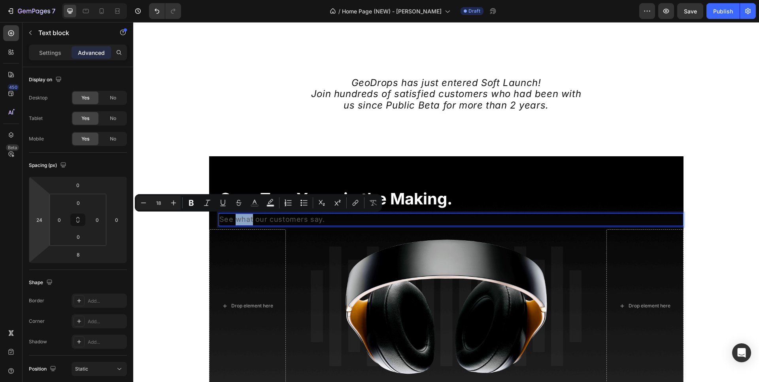
click at [237, 219] on p "See what our customers say." at bounding box center [450, 219] width 463 height 11
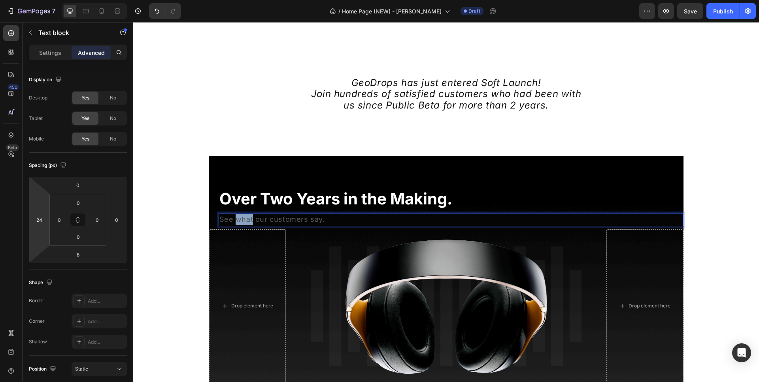
click at [237, 219] on p "See what our customers say." at bounding box center [450, 219] width 463 height 11
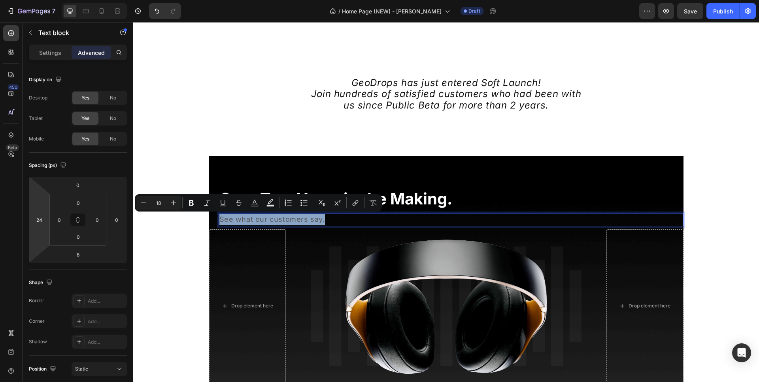
click at [237, 219] on p "See what our customers say." at bounding box center [450, 219] width 463 height 11
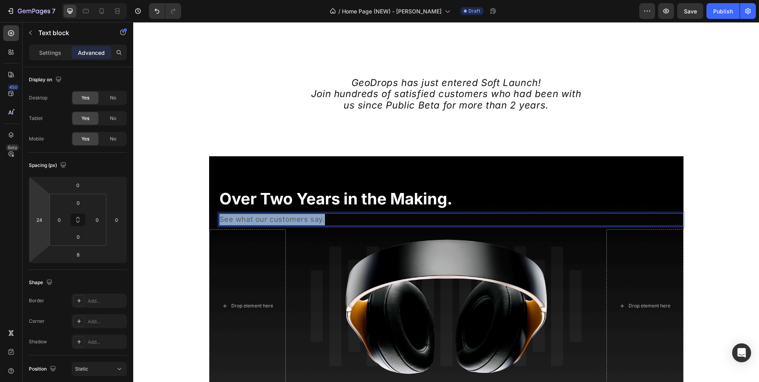
click at [237, 219] on p "See what our customers say." at bounding box center [450, 219] width 463 height 11
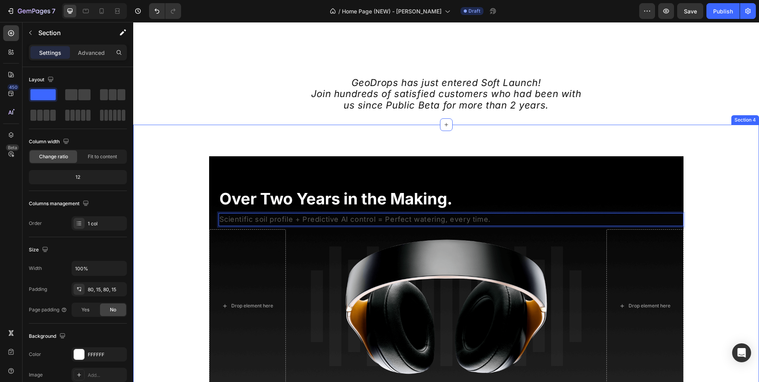
click at [714, 174] on div "Over Two Years in the Making. Heading Scientific soil profile + Predictive AI c…" at bounding box center [446, 275] width 614 height 239
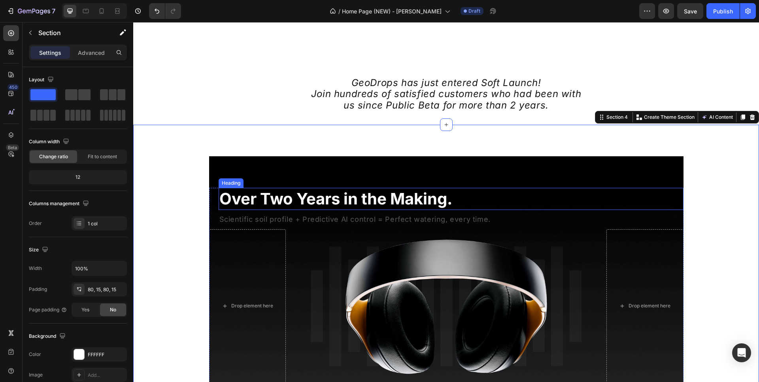
click at [305, 207] on span "Over Two Years in the Making." at bounding box center [335, 198] width 233 height 19
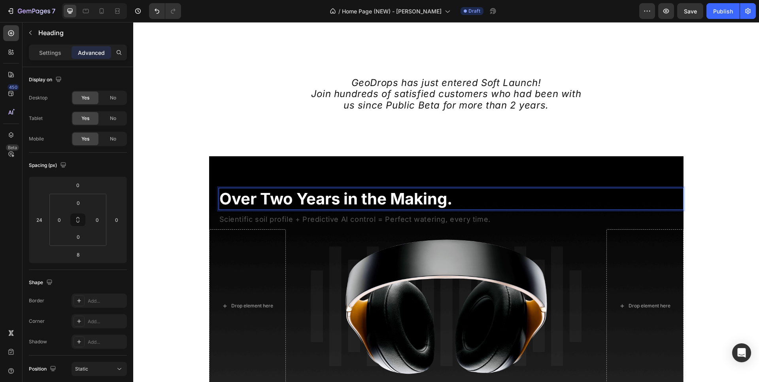
click at [343, 201] on span "Over Two Years in the Making." at bounding box center [335, 198] width 233 height 19
click at [340, 202] on span "Over Two Years in the Making." at bounding box center [335, 198] width 233 height 19
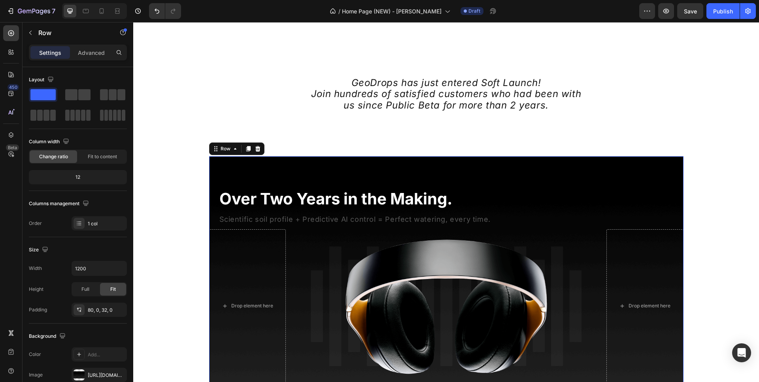
click at [322, 180] on div "⁠⁠⁠⁠⁠⁠⁠ Over Two Years in the Making. Heading Scientific soil profile + Predict…" at bounding box center [446, 275] width 474 height 239
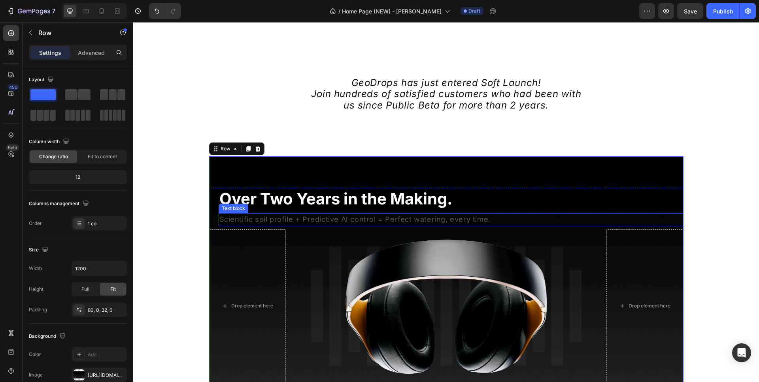
click at [288, 216] on p "Scientific soil profile + Predictive AI control = Perfect watering, every time." at bounding box center [450, 219] width 463 height 11
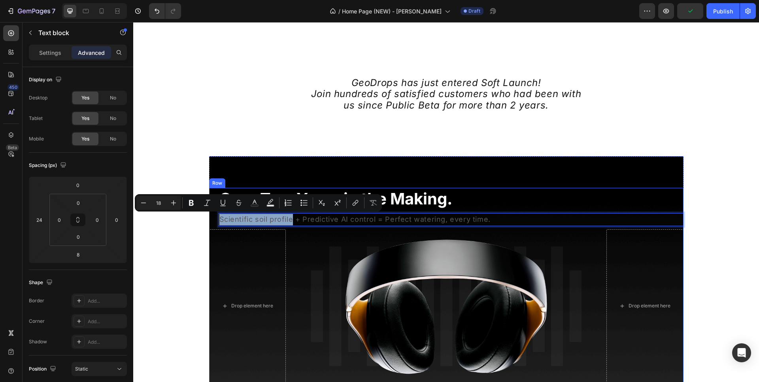
drag, startPoint x: 288, startPoint y: 216, endPoint x: 288, endPoint y: 211, distance: 4.8
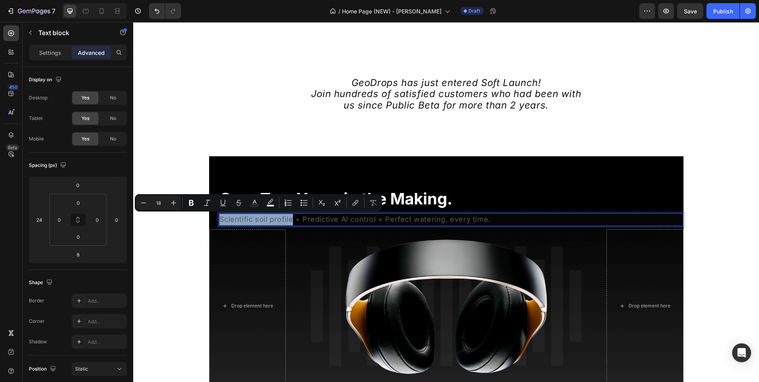
click at [289, 218] on p "Scientific soil profile + Predictive AI control = Perfect watering, every time." at bounding box center [450, 219] width 463 height 11
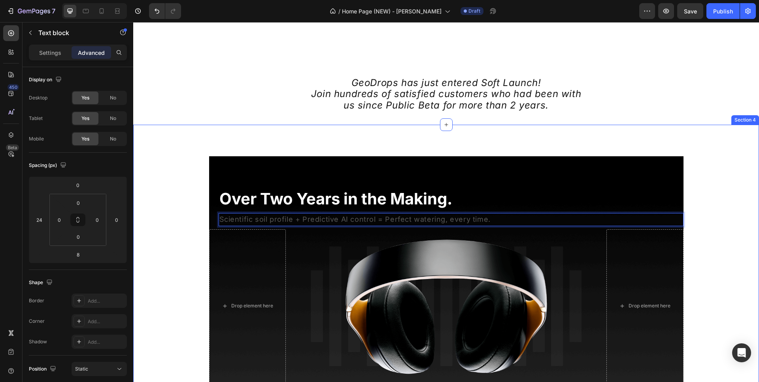
click at [729, 196] on div "⁠⁠⁠⁠⁠⁠⁠ Over Two Years in the Making. Heading Scientific soil profile + Predict…" at bounding box center [446, 275] width 614 height 239
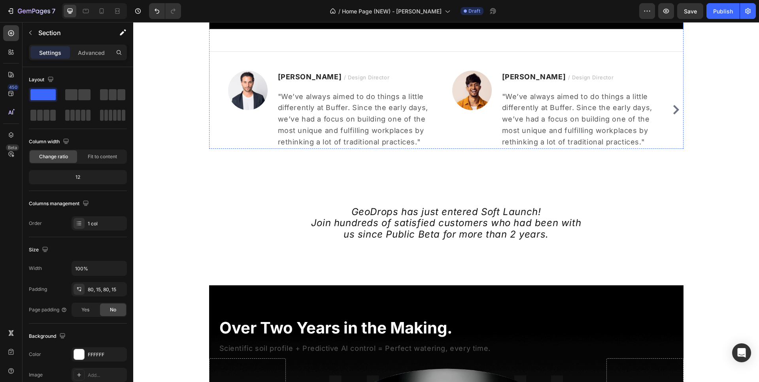
scroll to position [765, 0]
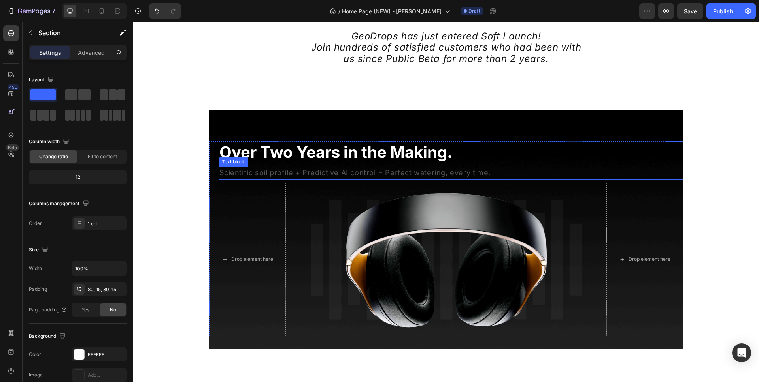
click at [259, 176] on p "Scientific soil profile + Predictive AI control = Perfect watering, every time." at bounding box center [450, 173] width 463 height 11
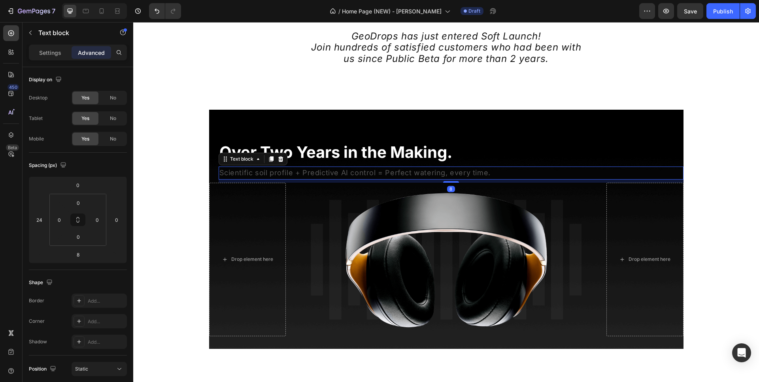
click at [259, 176] on p "Scientific soil profile + Predictive AI control = Perfect watering, every time." at bounding box center [450, 173] width 463 height 11
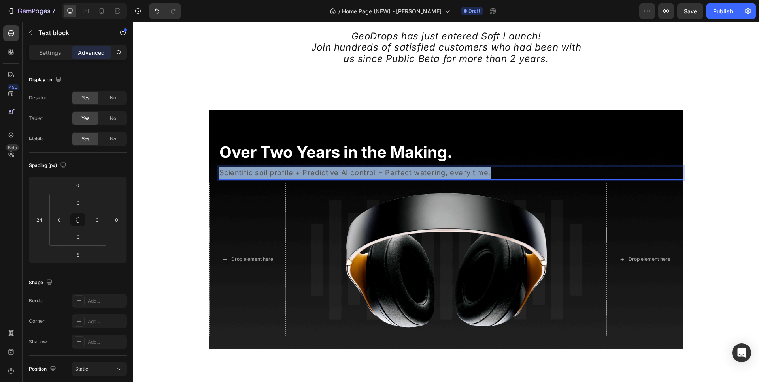
click at [259, 176] on p "Scientific soil profile + Predictive AI control = Perfect watering, every time." at bounding box center [450, 173] width 463 height 11
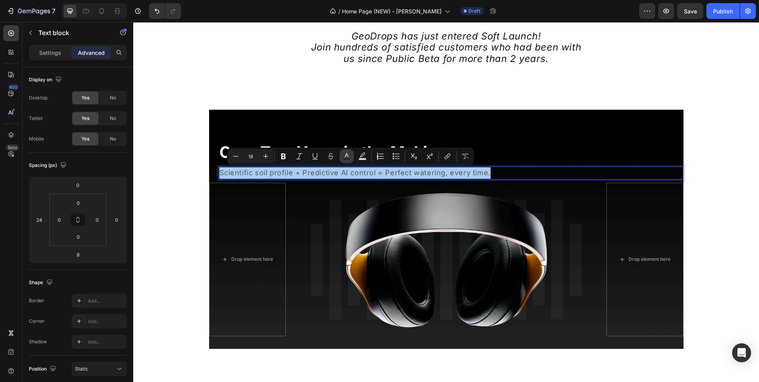
click at [343, 158] on rect "Editor contextual toolbar" at bounding box center [347, 159] width 8 height 2
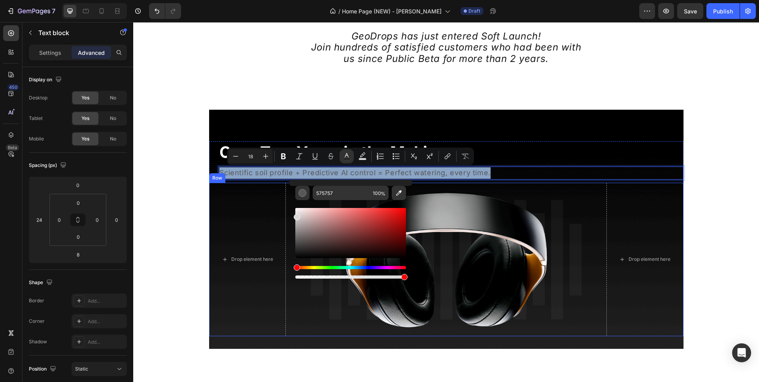
type input "D8D8D8"
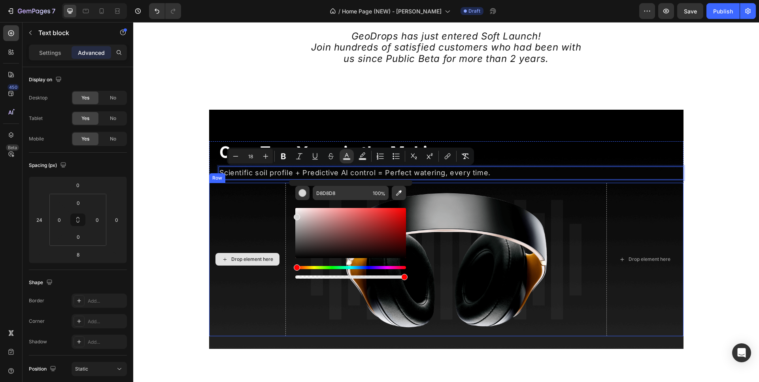
drag, startPoint x: 440, startPoint y: 254, endPoint x: 464, endPoint y: 212, distance: 47.8
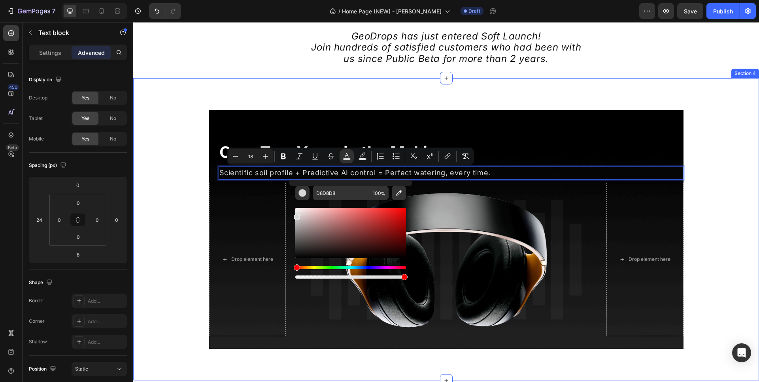
click at [691, 128] on div "Over Two Years in the Making. Heading Scientific soil profile + Predictive AI c…" at bounding box center [446, 229] width 614 height 239
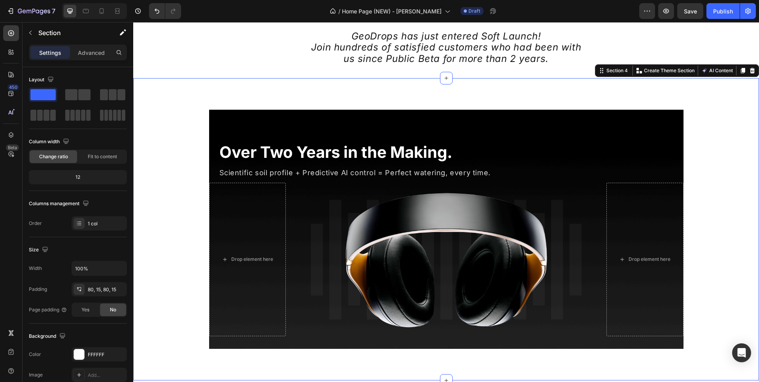
click at [701, 153] on div "Over Two Years in the Making. Heading Scientific soil profile + Predictive AI c…" at bounding box center [446, 229] width 614 height 239
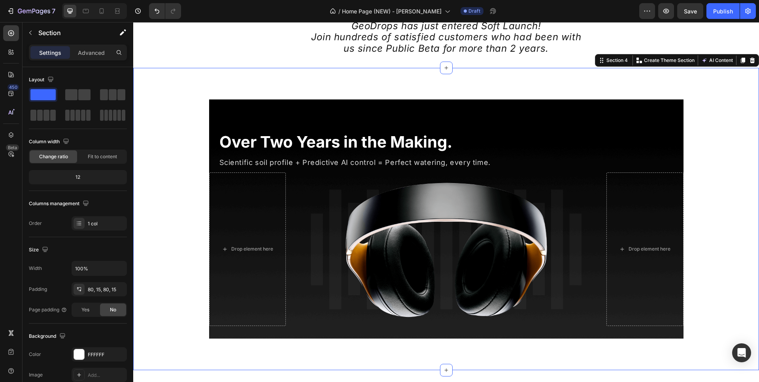
scroll to position [780, 0]
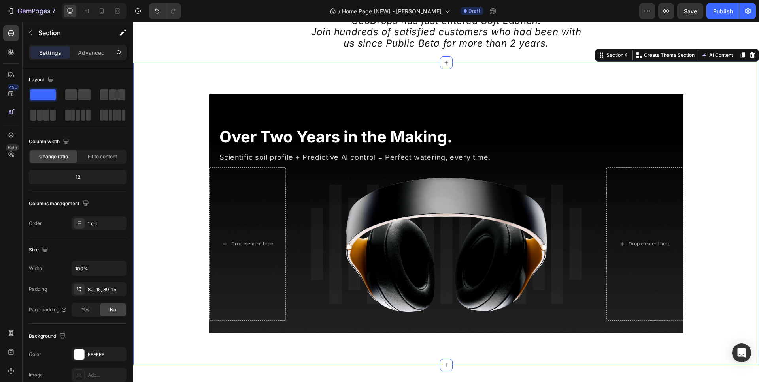
click at [700, 147] on div "Over Two Years in the Making. Heading Scientific soil profile + Predictive AI c…" at bounding box center [446, 213] width 614 height 239
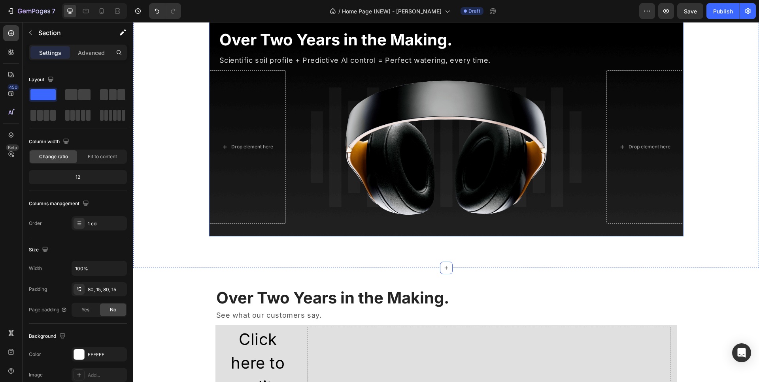
click at [437, 235] on div "Over Two Years in the Making. Heading Scientific soil profile + Predictive AI c…" at bounding box center [446, 116] width 474 height 239
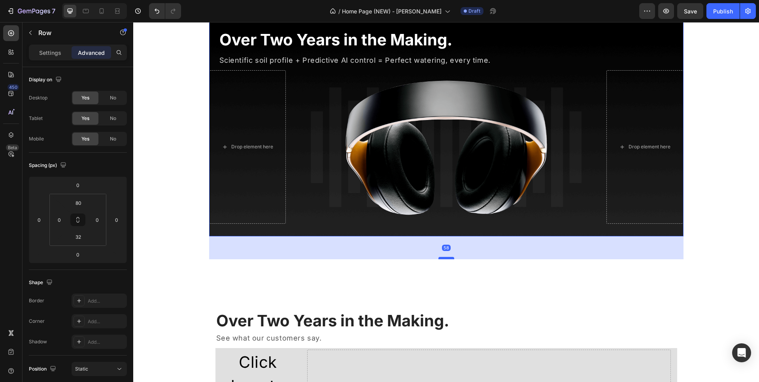
drag, startPoint x: 437, startPoint y: 235, endPoint x: 443, endPoint y: 258, distance: 23.6
click at [443, 258] on div at bounding box center [446, 258] width 16 height 2
type input "58"
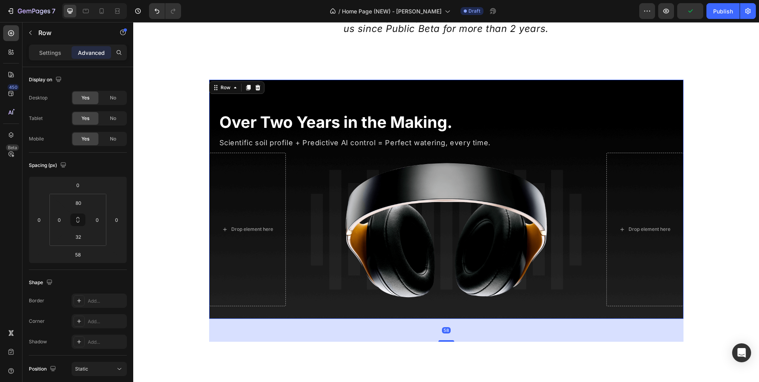
click at [305, 328] on div "58" at bounding box center [446, 330] width 474 height 23
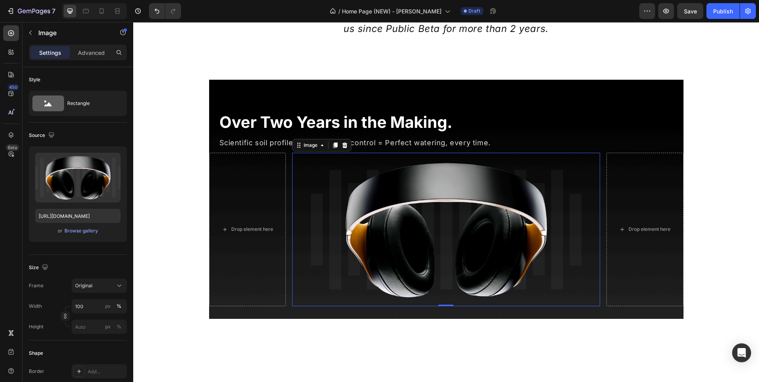
click at [403, 281] on img at bounding box center [446, 230] width 308 height 154
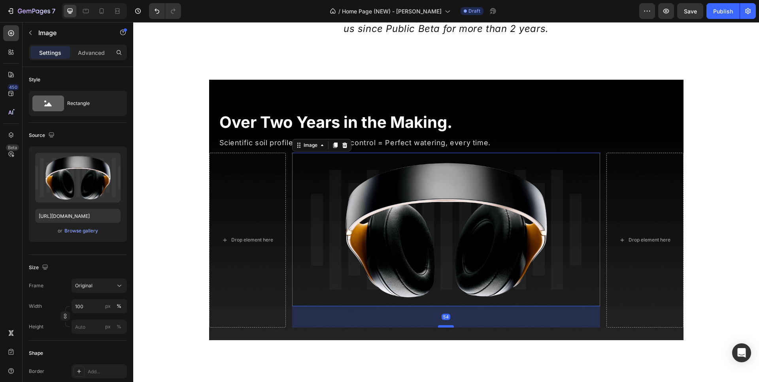
drag, startPoint x: 445, startPoint y: 305, endPoint x: 447, endPoint y: 326, distance: 21.4
click at [447, 326] on div at bounding box center [446, 327] width 16 height 2
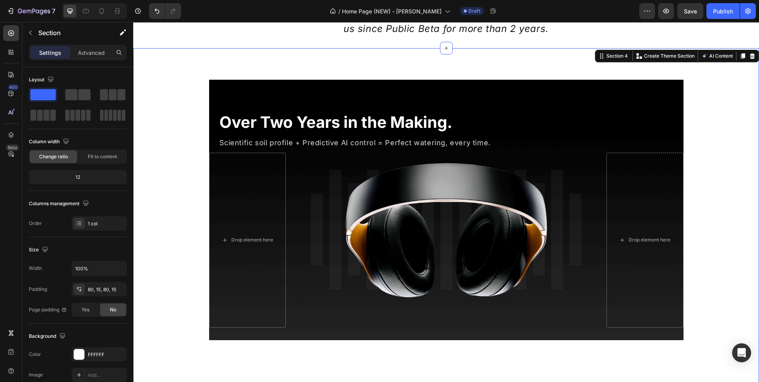
click at [697, 192] on div "Over Two Years in the Making. Heading Scientific soil profile + Predictive AI c…" at bounding box center [446, 222] width 614 height 284
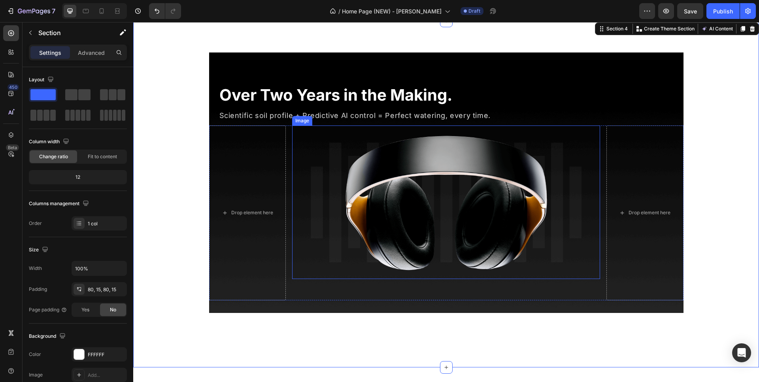
scroll to position [898, 0]
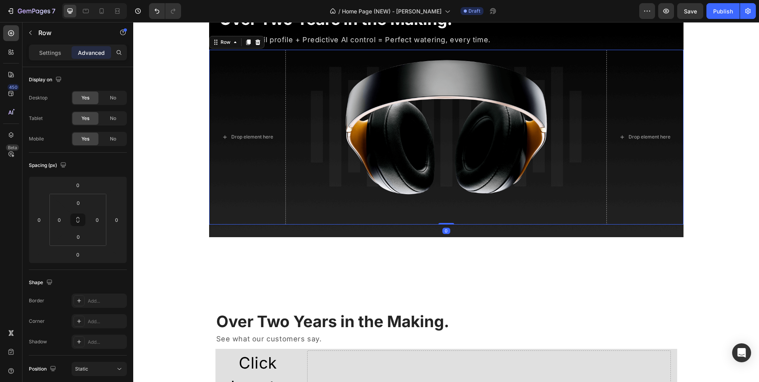
click at [450, 216] on div "Image" at bounding box center [446, 137] width 308 height 175
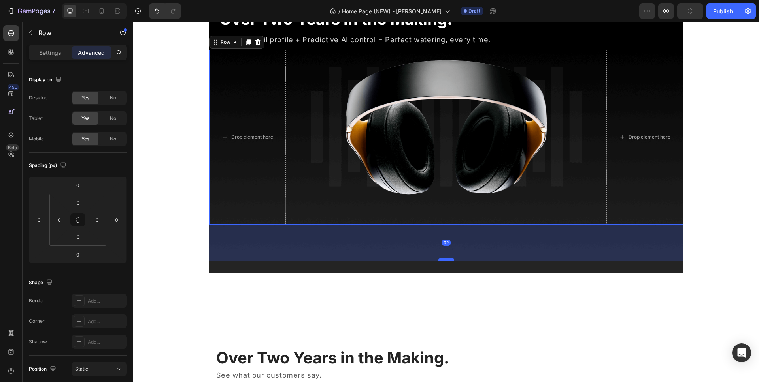
drag, startPoint x: 445, startPoint y: 224, endPoint x: 447, endPoint y: 260, distance: 36.8
click at [447, 260] on div at bounding box center [446, 260] width 16 height 2
type input "93"
click at [448, 267] on div "Over Two Years in the Making. Heading Scientific soil profile + Predictive AI c…" at bounding box center [446, 126] width 474 height 298
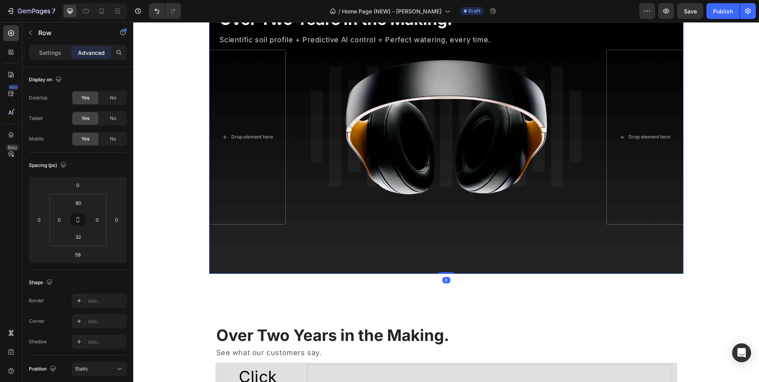
drag, startPoint x: 443, startPoint y: 294, endPoint x: 439, endPoint y: 264, distance: 30.6
click at [439, 264] on div "Over Two Years in the Making. Heading Scientific soil profile + Predictive AI c…" at bounding box center [446, 126] width 474 height 298
type input "0"
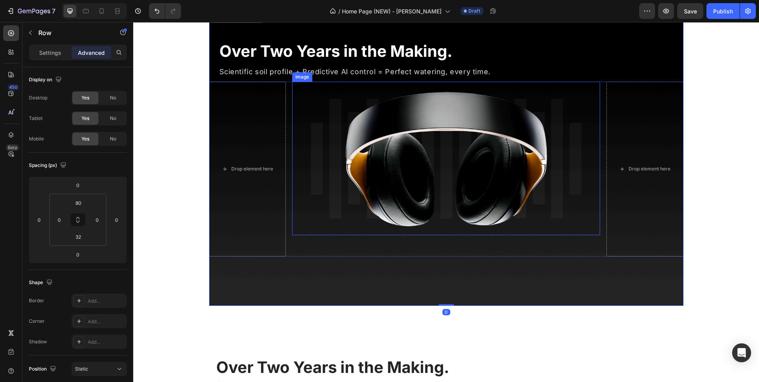
scroll to position [826, 0]
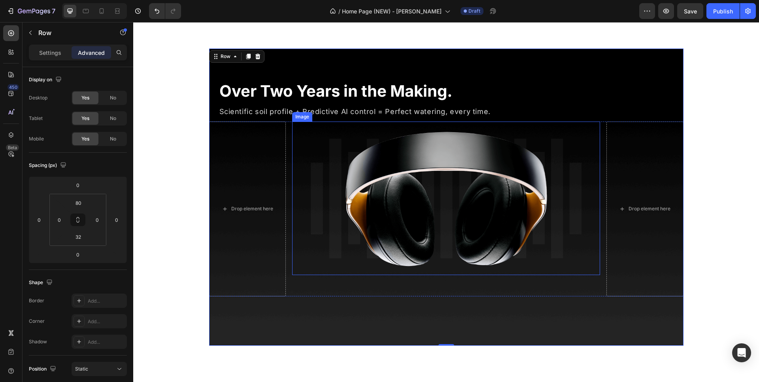
click at [518, 122] on img at bounding box center [446, 199] width 308 height 154
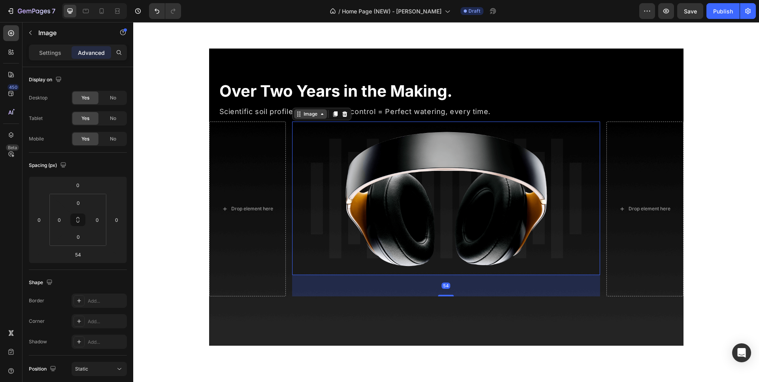
click at [307, 118] on div "Image" at bounding box center [310, 113] width 33 height 9
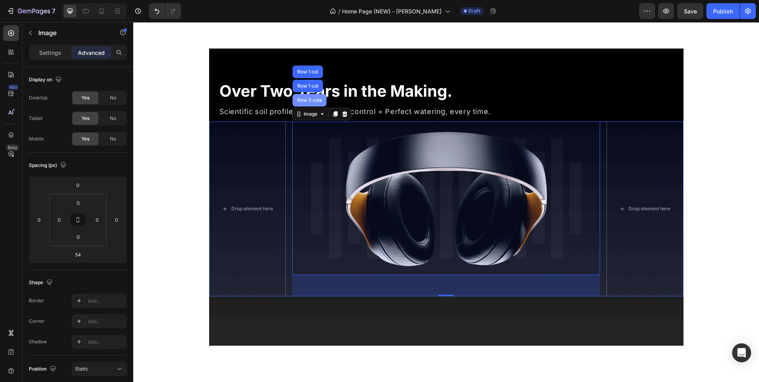
click at [309, 101] on div "Row 3 cols" at bounding box center [310, 100] width 28 height 5
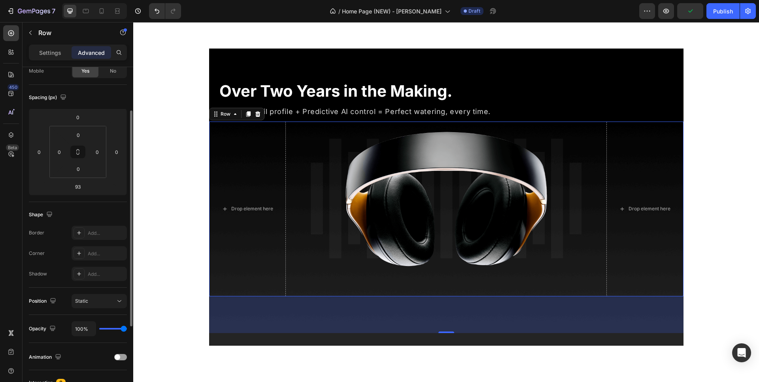
scroll to position [0, 0]
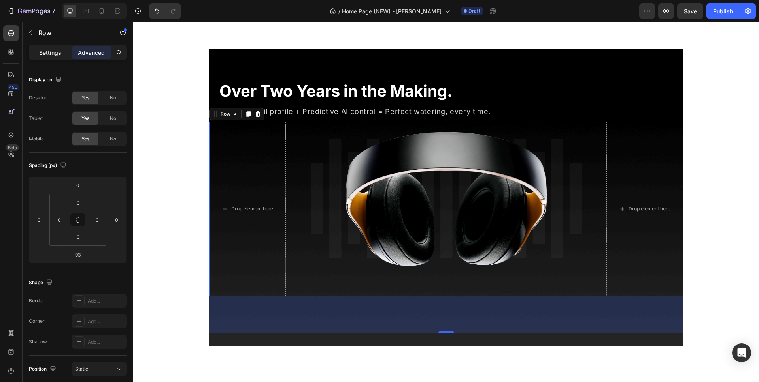
click at [47, 54] on p "Settings" at bounding box center [50, 53] width 22 height 8
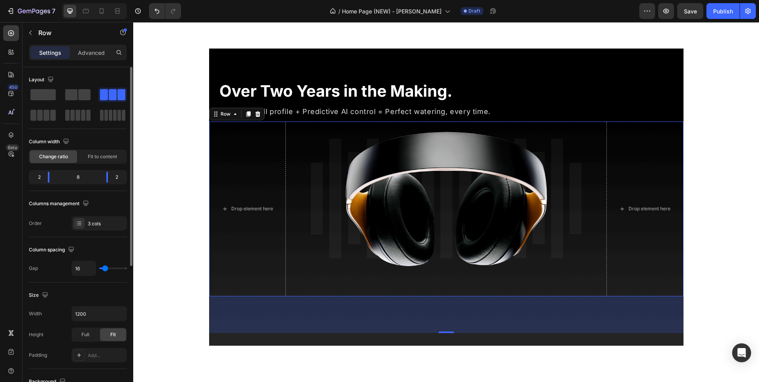
scroll to position [234, 0]
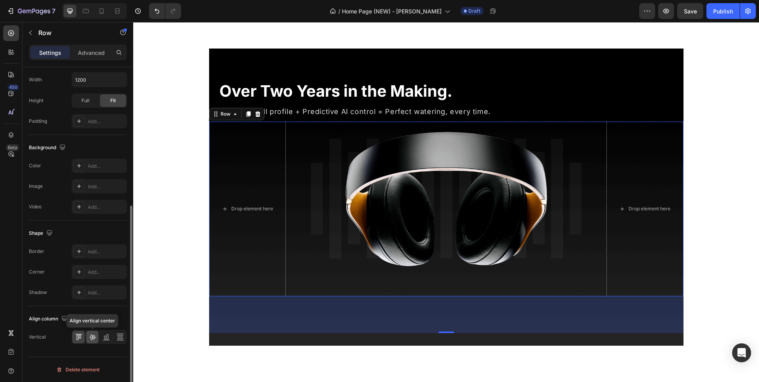
click at [93, 340] on icon at bounding box center [93, 337] width 8 height 8
click at [325, 290] on div "Image" at bounding box center [446, 209] width 308 height 175
click at [415, 312] on div "93" at bounding box center [446, 315] width 474 height 37
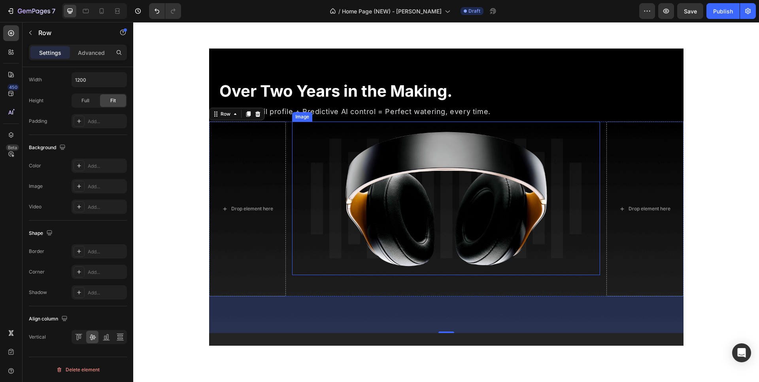
scroll to position [189, 0]
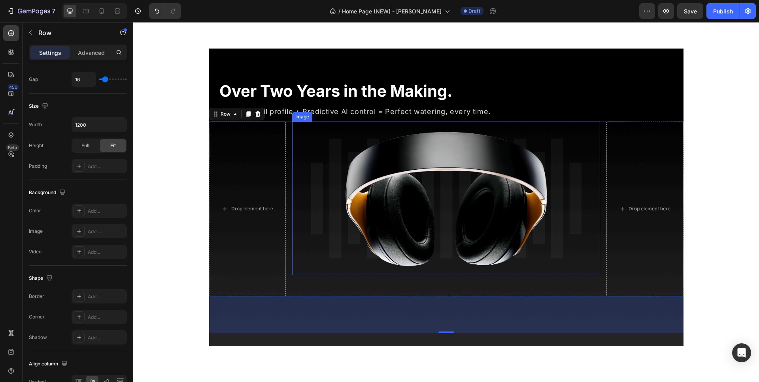
click at [387, 201] on img at bounding box center [446, 199] width 308 height 154
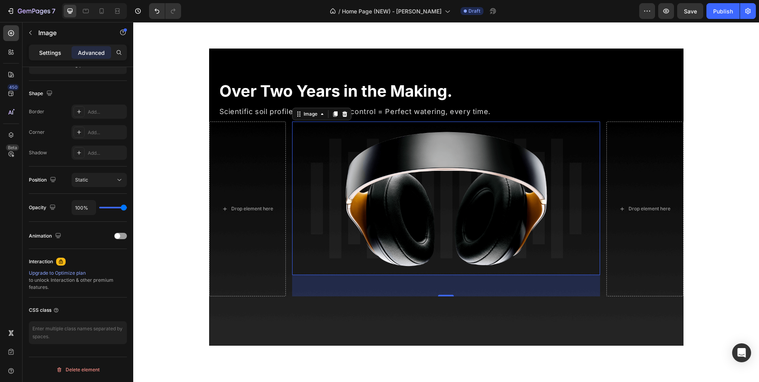
click at [35, 53] on div "Settings" at bounding box center [50, 52] width 40 height 13
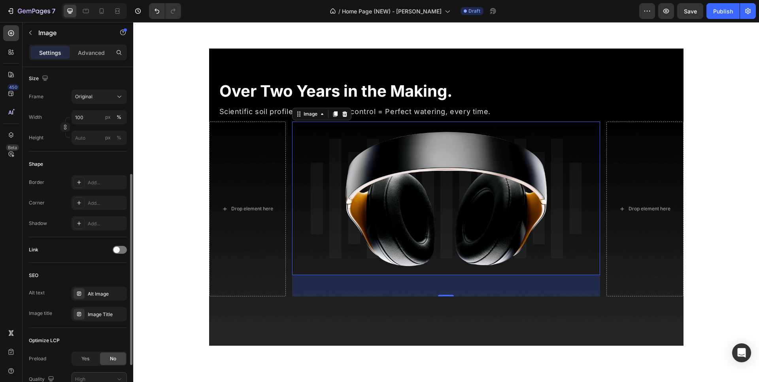
scroll to position [259, 0]
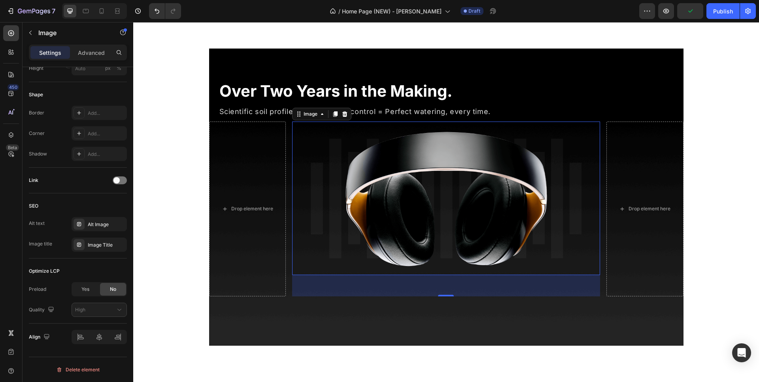
click at [307, 287] on div "54" at bounding box center [446, 285] width 308 height 21
click at [312, 114] on div "Image" at bounding box center [310, 114] width 17 height 7
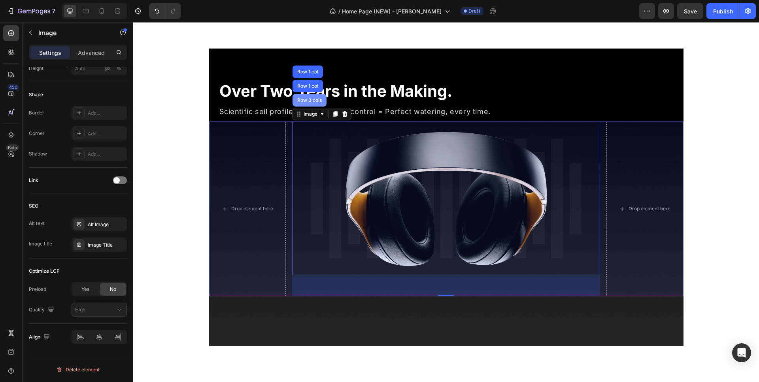
click at [310, 98] on div "Row 3 cols" at bounding box center [310, 100] width 28 height 5
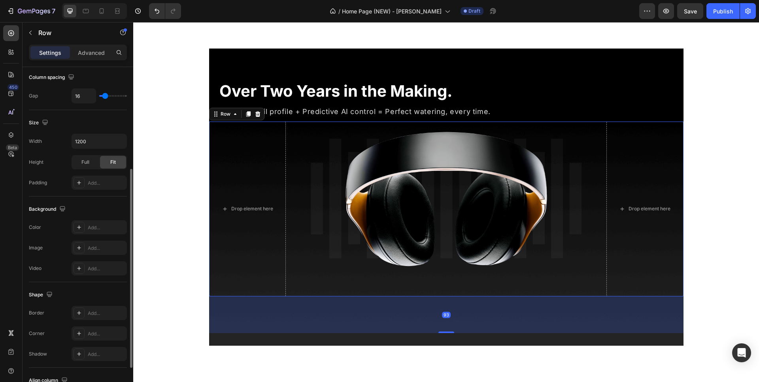
scroll to position [234, 0]
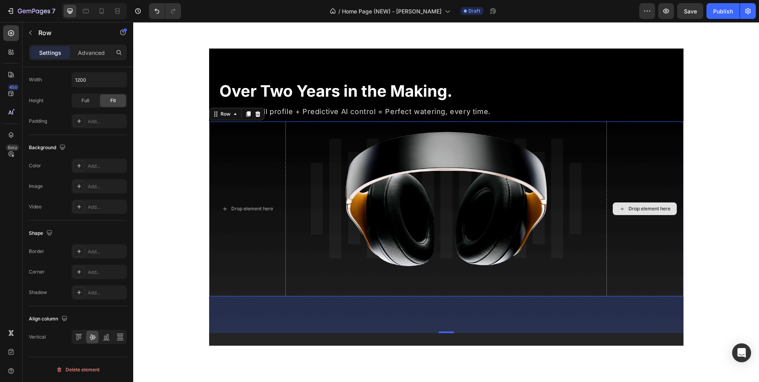
click at [626, 272] on div "Drop element here" at bounding box center [644, 209] width 77 height 175
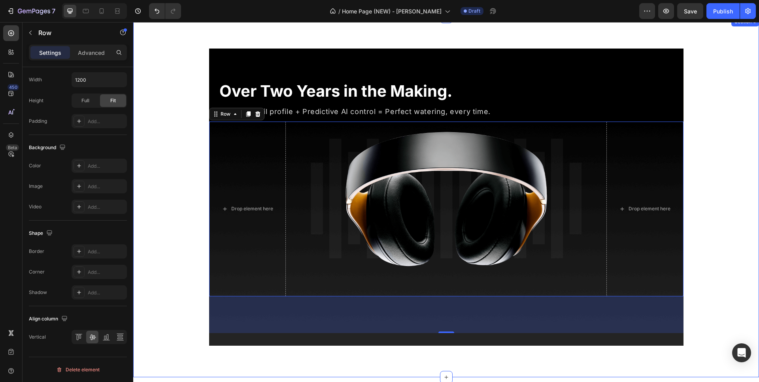
click at [708, 241] on div "Over Two Years in the Making. Heading Scientific soil profile + Predictive AI c…" at bounding box center [446, 198] width 614 height 298
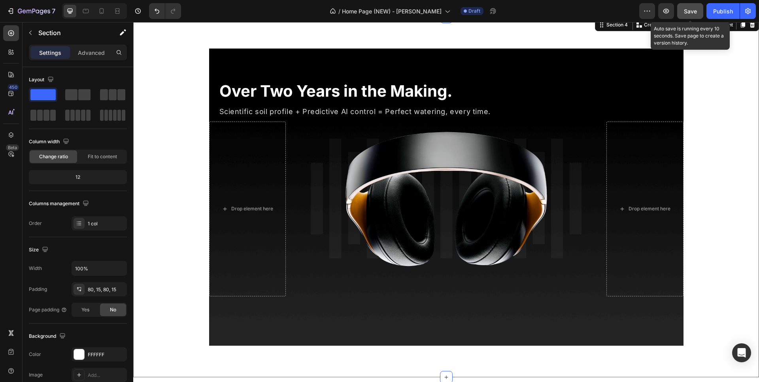
click at [701, 9] on button "Save" at bounding box center [690, 11] width 26 height 16
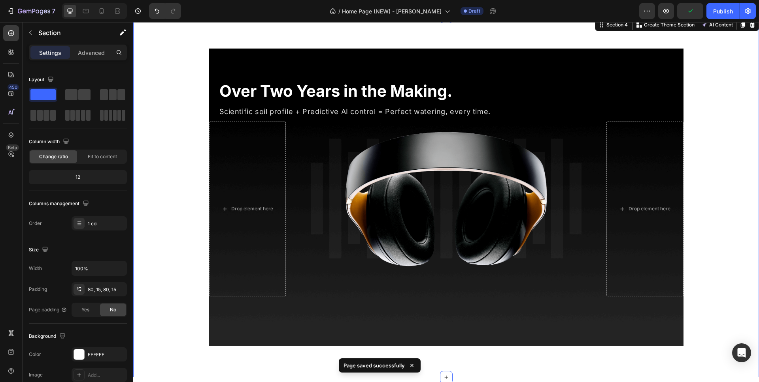
click at [588, 42] on div "Over Two Years in the Making. Heading Scientific soil profile + Predictive AI c…" at bounding box center [445, 197] width 625 height 361
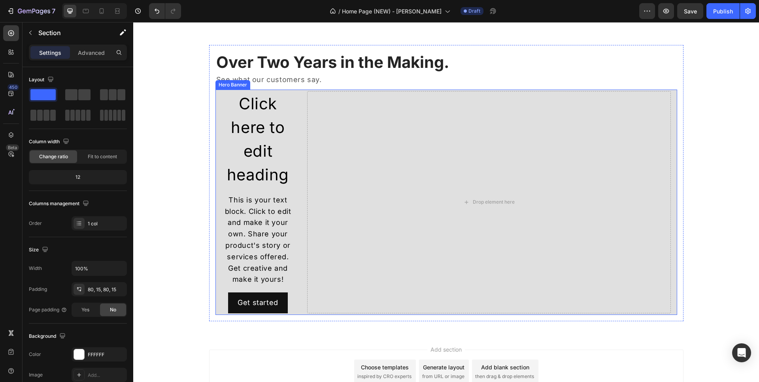
scroll to position [1237, 0]
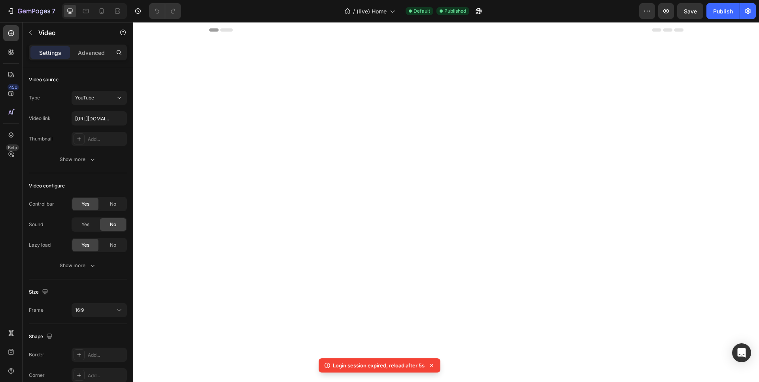
scroll to position [428, 0]
